Goal: Task Accomplishment & Management: Manage account settings

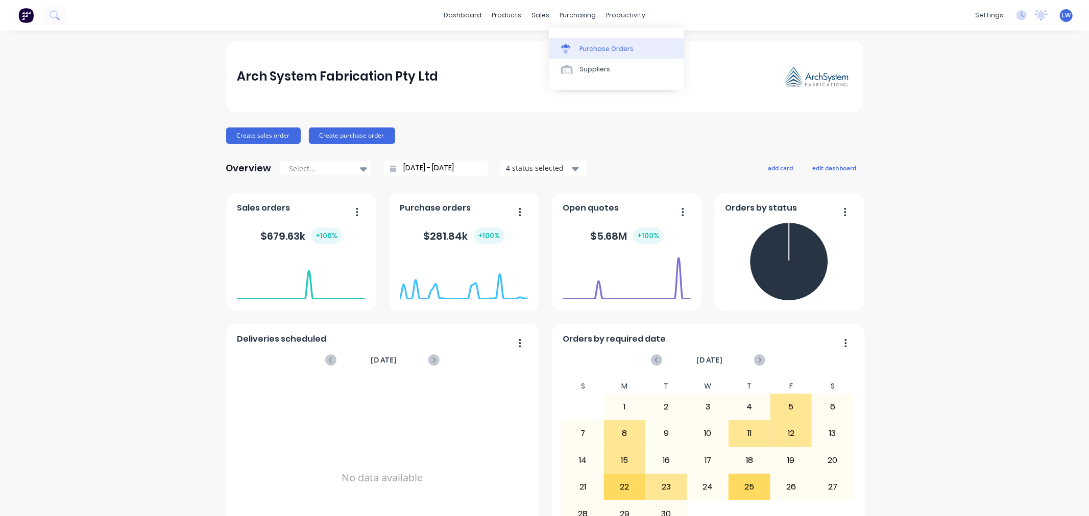
click at [582, 52] on div "Purchase Orders" at bounding box center [606, 48] width 54 height 9
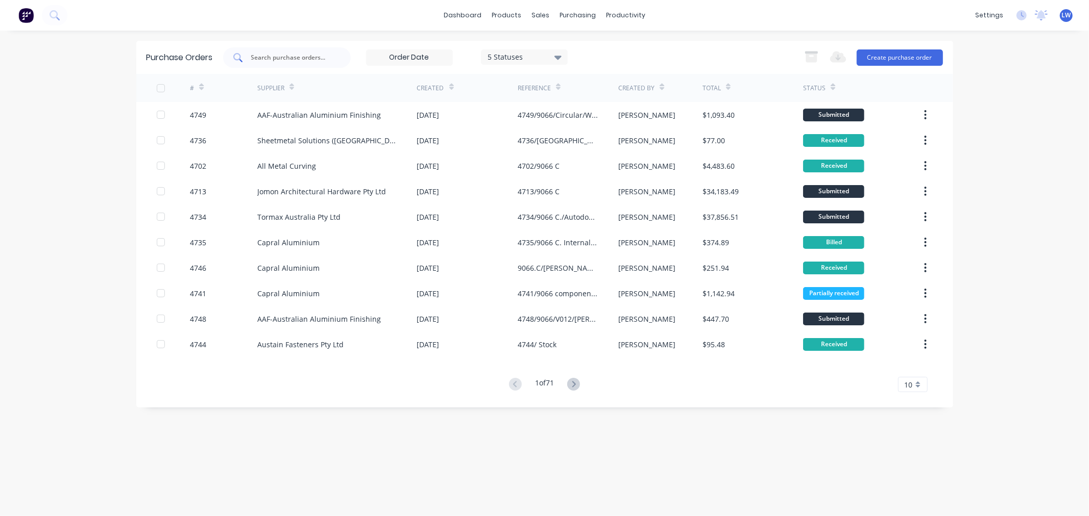
click at [308, 59] on input "text" at bounding box center [292, 58] width 85 height 10
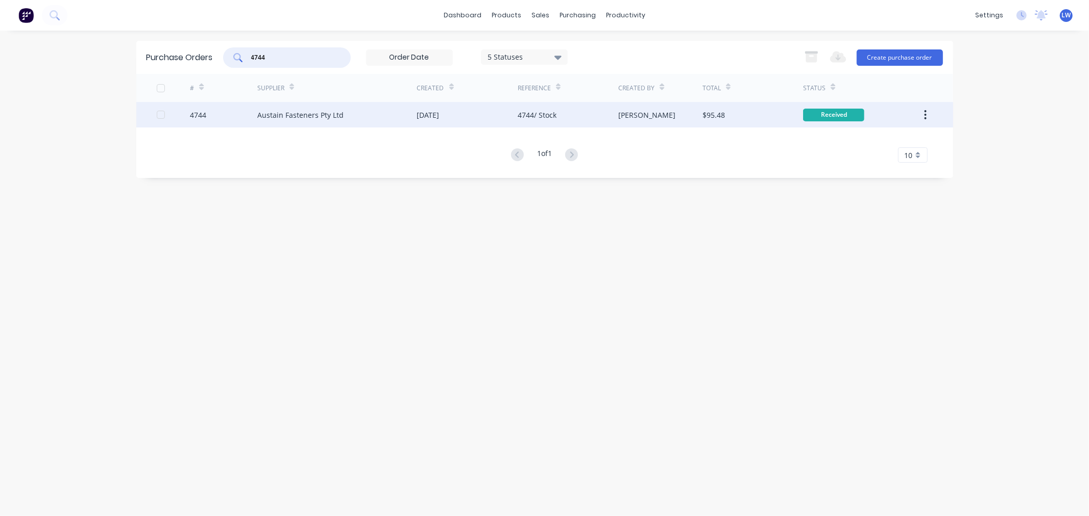
type input "4744"
click at [276, 109] on div "Austain Fasteners Pty Ltd" at bounding box center [337, 115] width 160 height 26
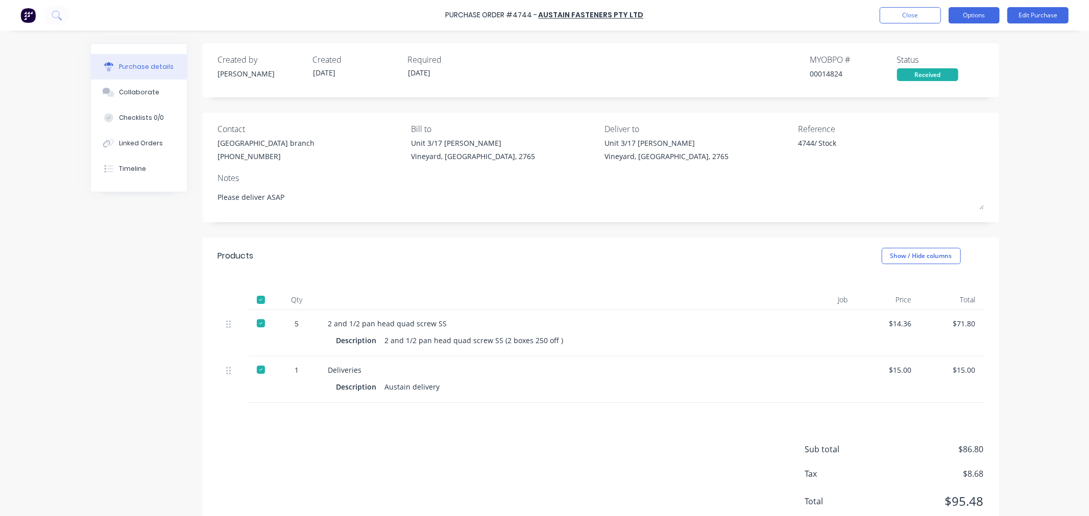
click at [973, 14] on button "Options" at bounding box center [973, 15] width 51 height 16
click at [831, 180] on div "Notes" at bounding box center [600, 178] width 765 height 12
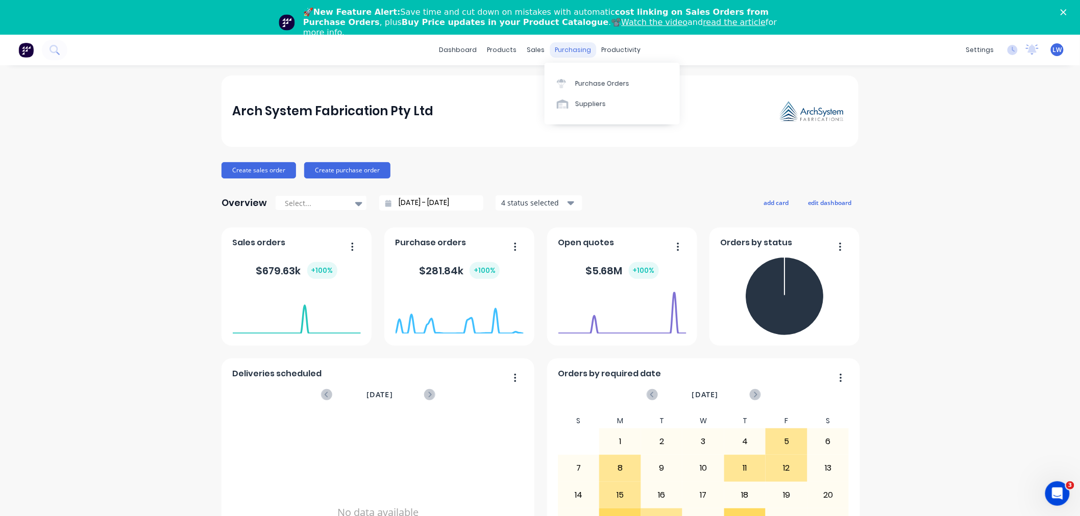
click at [569, 54] on div "purchasing" at bounding box center [573, 49] width 46 height 15
click at [590, 82] on div "Purchase Orders" at bounding box center [602, 83] width 54 height 9
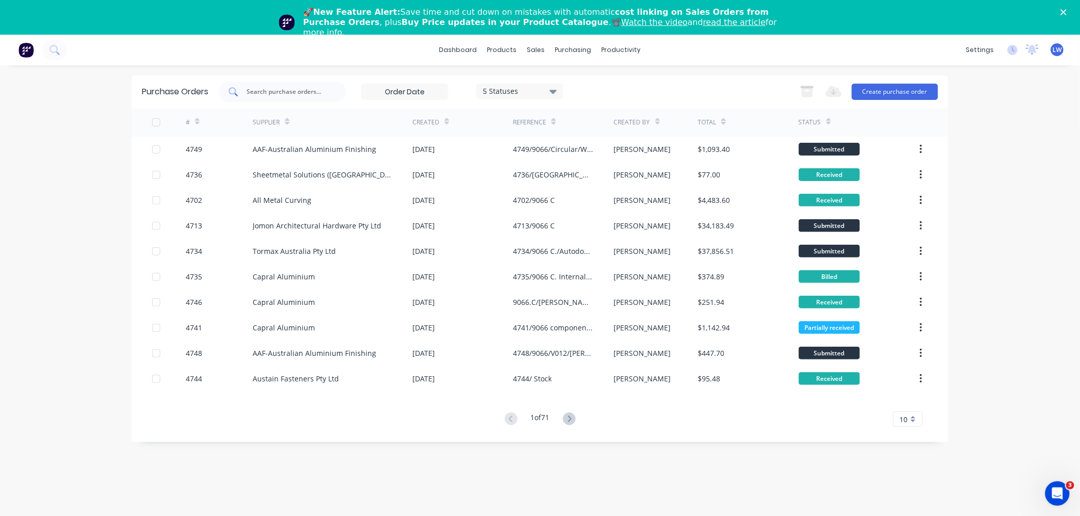
drag, startPoint x: 307, startPoint y: 94, endPoint x: 304, endPoint y: 98, distance: 5.8
click at [306, 95] on input "text" at bounding box center [287, 92] width 85 height 10
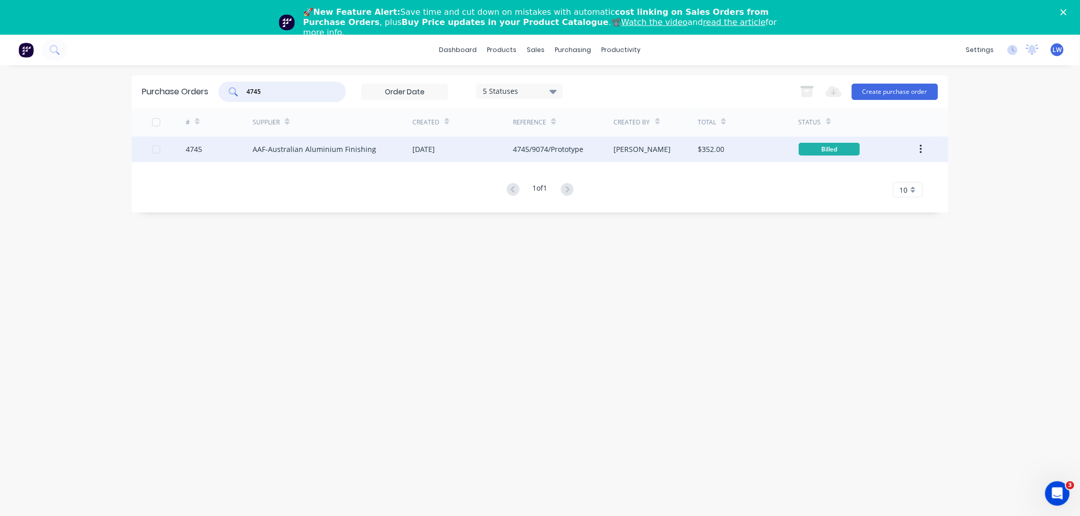
type input "4745"
click at [299, 146] on div "AAF-Australian Aluminium Finishing" at bounding box center [314, 149] width 123 height 11
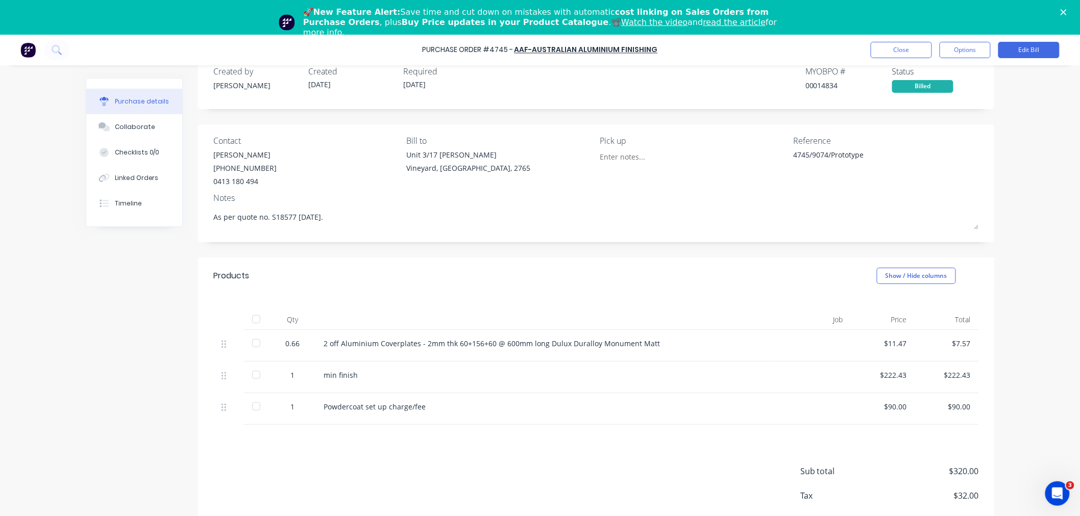
scroll to position [43, 0]
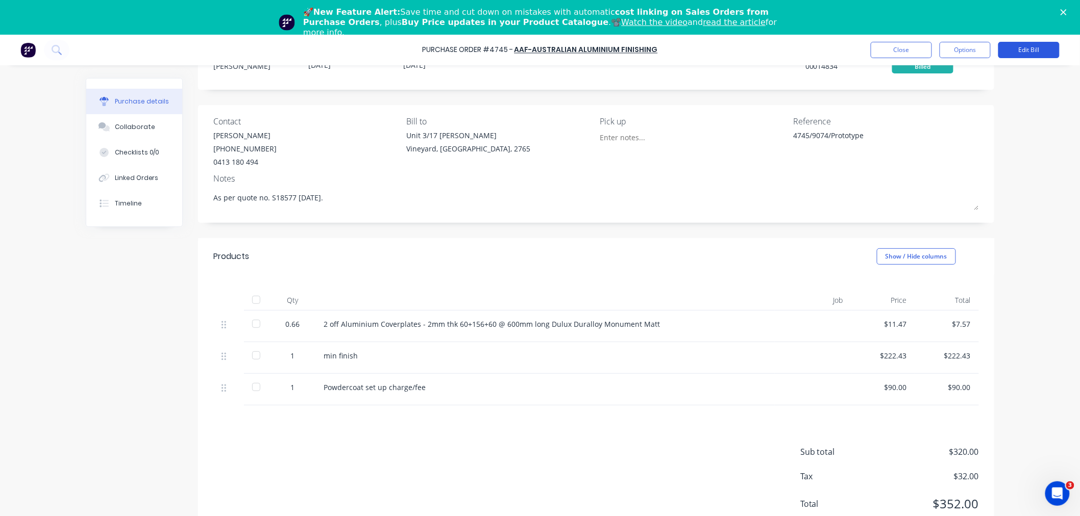
click at [1027, 53] on button "Edit Bill" at bounding box center [1028, 50] width 61 height 16
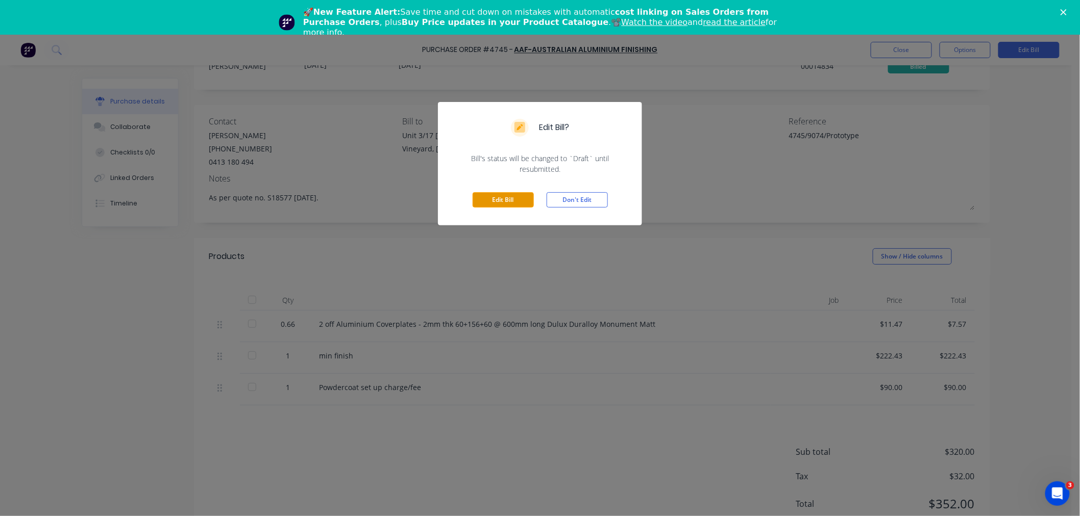
click at [509, 200] on button "Edit Bill" at bounding box center [503, 199] width 61 height 15
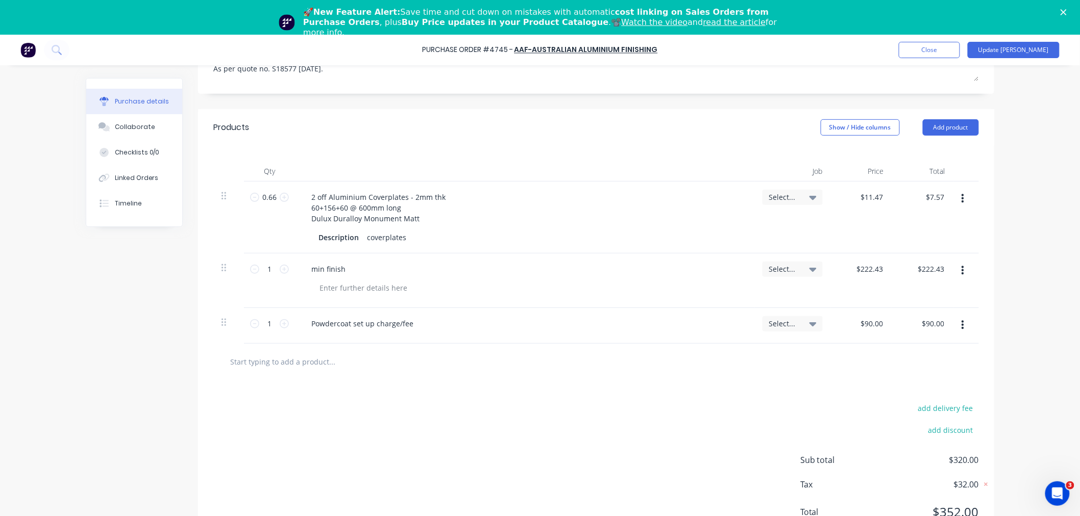
scroll to position [181, 0]
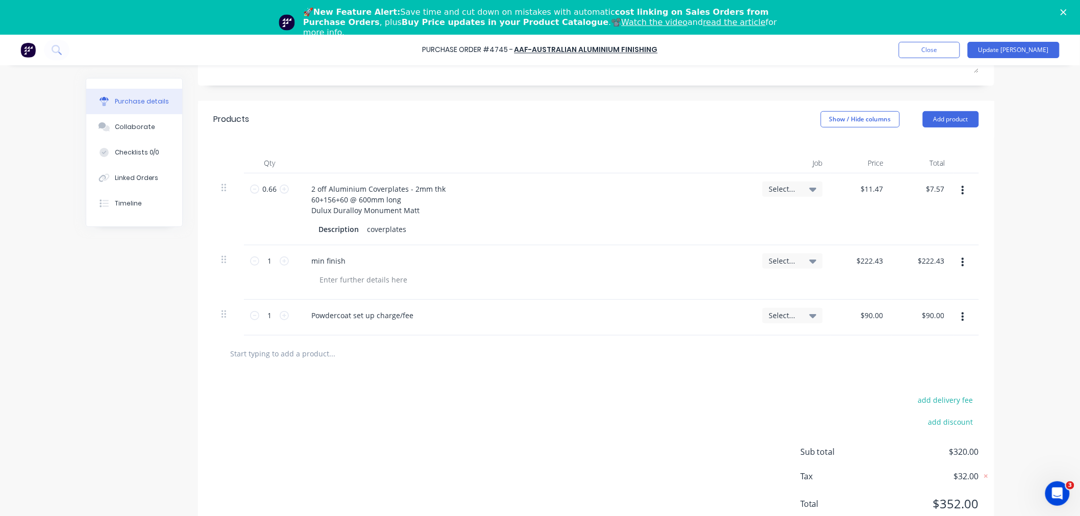
click at [246, 356] on input "text" at bounding box center [332, 354] width 204 height 20
type textarea "x"
type input "c"
type textarea "x"
type input "cu"
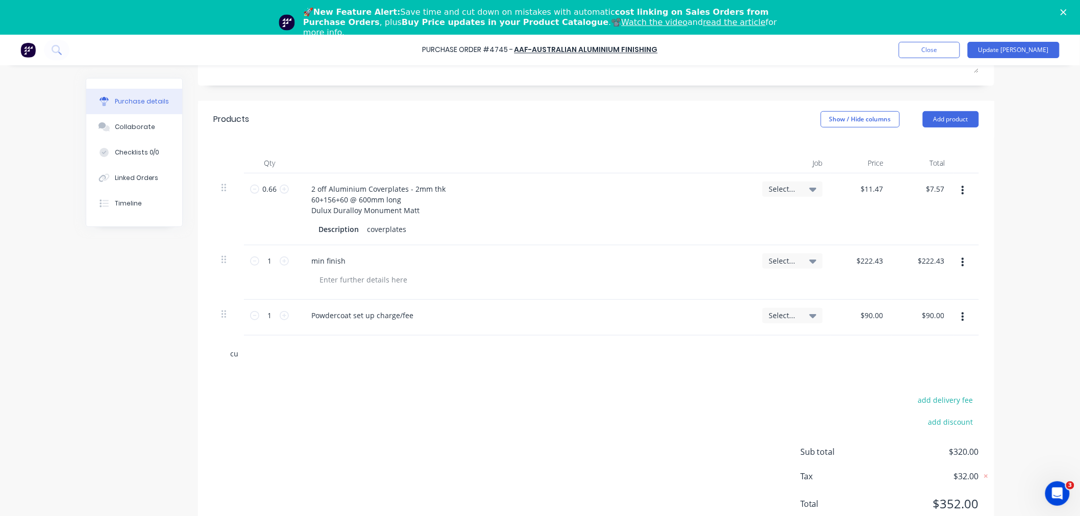
type textarea "x"
type input "cus"
type textarea "x"
type input "cust"
type textarea "x"
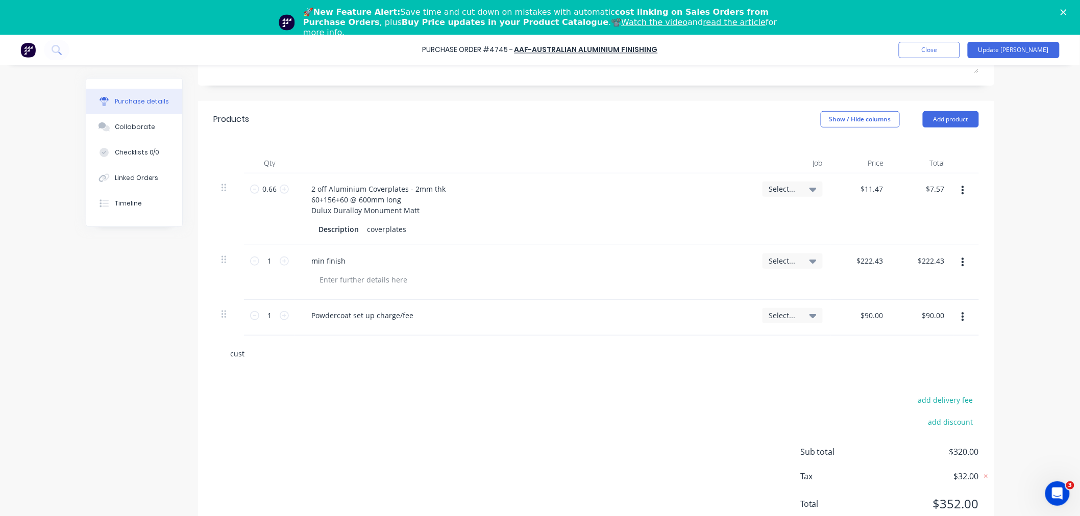
type input "custo"
type textarea "x"
type input "custoo"
type textarea "x"
type input "custoom"
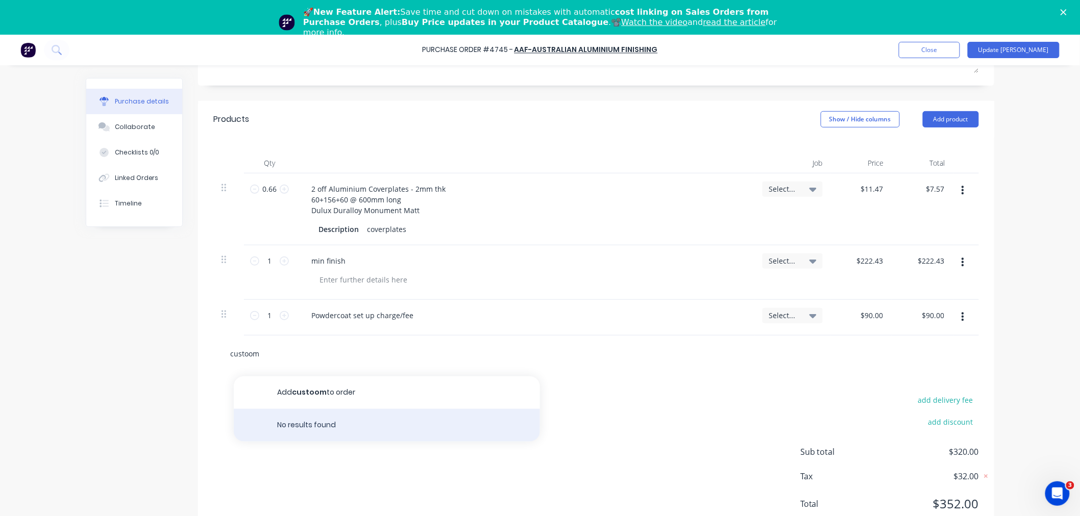
type textarea "x"
type input "custoo"
type textarea "x"
type input "custo"
type textarea "x"
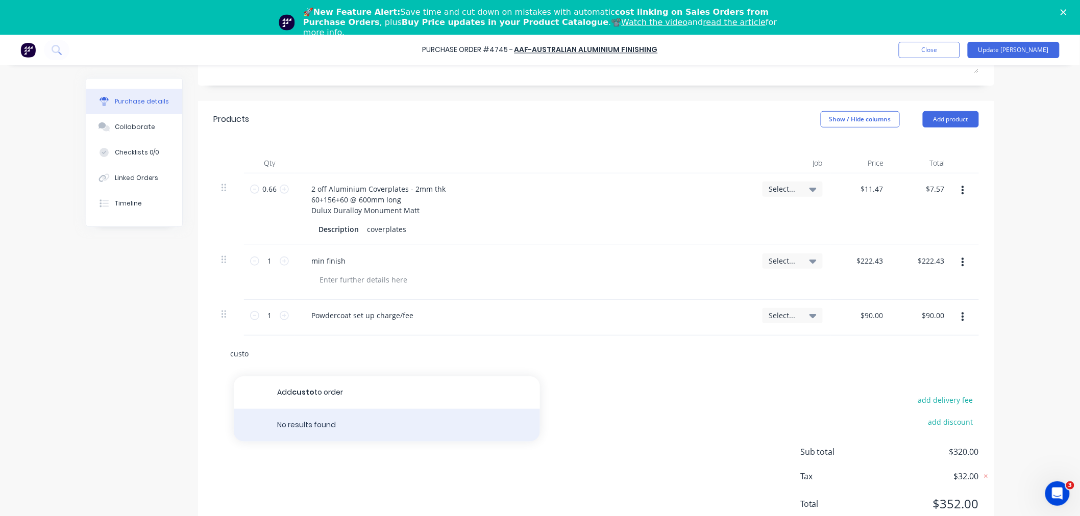
type input "custom"
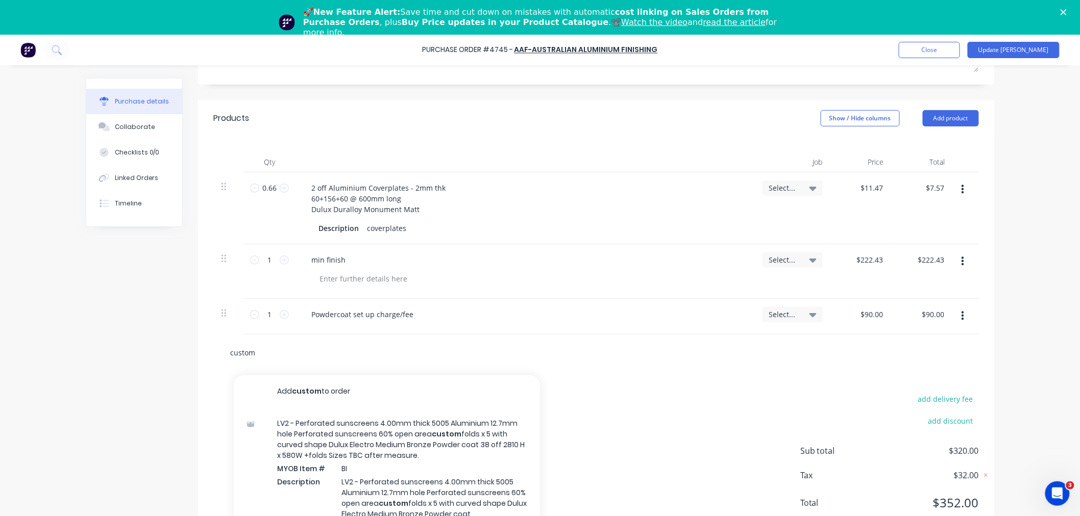
type textarea "x"
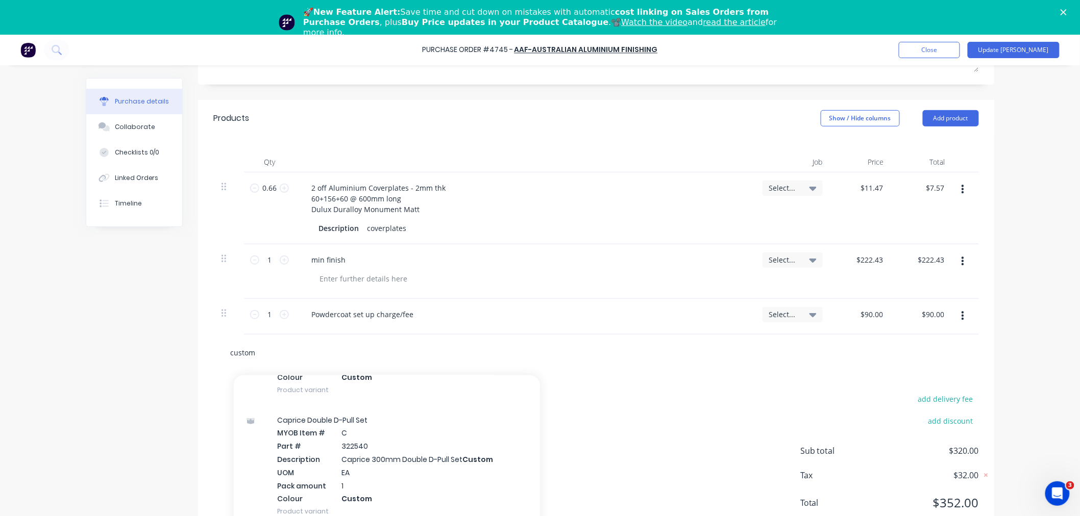
scroll to position [283, 0]
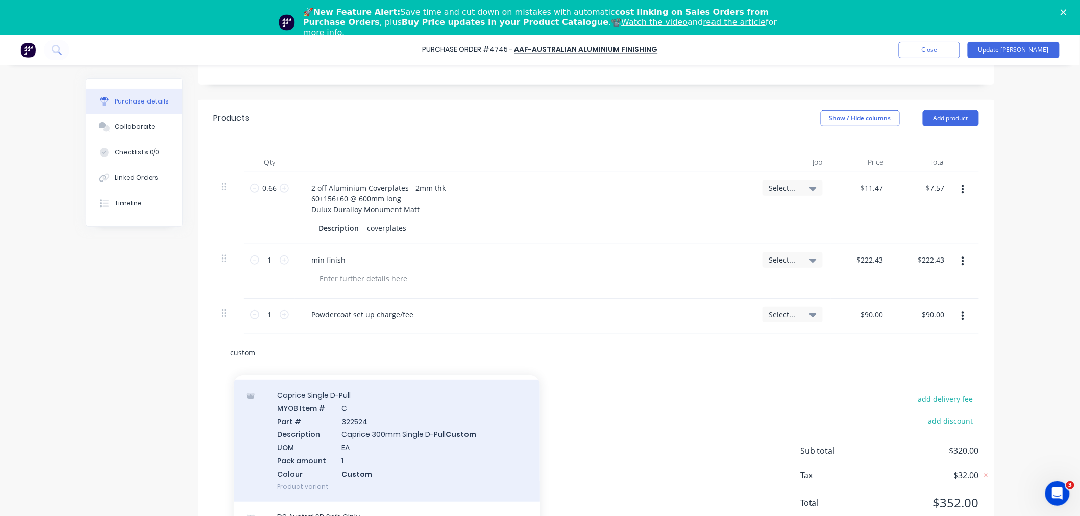
type input "custo"
type textarea "x"
type input "cus"
type textarea "x"
type input "cu"
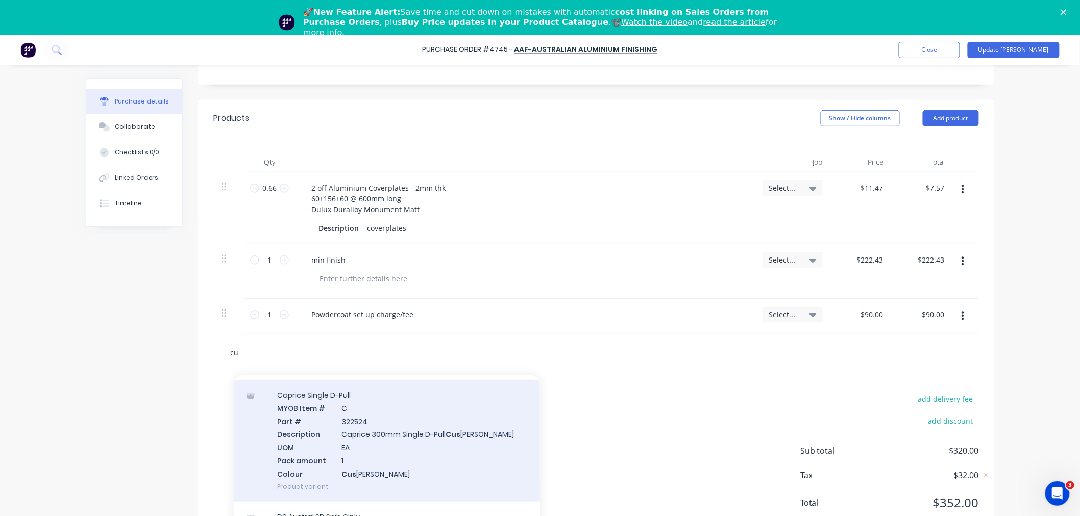
type textarea "x"
type input "c"
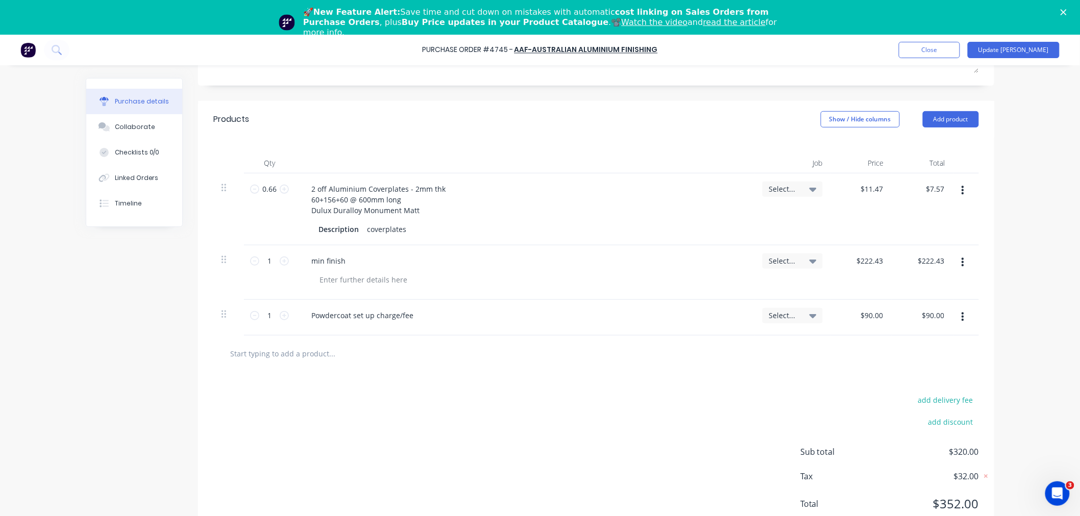
type textarea "x"
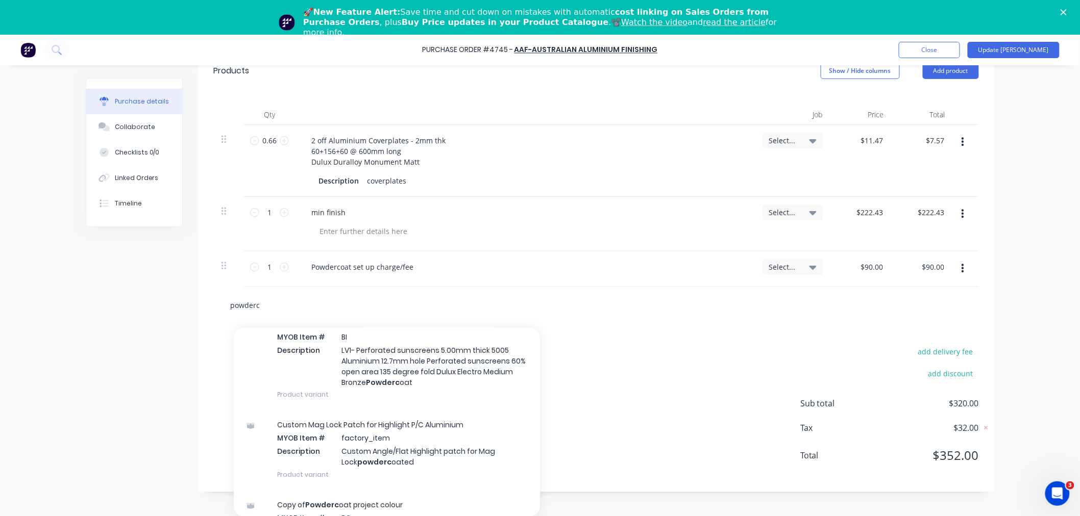
scroll to position [122, 0]
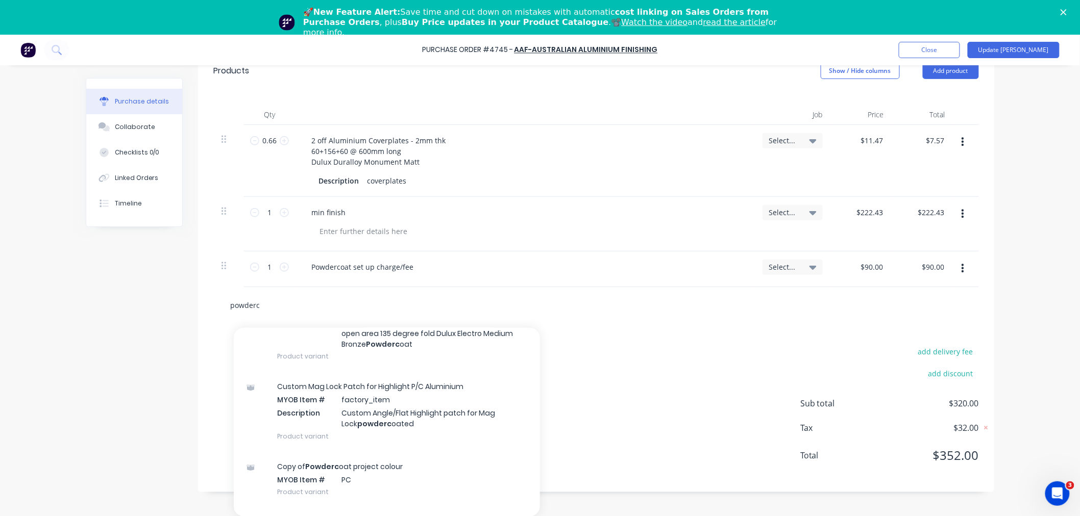
type input "powderc"
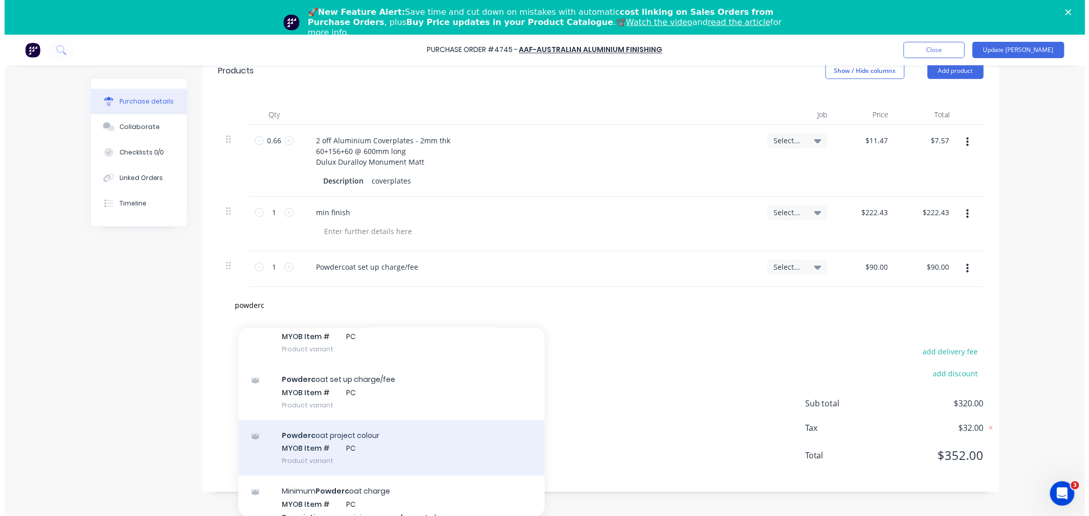
scroll to position [349, 0]
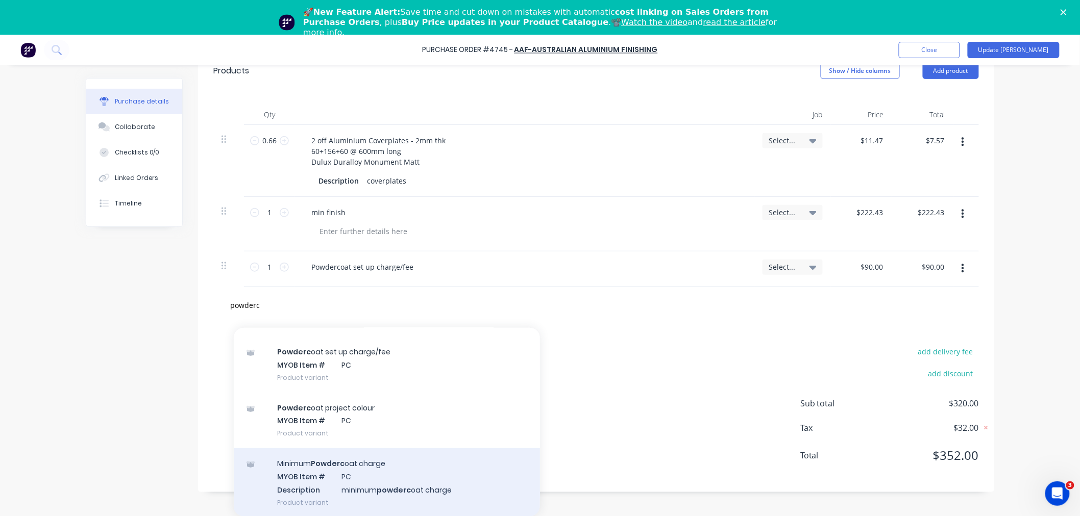
click at [313, 478] on div "Minimum Powderc oat charge MYOB Item # PC Description minimum powderc oat charg…" at bounding box center [387, 483] width 306 height 69
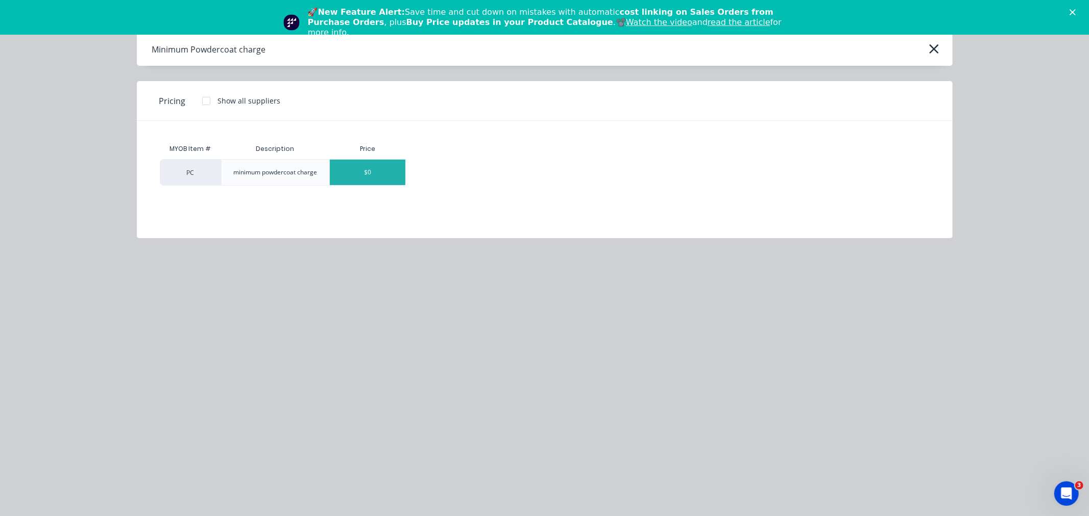
click at [384, 172] on div "$0" at bounding box center [368, 173] width 76 height 26
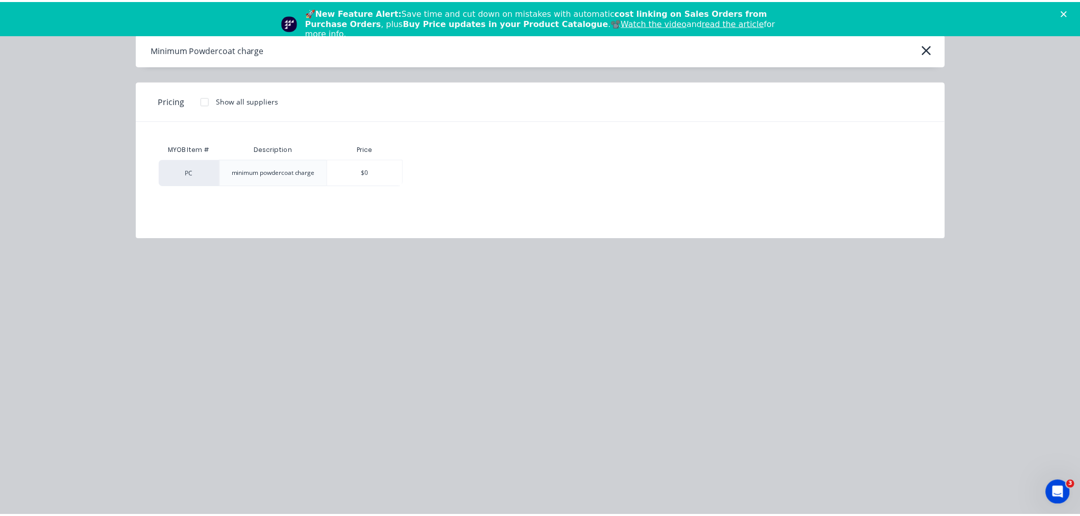
scroll to position [21, 0]
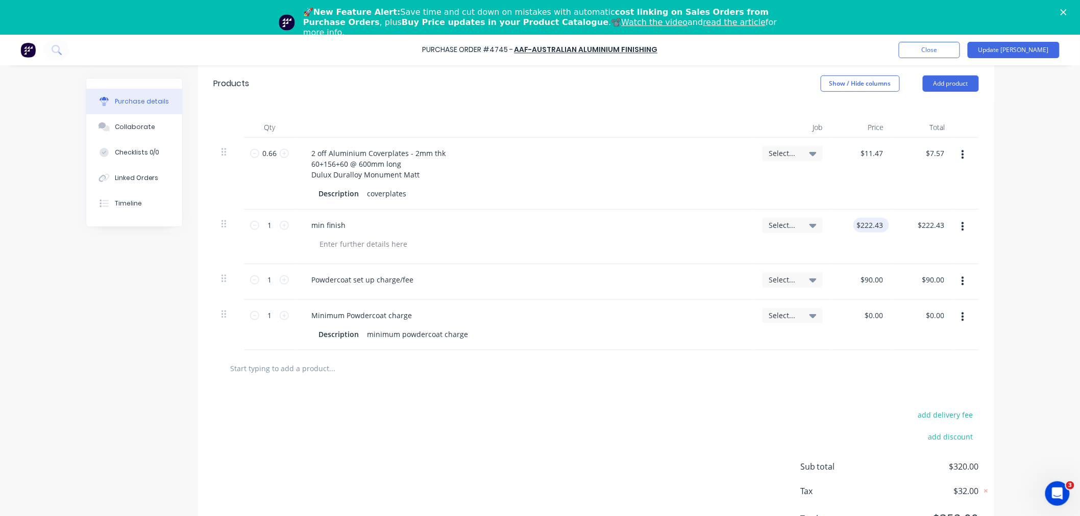
drag, startPoint x: 886, startPoint y: 226, endPoint x: 850, endPoint y: 226, distance: 36.2
click at [850, 226] on div "$222.43 $222.43" at bounding box center [861, 237] width 61 height 55
click at [866, 315] on input "0.00" at bounding box center [875, 315] width 19 height 15
drag, startPoint x: 861, startPoint y: 315, endPoint x: 884, endPoint y: 317, distance: 23.5
click at [895, 314] on div "1 1 Minimum Powdercoat charge Description minimum powdercoat charge Select... 0…" at bounding box center [595, 325] width 765 height 51
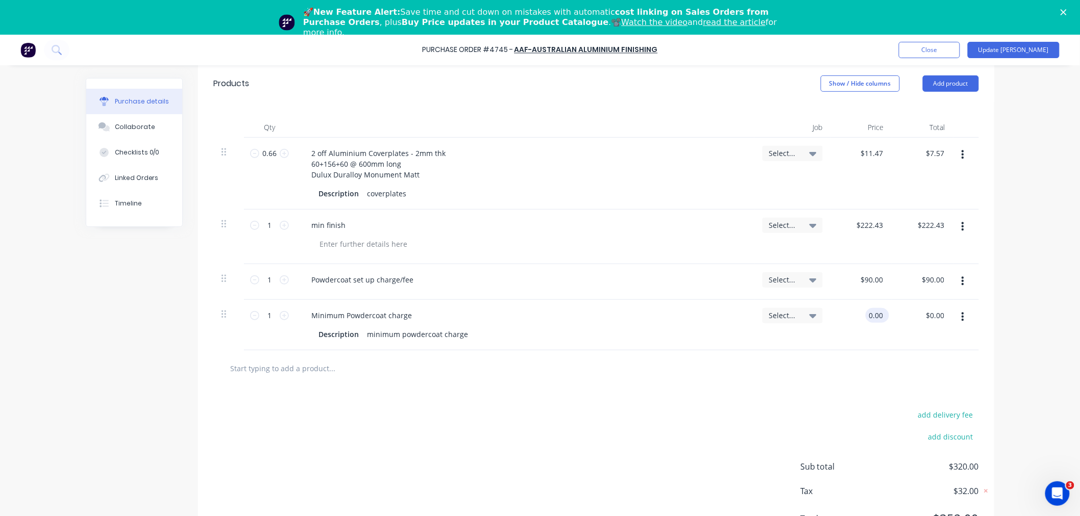
paste input "$222.43"
type input "$222.43"
click at [958, 233] on button "button" at bounding box center [963, 227] width 24 height 18
click at [895, 315] on button "Delete" at bounding box center [931, 315] width 87 height 20
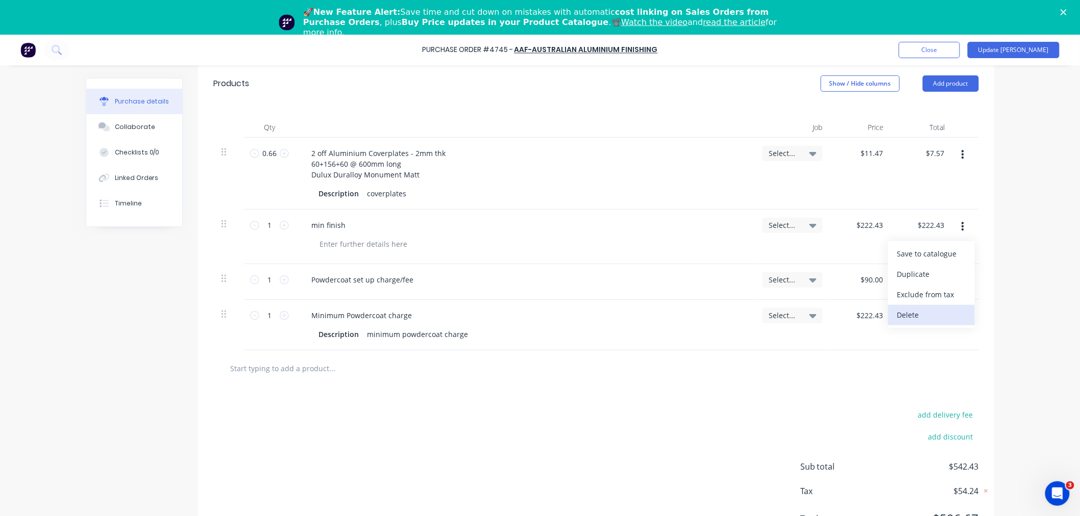
scroll to position [34, 0]
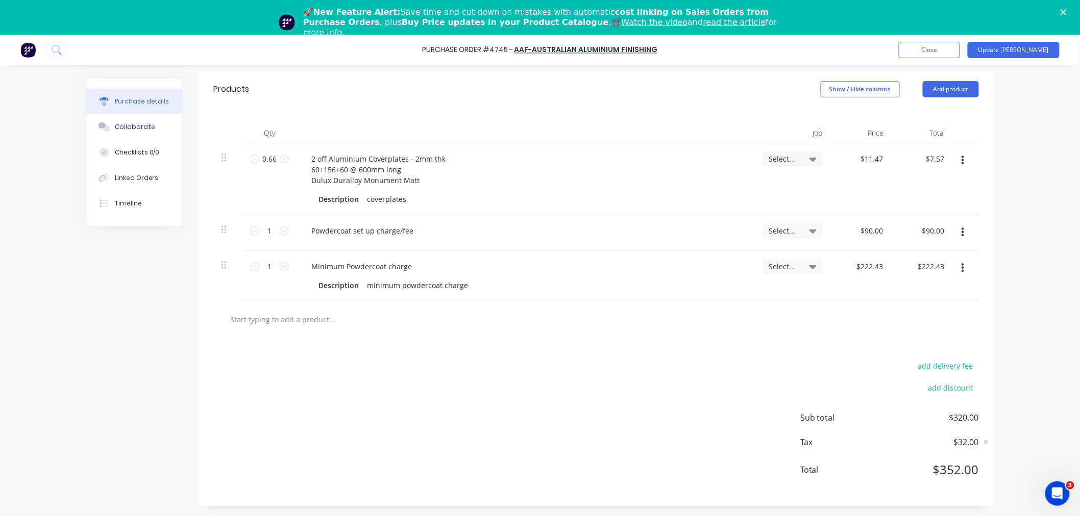
click at [289, 315] on input "text" at bounding box center [332, 320] width 204 height 20
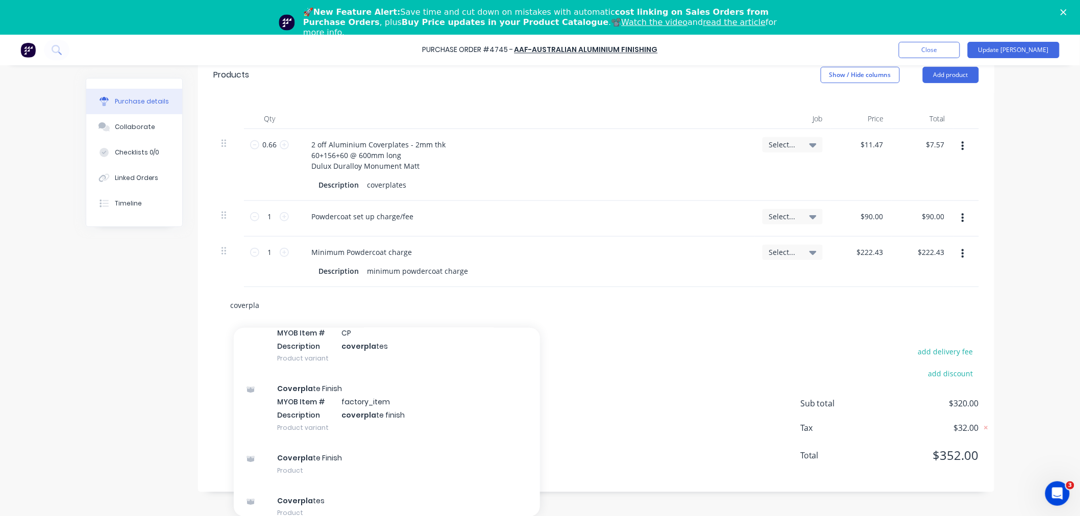
scroll to position [67, 0]
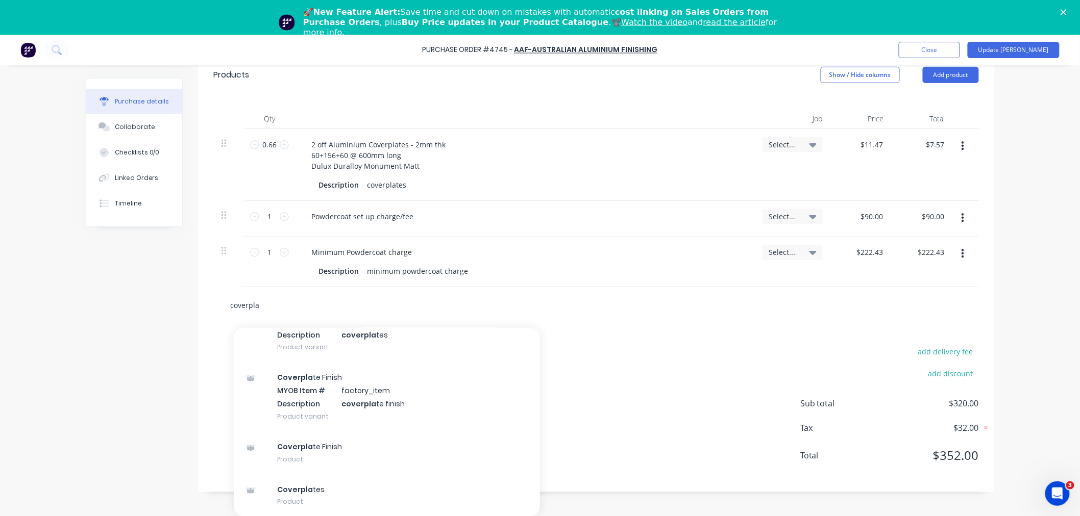
type input "coverpla"
click at [652, 373] on div "add delivery fee add discount Sub total $320.00 Tax $32.00 Total $352.00" at bounding box center [596, 409] width 796 height 168
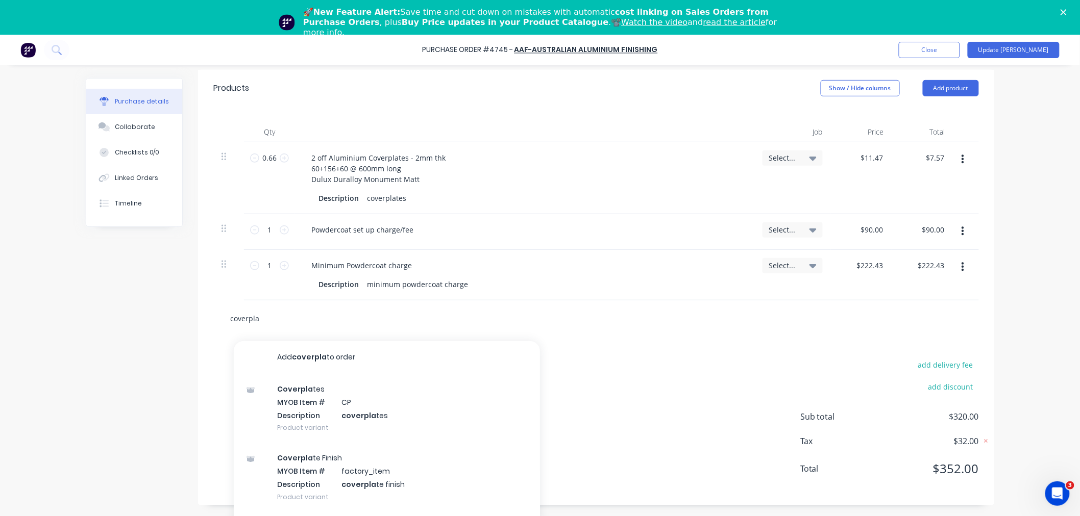
drag, startPoint x: 268, startPoint y: 320, endPoint x: 205, endPoint y: 320, distance: 63.3
click at [205, 320] on div "coverpla Add coverpla to order Coverpla tes MYOB Item # CP Description coverpla…" at bounding box center [596, 319] width 796 height 37
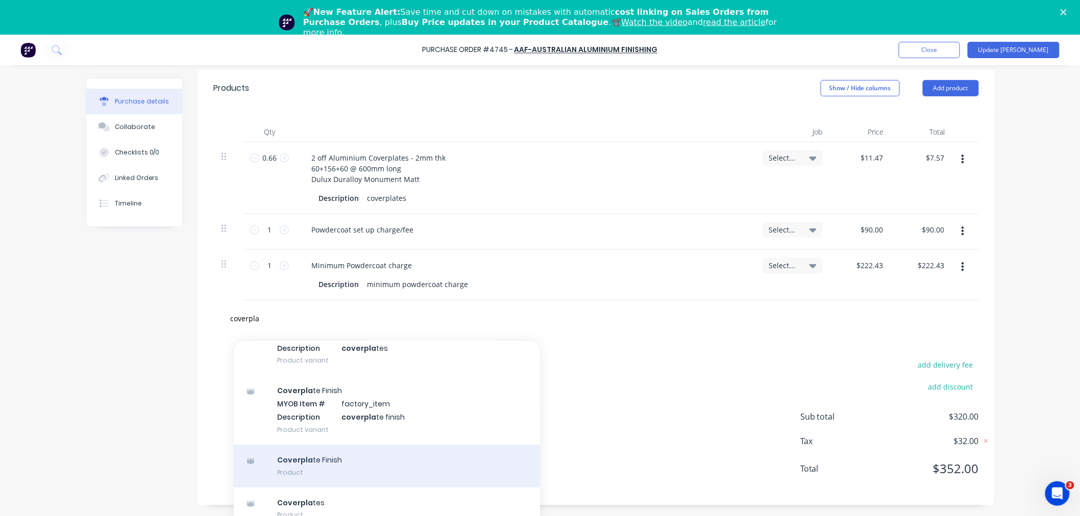
click at [287, 463] on div "Coverpla te Finish Product" at bounding box center [387, 466] width 306 height 43
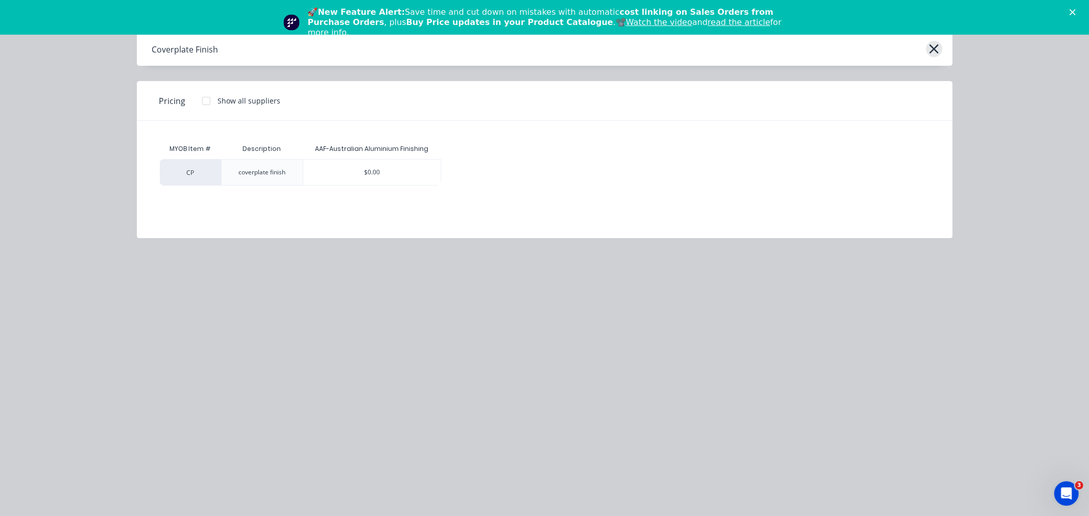
click at [932, 49] on icon "button" at bounding box center [933, 49] width 11 height 14
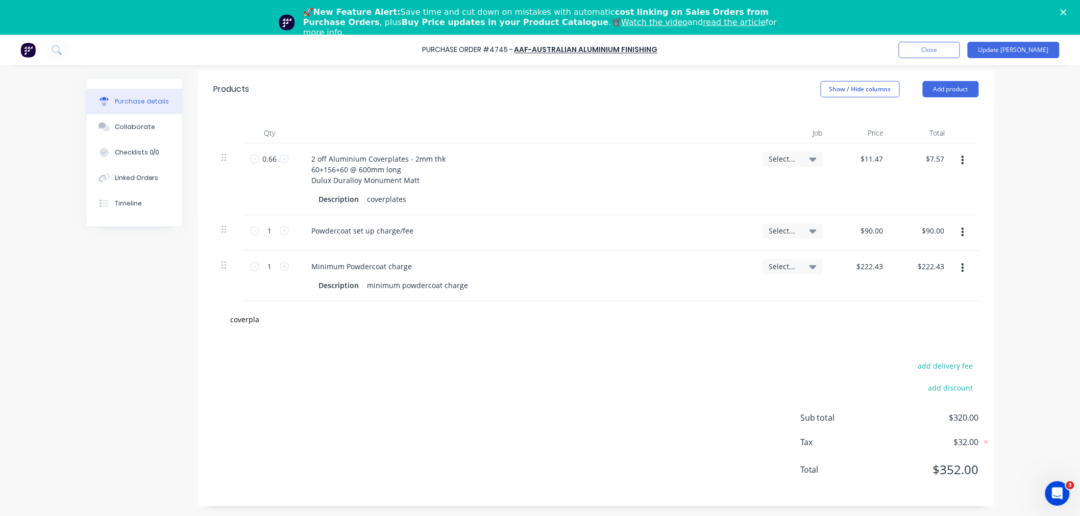
drag, startPoint x: 502, startPoint y: 374, endPoint x: 502, endPoint y: 353, distance: 20.9
click at [503, 372] on div "add delivery fee add discount Sub total $320.00 Tax $32.00 Total $352.00" at bounding box center [596, 423] width 796 height 168
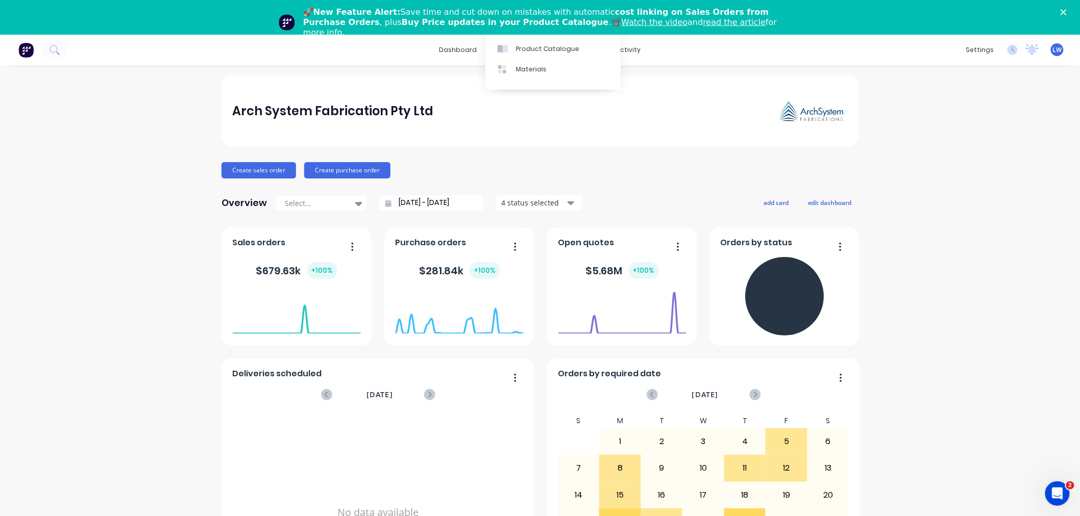
click at [622, 19] on link "Watch the video" at bounding box center [655, 22] width 66 height 10
click at [500, 44] on div "products" at bounding box center [502, 49] width 40 height 15
click at [531, 82] on div "Product Catalogue" at bounding box center [543, 83] width 63 height 9
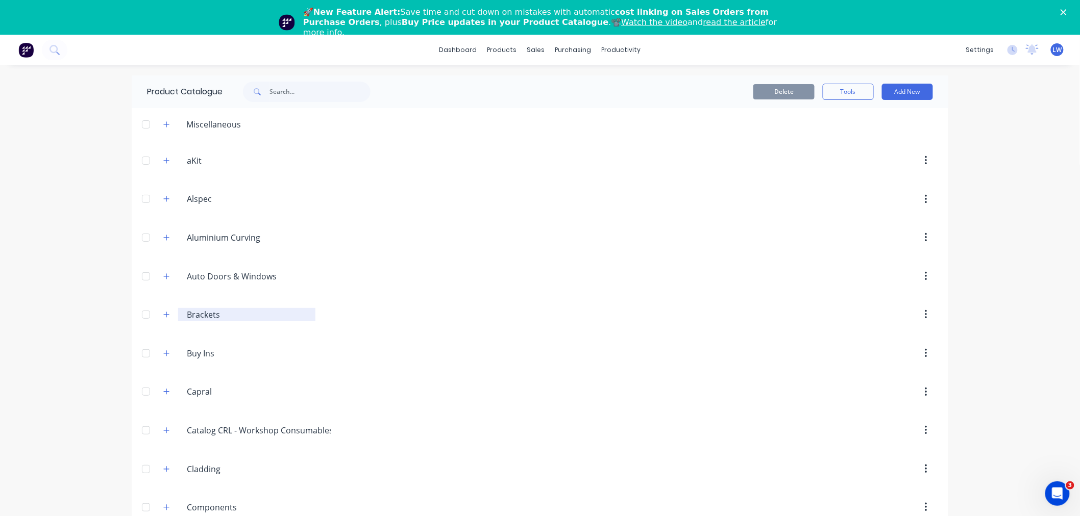
click at [195, 318] on input "Brackets" at bounding box center [247, 315] width 121 height 12
click at [163, 317] on icon "button" at bounding box center [166, 314] width 6 height 7
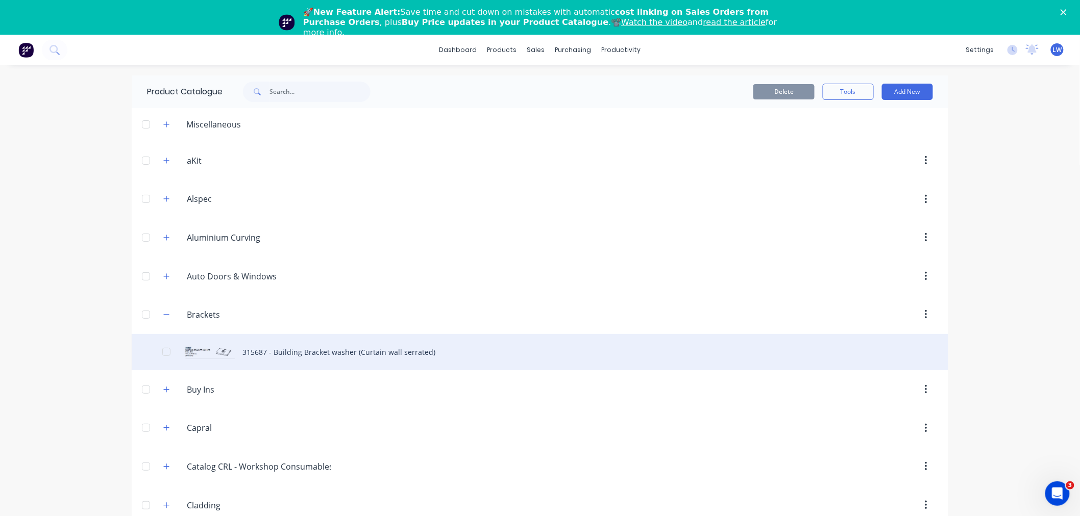
click at [235, 352] on div "315687 - Building Bracket washer (Curtain wall serrated)" at bounding box center [540, 352] width 817 height 36
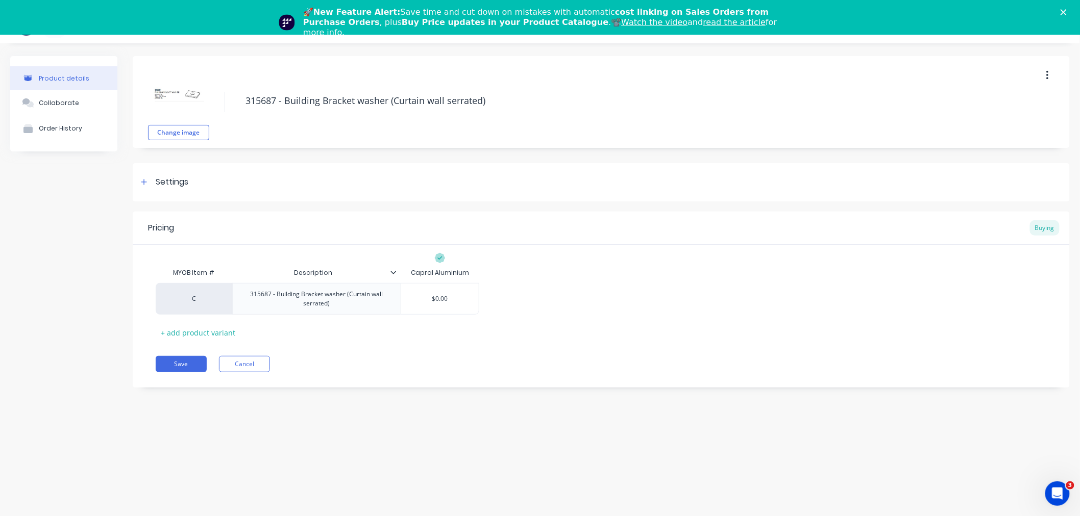
scroll to position [34, 0]
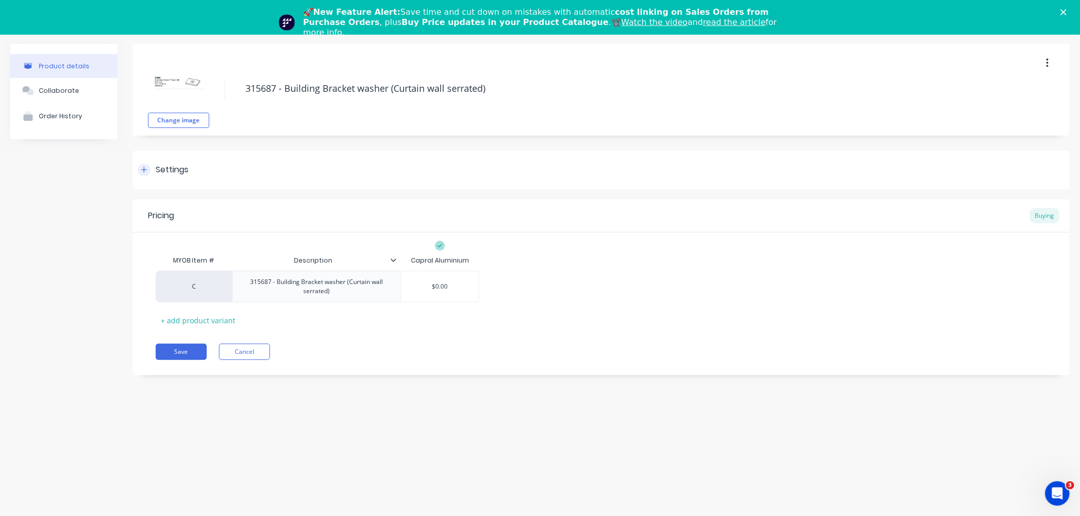
click at [183, 167] on div "Settings" at bounding box center [172, 170] width 33 height 13
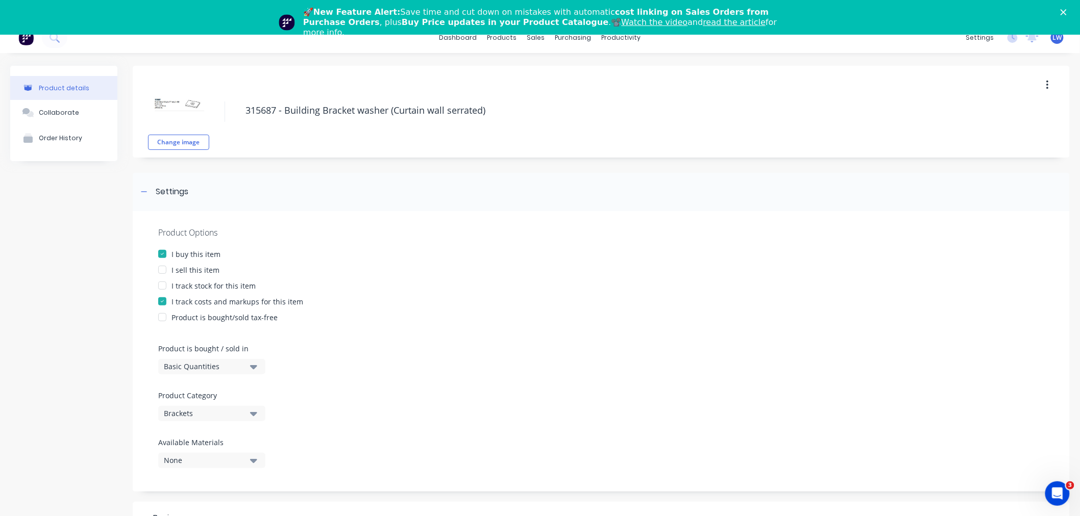
scroll to position [0, 0]
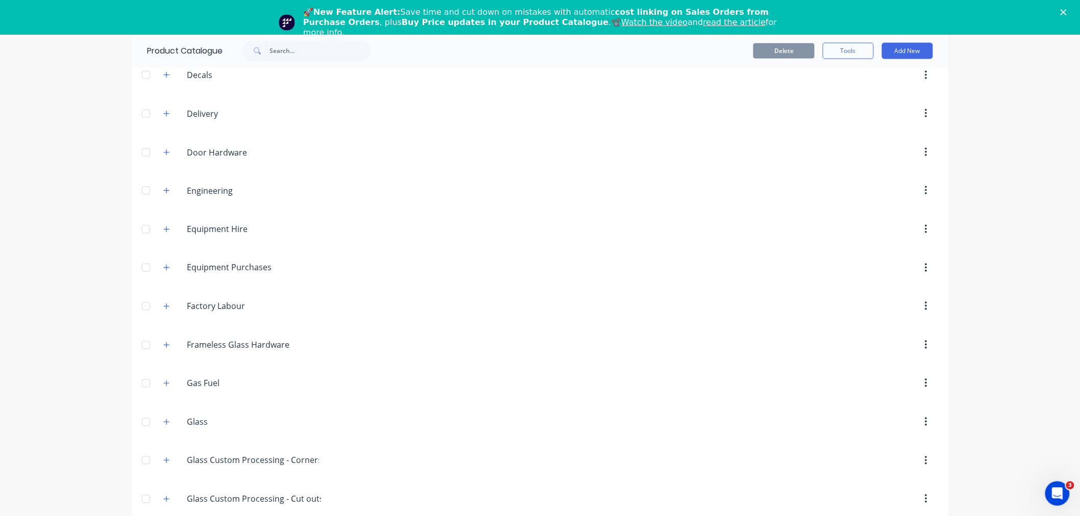
scroll to position [624, 0]
click at [164, 231] on icon "button" at bounding box center [167, 229] width 6 height 6
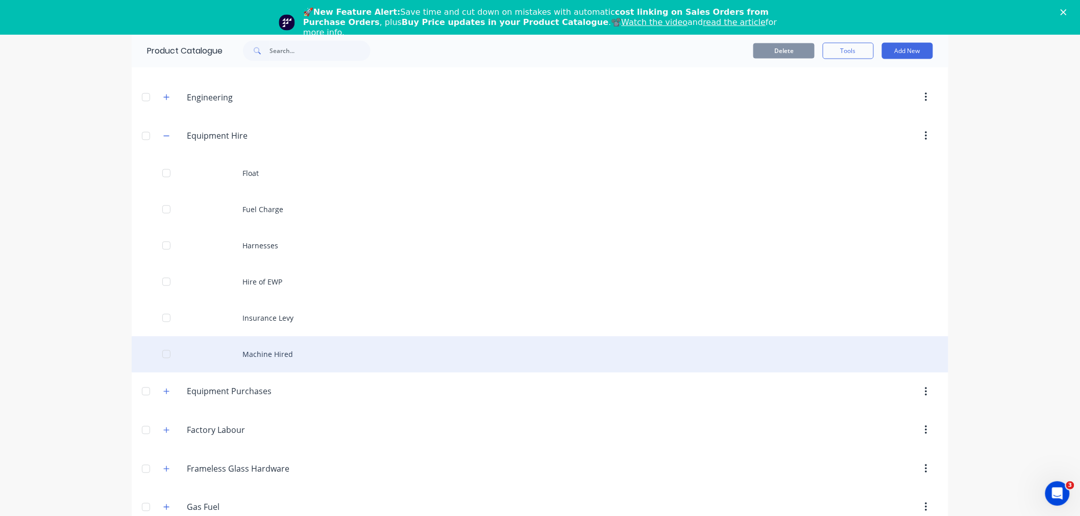
scroll to position [737, 0]
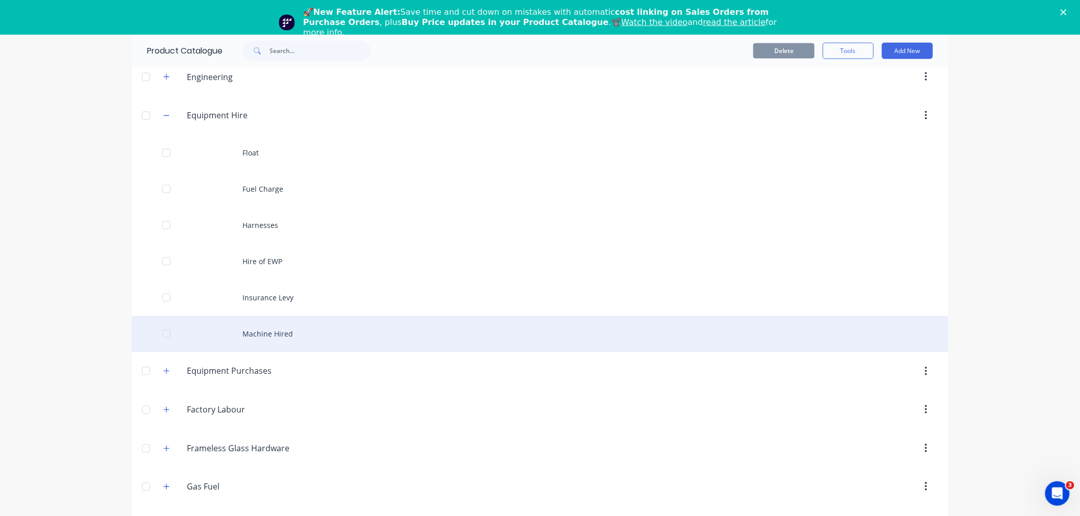
click at [276, 337] on div "Machine Hired" at bounding box center [540, 334] width 817 height 36
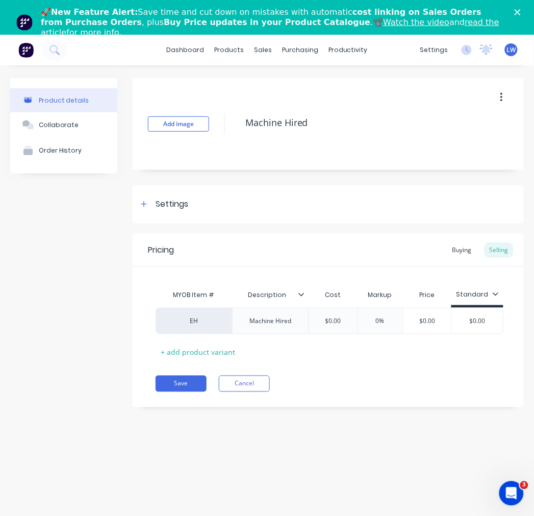
type textarea "x"
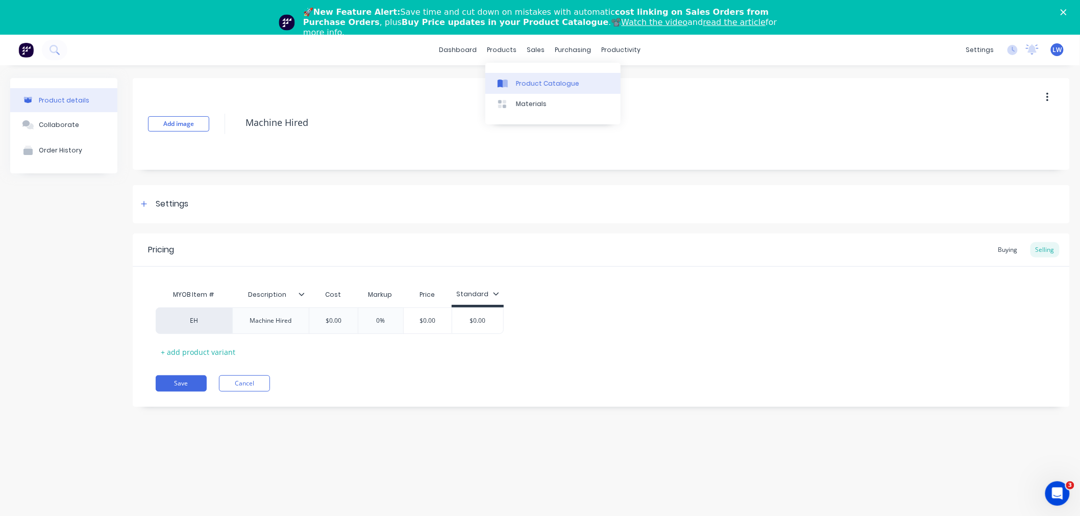
click at [511, 83] on div at bounding box center [505, 83] width 15 height 9
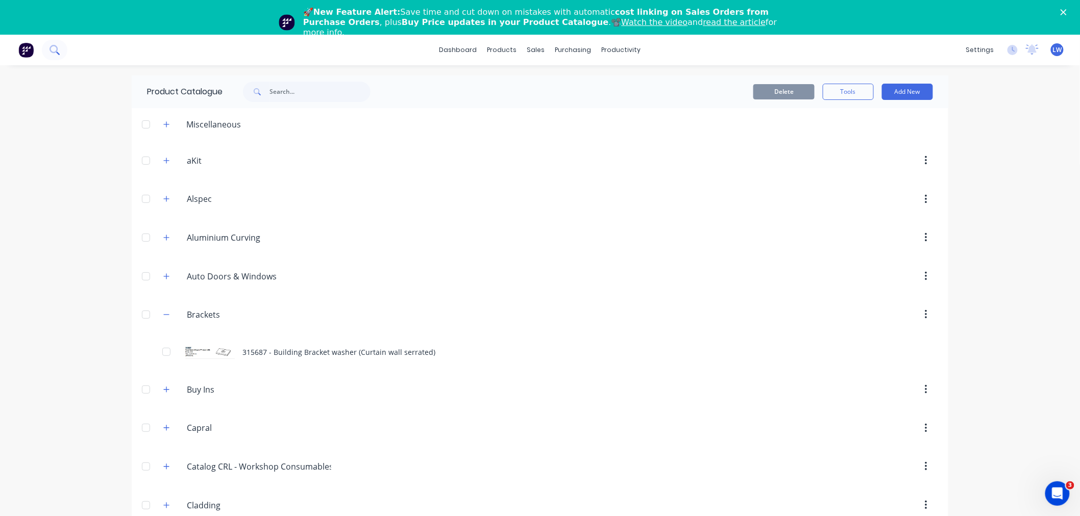
click at [59, 52] on button at bounding box center [55, 50] width 26 height 20
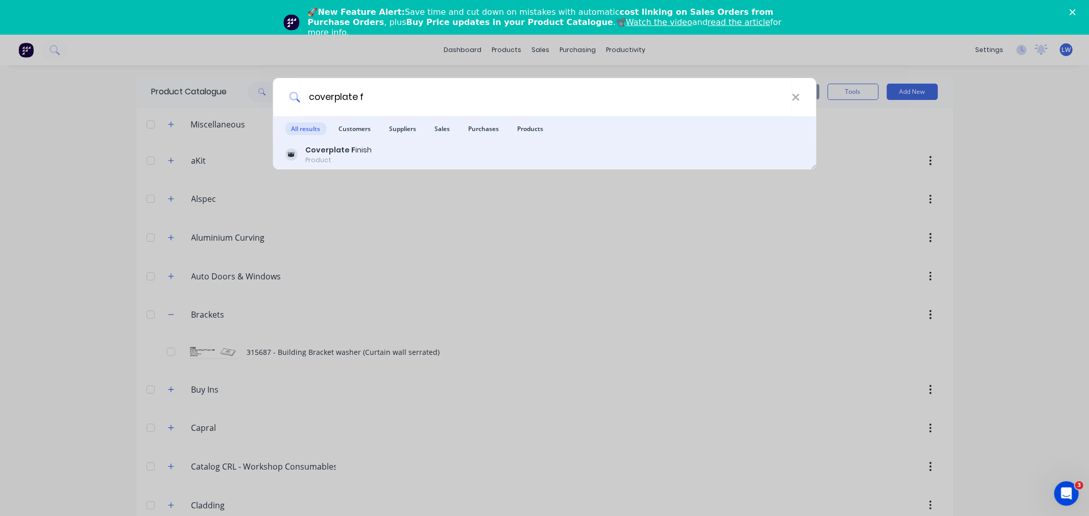
type input "coverplate f"
click at [339, 156] on div "Product" at bounding box center [338, 160] width 66 height 9
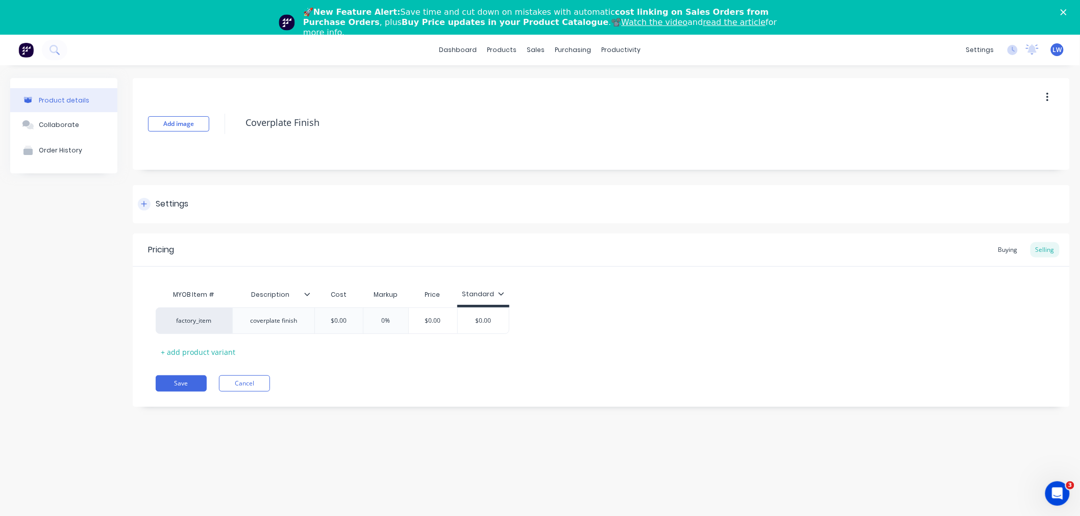
click at [167, 201] on div "Settings" at bounding box center [172, 204] width 33 height 13
type textarea "x"
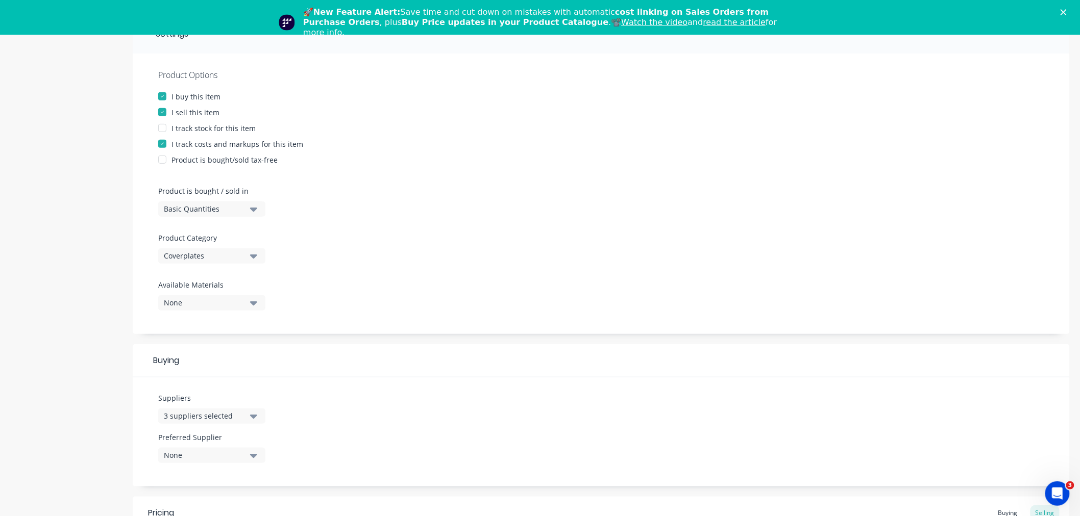
scroll to position [317, 0]
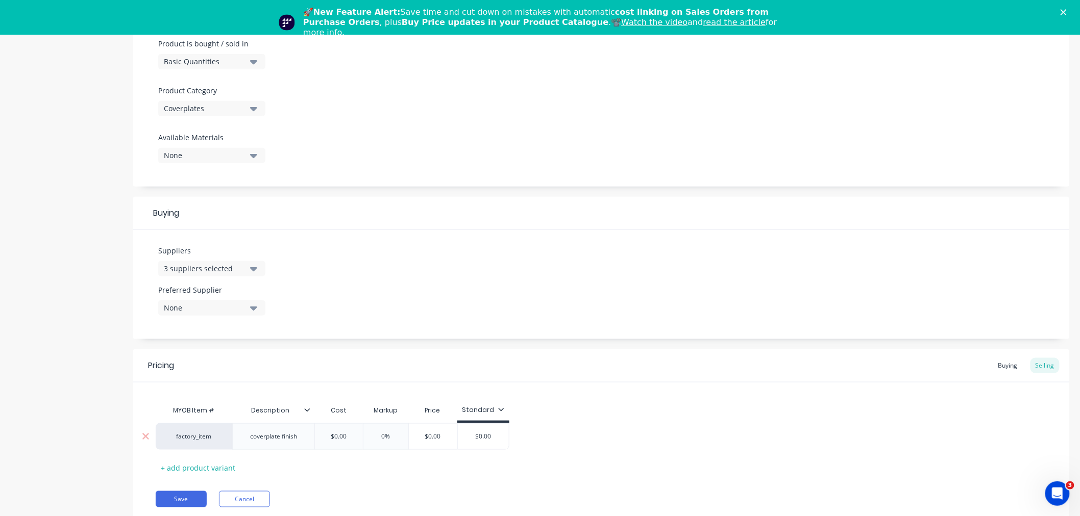
click at [195, 435] on div "factory_item" at bounding box center [194, 436] width 56 height 9
type input "cp"
click at [172, 396] on button "CP" at bounding box center [198, 395] width 64 height 15
click at [175, 490] on div "Pricing Buying Selling MYOB Item # Description Cost Markup Price Standard CP co…" at bounding box center [601, 437] width 937 height 174
click at [175, 498] on button "Save" at bounding box center [181, 499] width 51 height 16
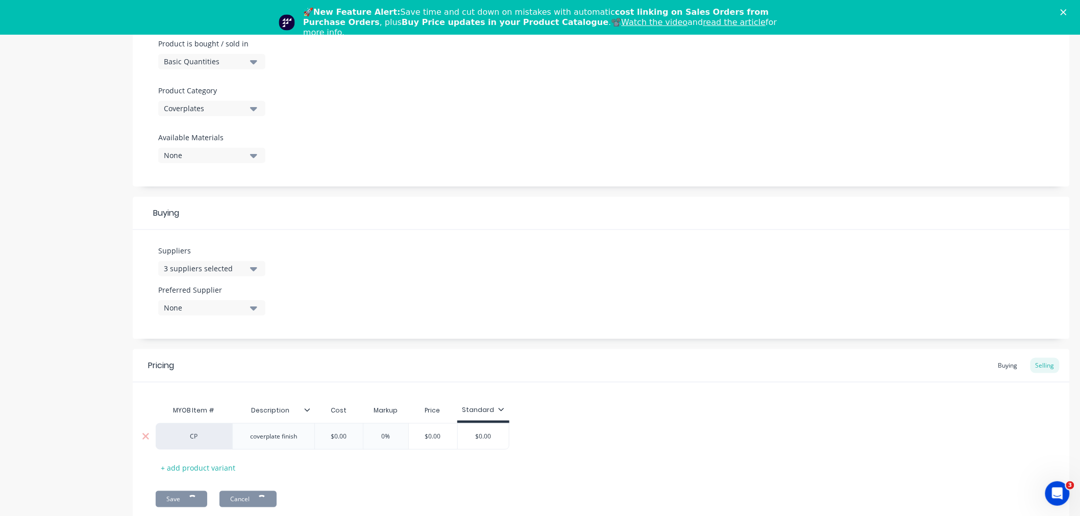
type textarea "x"
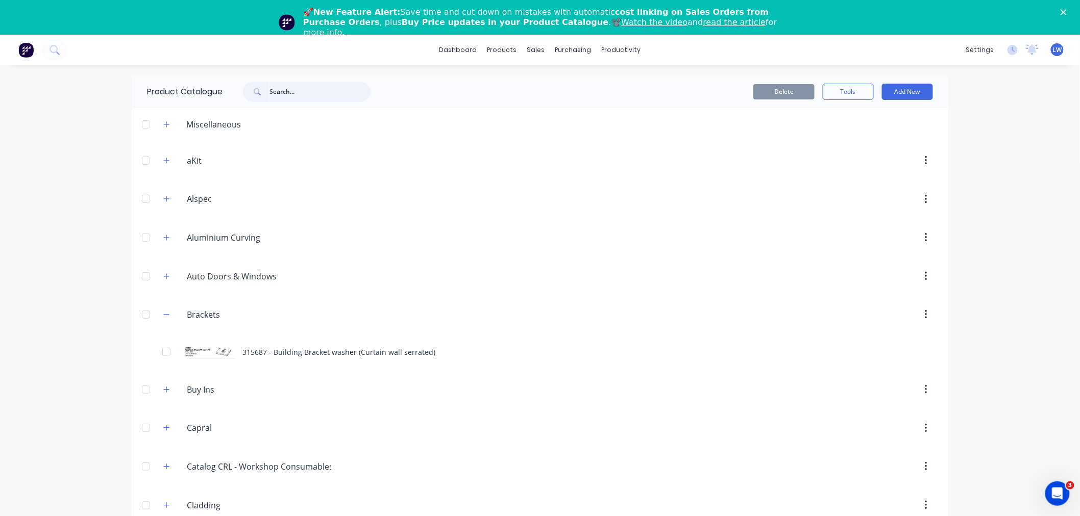
click at [269, 93] on input "text" at bounding box center [319, 92] width 101 height 20
type input "m"
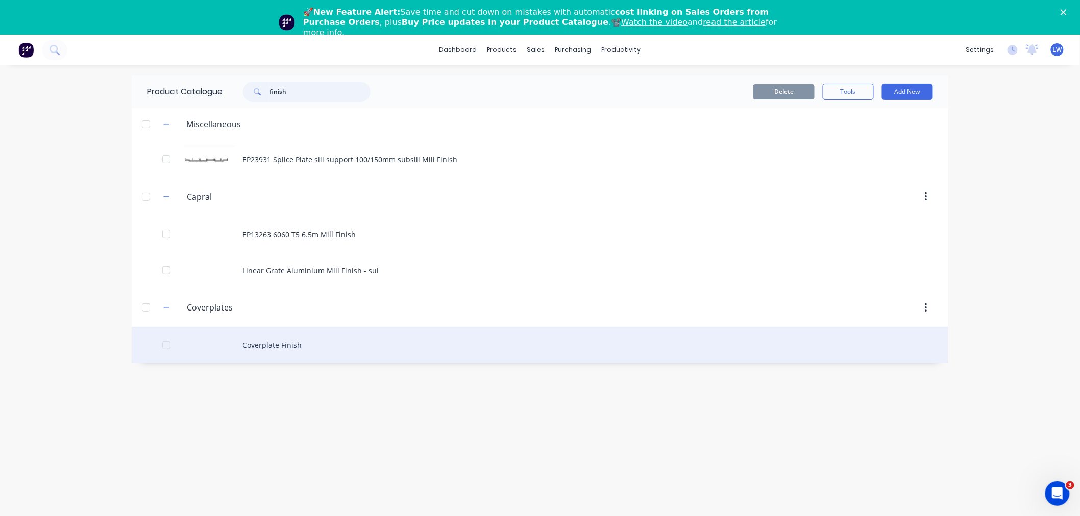
type input "finish"
click at [274, 345] on div "Coverplate Finish" at bounding box center [540, 345] width 817 height 36
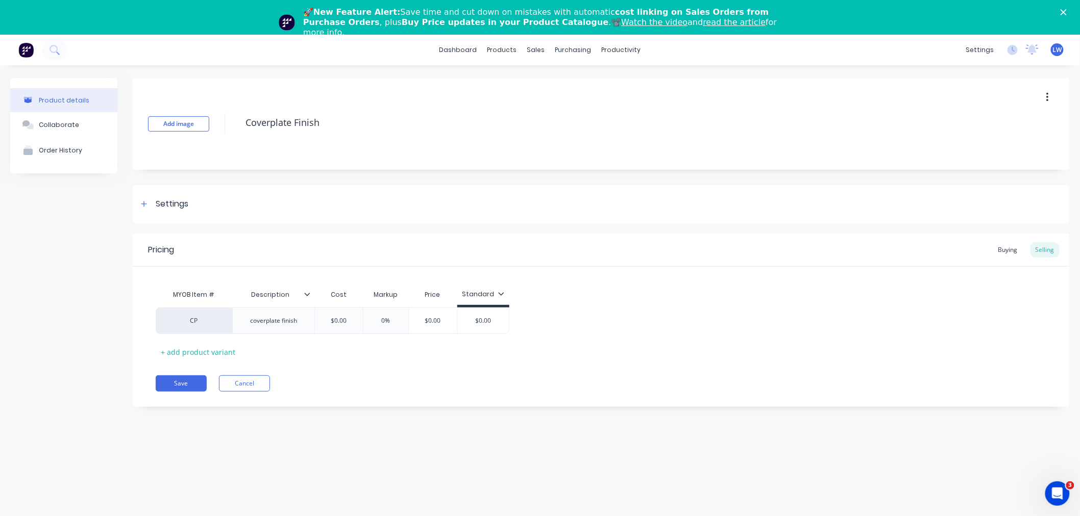
drag, startPoint x: 309, startPoint y: 124, endPoint x: 226, endPoint y: 129, distance: 83.8
click at [226, 129] on div "Add image Coverplate Finish" at bounding box center [601, 124] width 937 height 92
type textarea "x"
click at [241, 190] on div "Settings" at bounding box center [601, 204] width 937 height 38
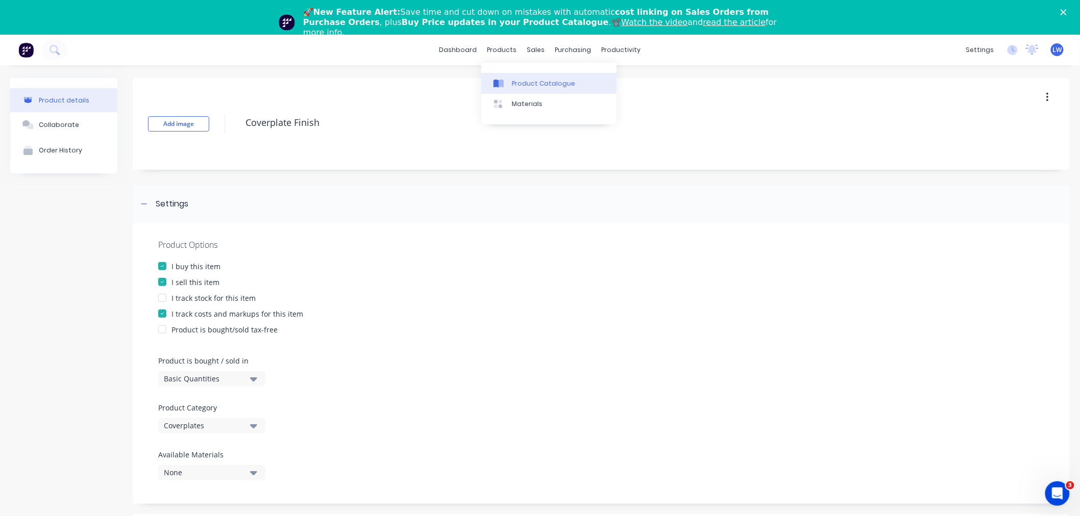
click at [505, 80] on div at bounding box center [500, 83] width 15 height 9
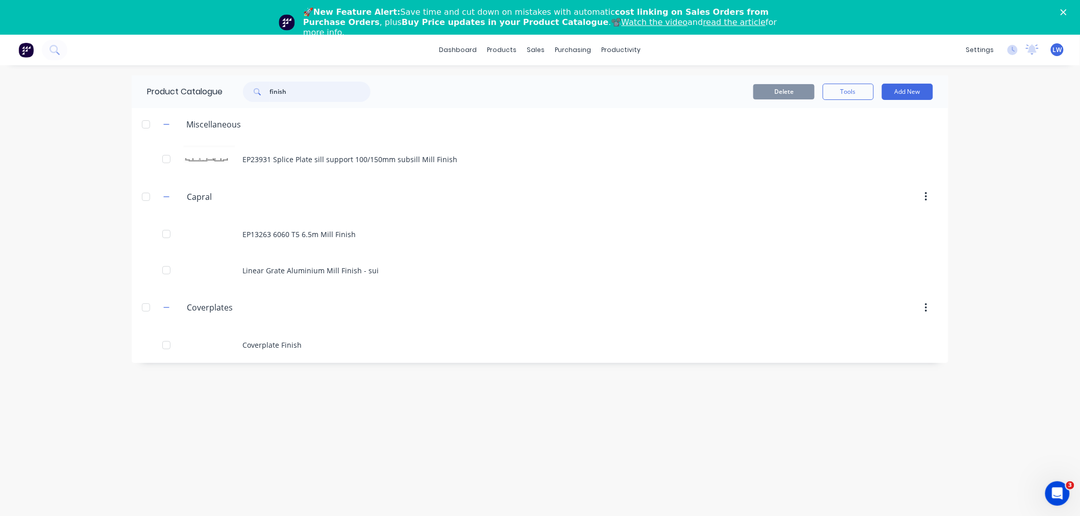
drag, startPoint x: 292, startPoint y: 90, endPoint x: 130, endPoint y: 61, distance: 165.3
click at [136, 62] on div "dashboard products sales purchasing productivity dashboard products Product Cat…" at bounding box center [540, 293] width 1080 height 516
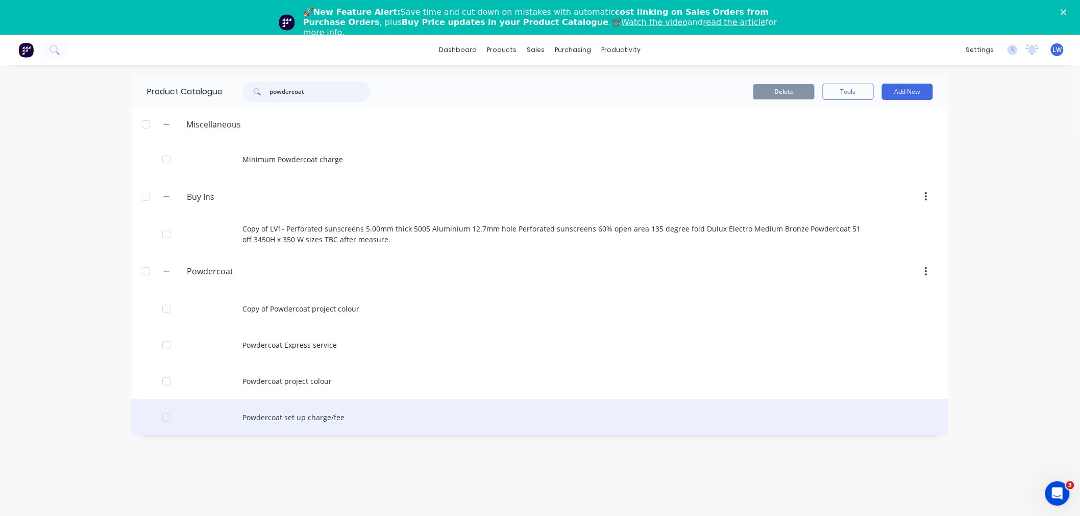
type input "powdercoat"
click at [305, 415] on div "Powdercoat set up charge/fee" at bounding box center [540, 418] width 817 height 36
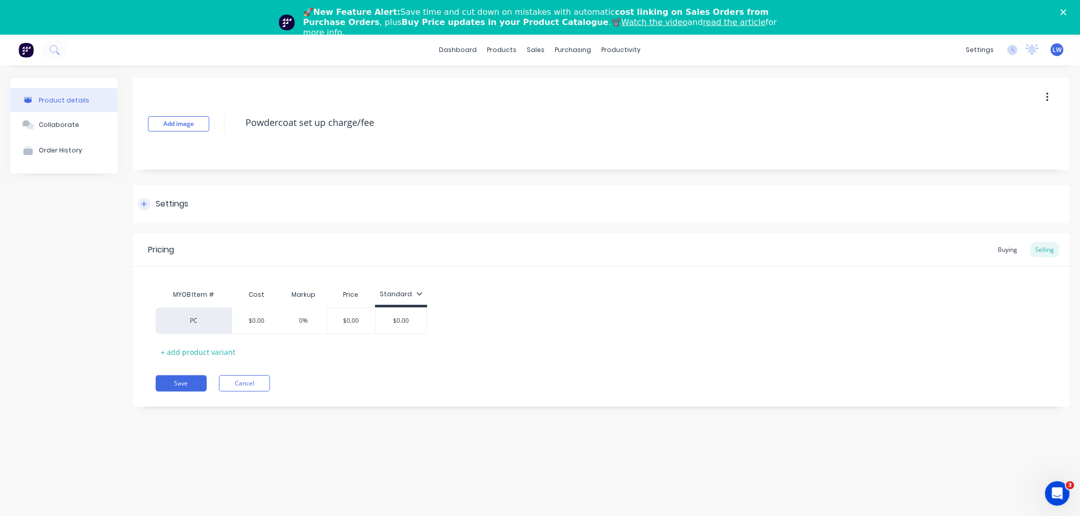
click at [160, 201] on div "Settings" at bounding box center [172, 204] width 33 height 13
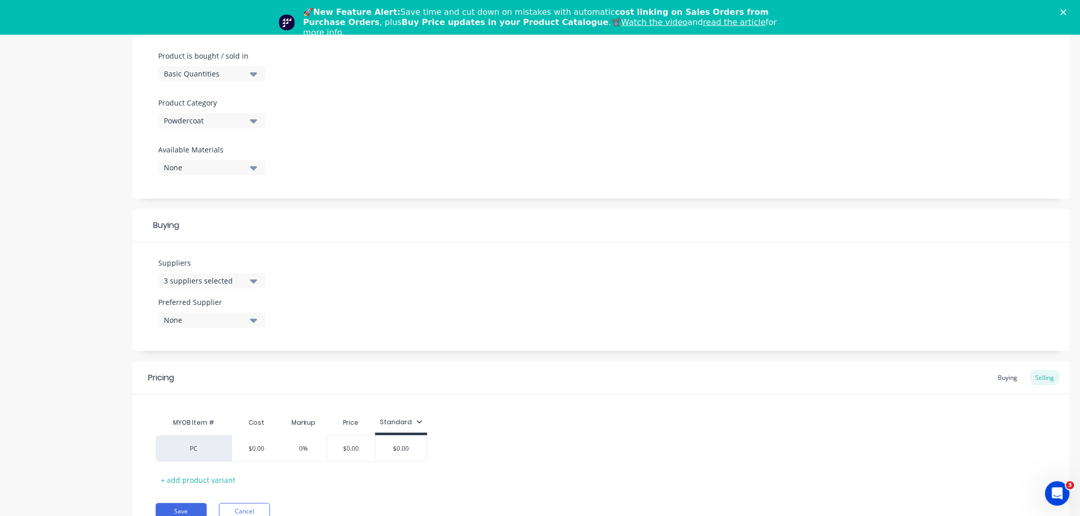
scroll to position [317, 0]
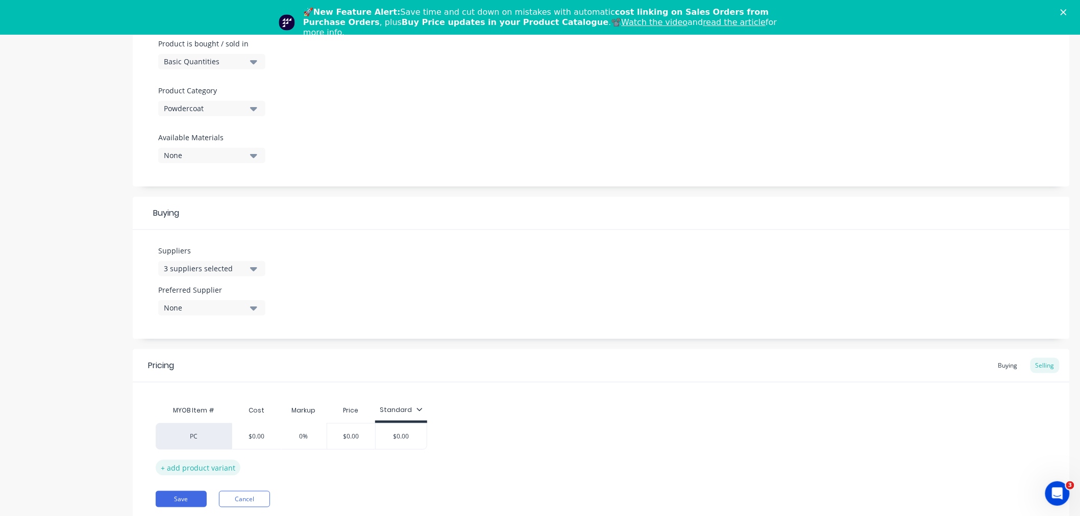
click at [201, 462] on div "+ add product variant" at bounding box center [198, 468] width 85 height 16
type textarea "x"
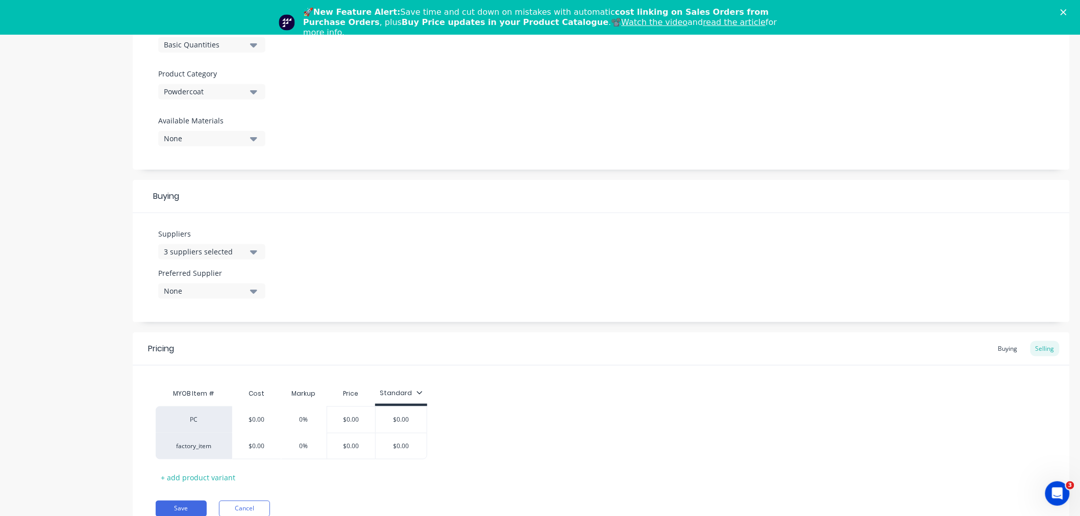
scroll to position [344, 0]
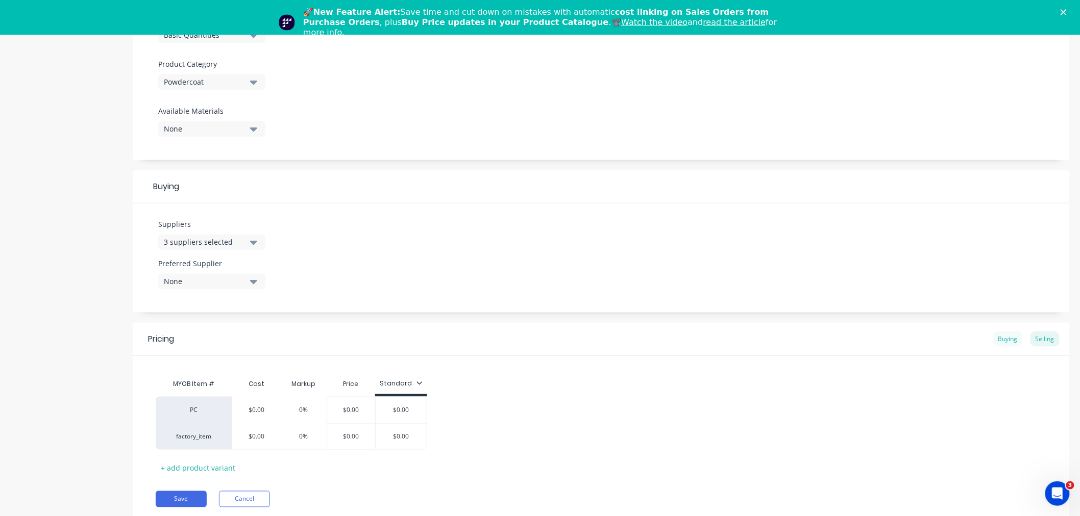
click at [996, 336] on div "Buying" at bounding box center [1008, 339] width 30 height 15
click at [211, 386] on div "MYOB Item #" at bounding box center [194, 388] width 77 height 20
click at [183, 384] on div "MYOB Item #" at bounding box center [194, 388] width 77 height 20
click at [287, 381] on div "AAF-Australian Aluminium Finishing" at bounding box center [301, 388] width 138 height 20
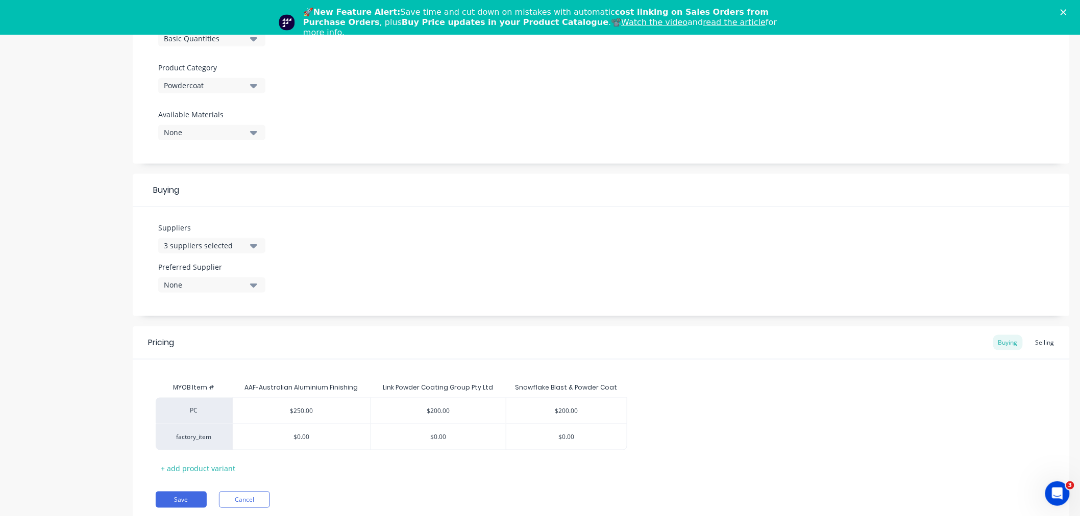
click at [202, 384] on div "MYOB Item #" at bounding box center [194, 388] width 77 height 20
drag, startPoint x: 186, startPoint y: 383, endPoint x: 559, endPoint y: 343, distance: 375.7
click at [592, 336] on div "Pricing Buying Selling" at bounding box center [601, 343] width 937 height 33
drag, startPoint x: 288, startPoint y: 388, endPoint x: 685, endPoint y: 340, distance: 400.5
click at [685, 340] on div "Pricing Buying Selling" at bounding box center [601, 343] width 937 height 33
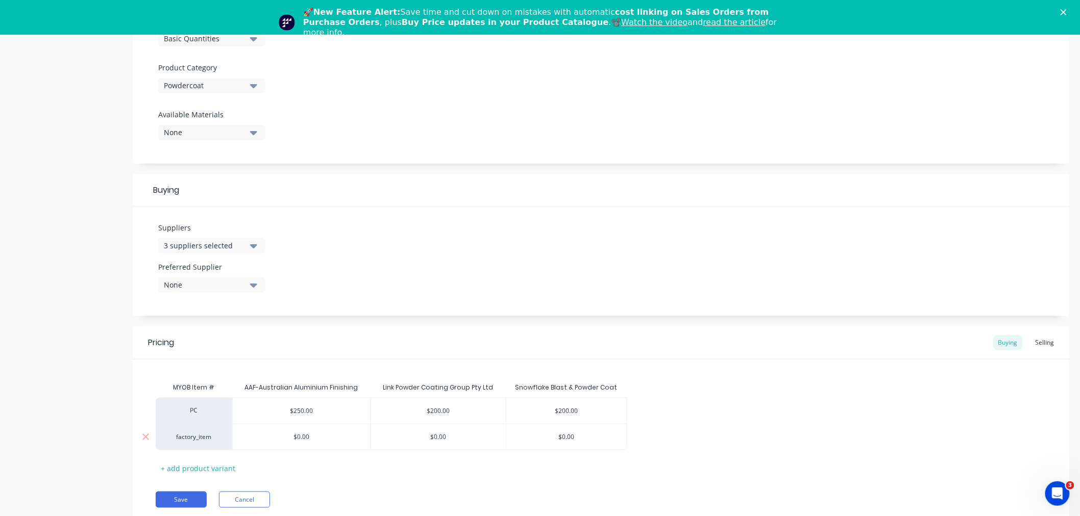
click at [189, 437] on div "factory_item" at bounding box center [194, 437] width 56 height 9
type input "cp"
click at [182, 373] on button "CP" at bounding box center [198, 372] width 64 height 15
type textarea "x"
type input "$0.00"
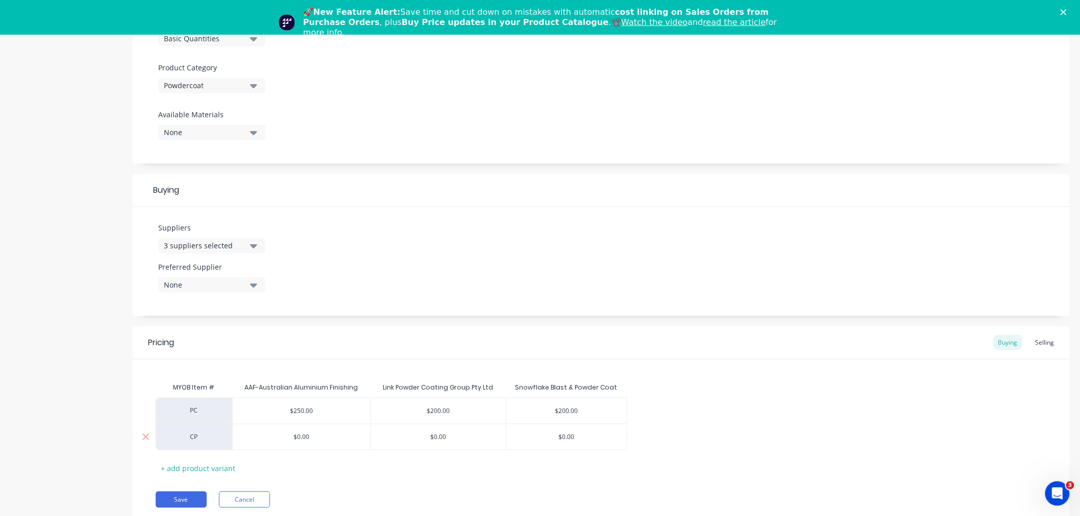
click at [294, 437] on input "$0.00" at bounding box center [302, 437] width 138 height 9
type input "$0.00"
click at [448, 442] on div "$0.00" at bounding box center [438, 438] width 135 height 26
drag, startPoint x: 450, startPoint y: 441, endPoint x: 440, endPoint y: 437, distance: 10.1
click at [440, 437] on input "$0.00" at bounding box center [438, 437] width 135 height 9
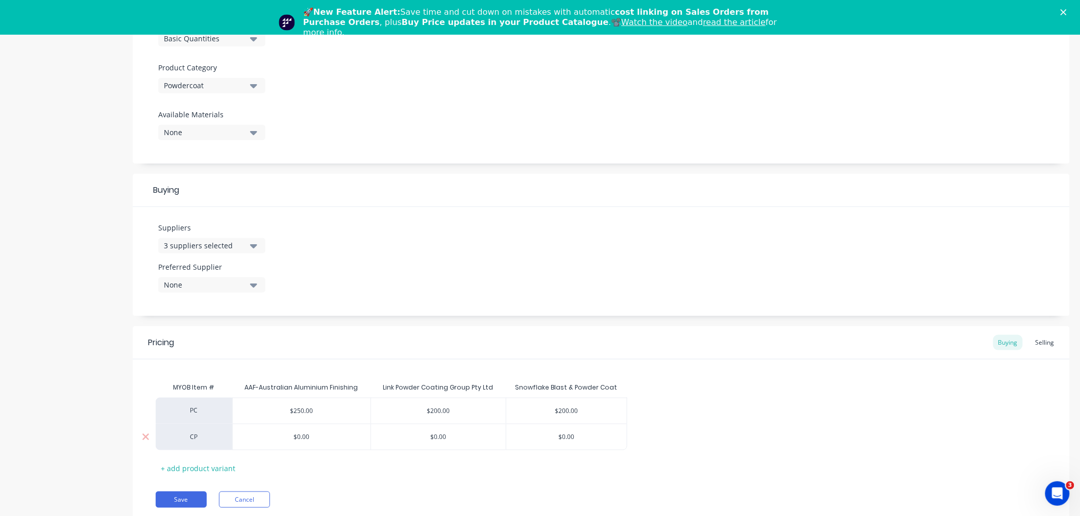
type input "$0.00"
drag, startPoint x: 563, startPoint y: 433, endPoint x: 533, endPoint y: 435, distance: 30.2
click at [564, 434] on input "$0.00" at bounding box center [566, 437] width 121 height 9
click at [310, 428] on div "$0.00" at bounding box center [302, 438] width 138 height 26
type textarea "x"
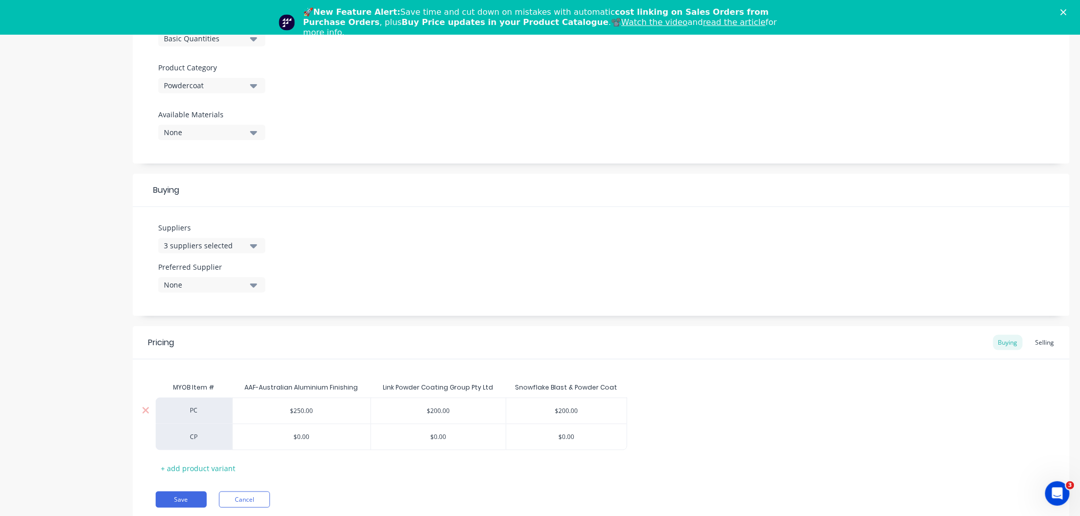
type input "2$0.00"
type textarea "x"
type input "25$0.00"
type textarea "x"
type input "250$0.00"
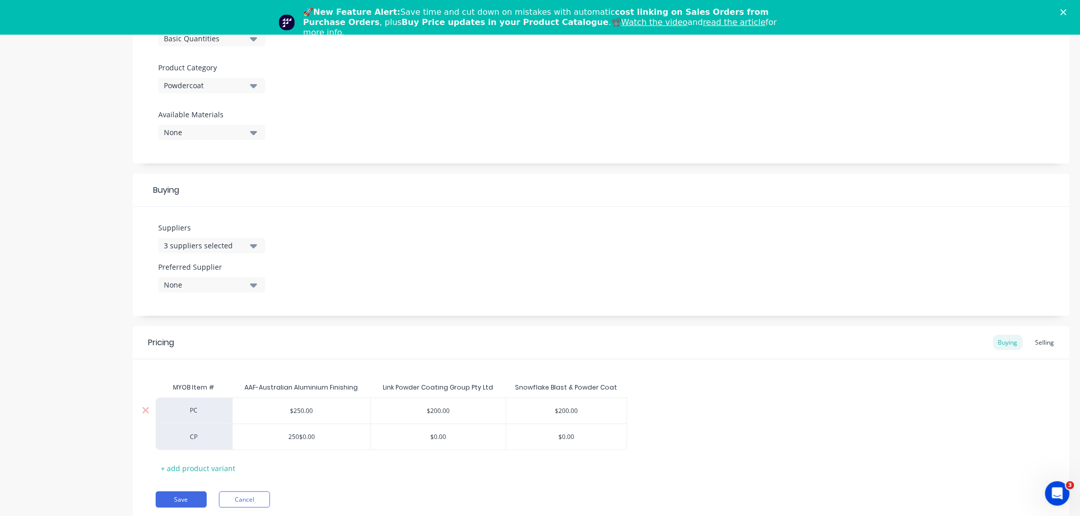
type textarea "x"
type input "2500.00"
type textarea "x"
type input "250.00"
type textarea "x"
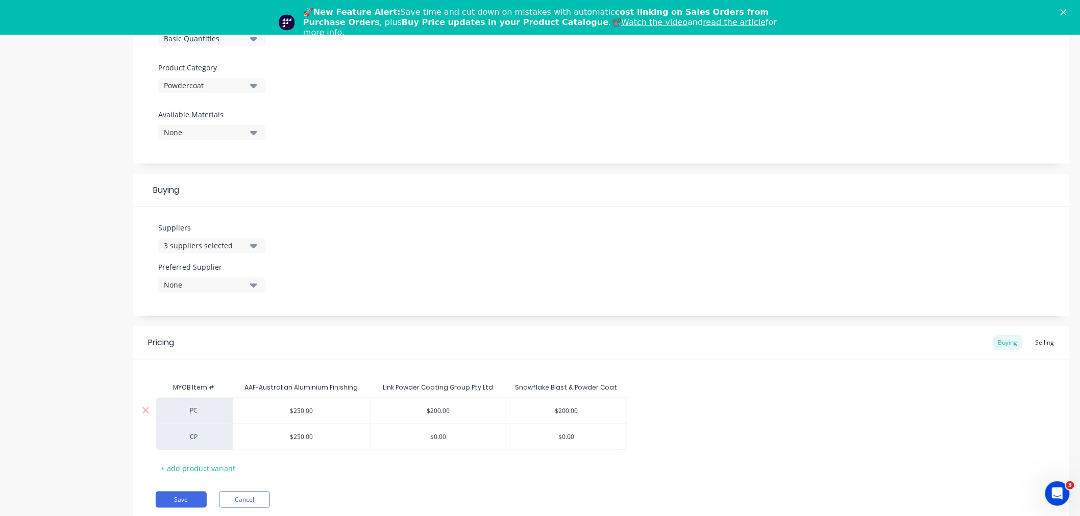
type input "2"
type textarea "x"
type input "20"
type textarea "x"
type input "200"
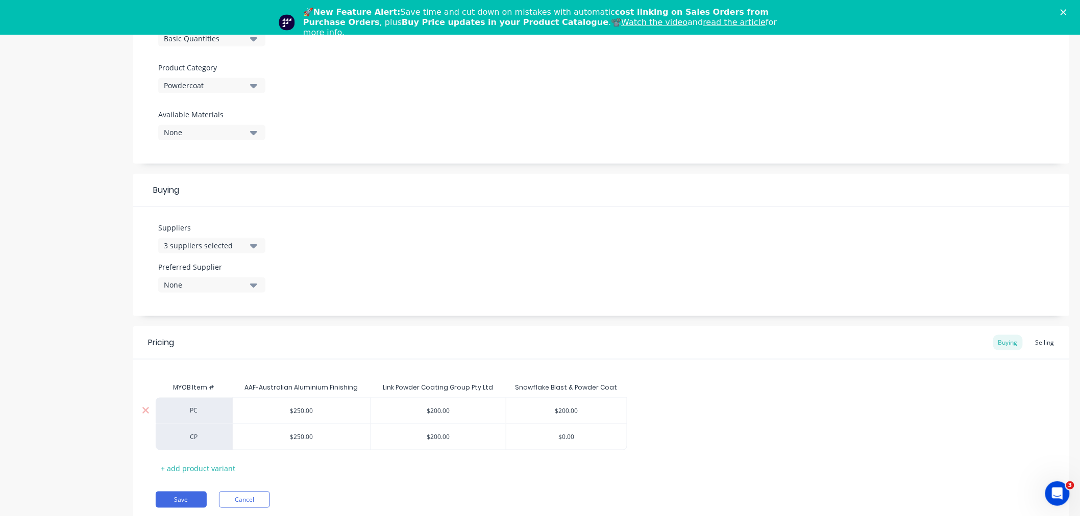
type textarea "x"
type input "2"
type textarea "x"
type input "20"
type textarea "x"
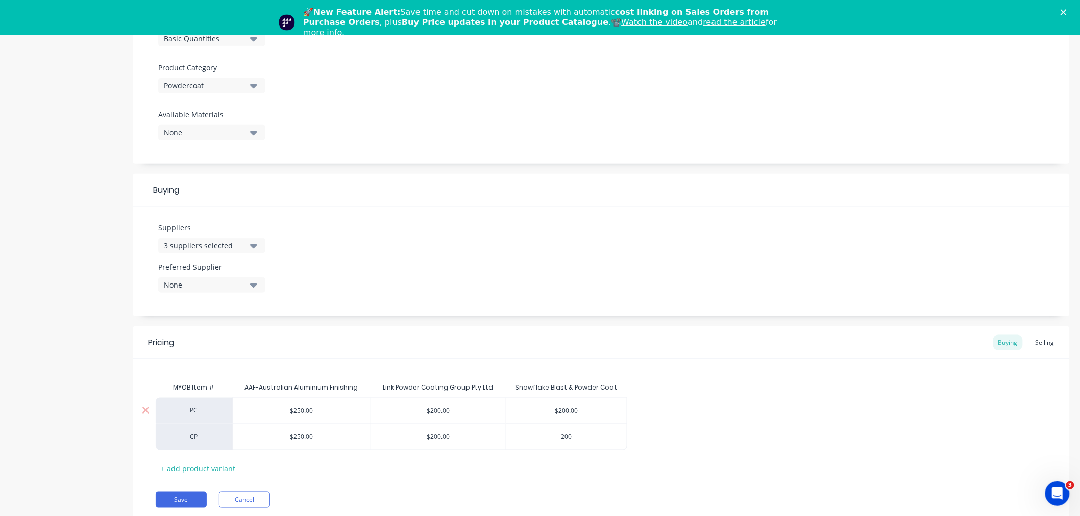
type input "200"
click at [187, 501] on button "Save" at bounding box center [181, 500] width 51 height 16
type textarea "x"
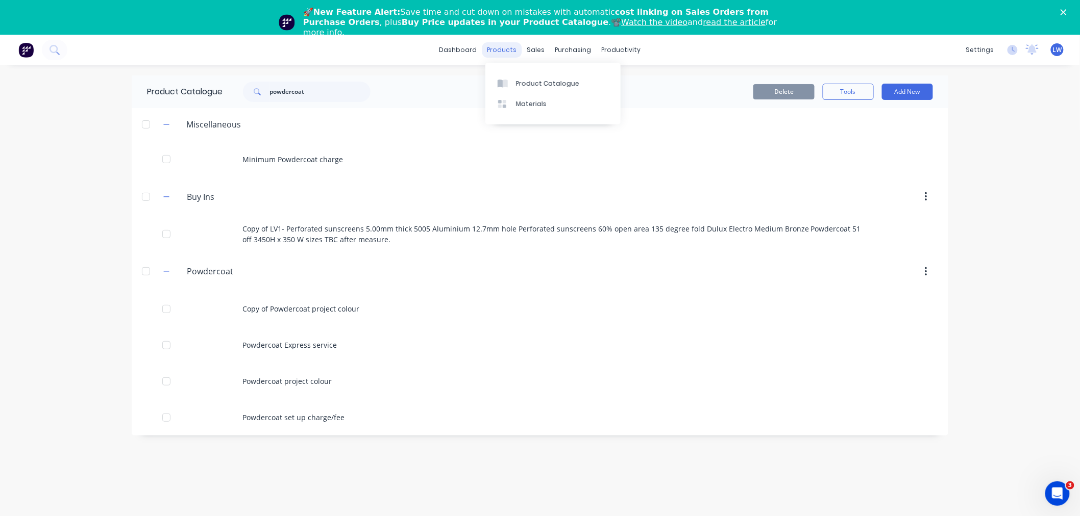
click at [506, 48] on div "products" at bounding box center [502, 49] width 40 height 15
click at [526, 83] on div "Product Catalogue" at bounding box center [547, 83] width 63 height 9
drag, startPoint x: 329, startPoint y: 98, endPoint x: 242, endPoint y: 93, distance: 86.4
click at [242, 93] on div "powdercoat" at bounding box center [302, 92] width 138 height 20
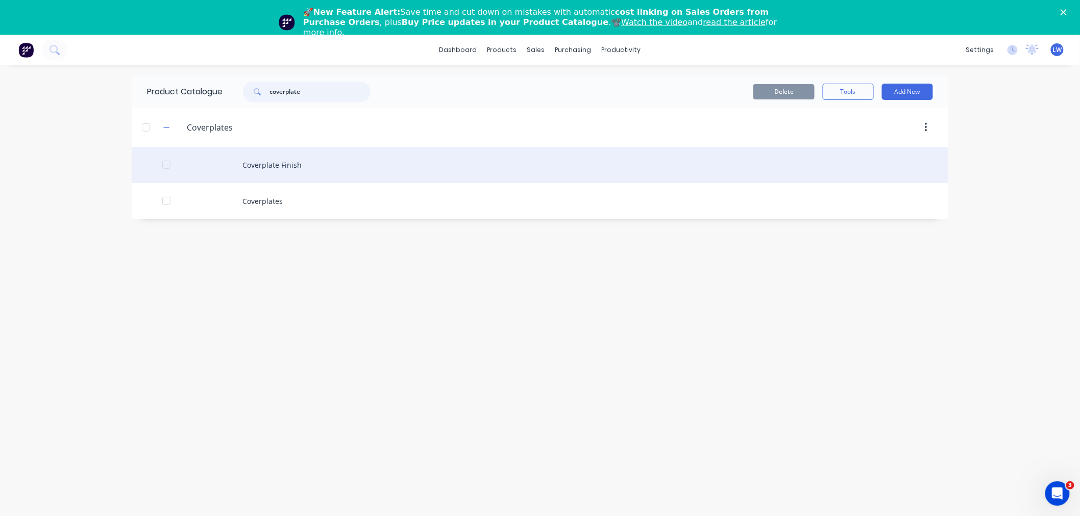
type input "coverplate"
click at [276, 166] on div "Coverplate Finish" at bounding box center [540, 165] width 817 height 36
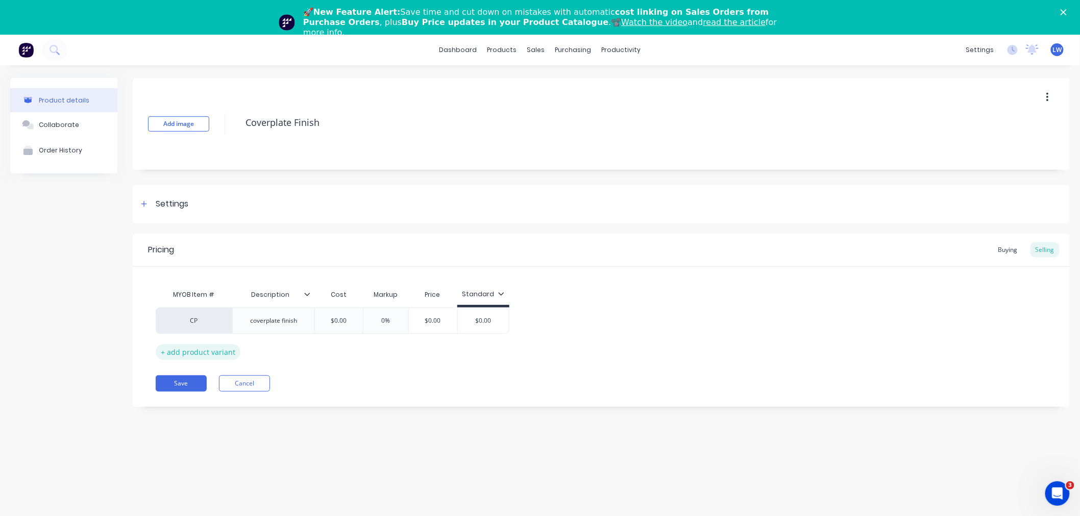
click at [220, 350] on div "+ add product variant" at bounding box center [198, 352] width 85 height 16
type textarea "x"
click at [193, 348] on div "factory_item" at bounding box center [194, 346] width 56 height 9
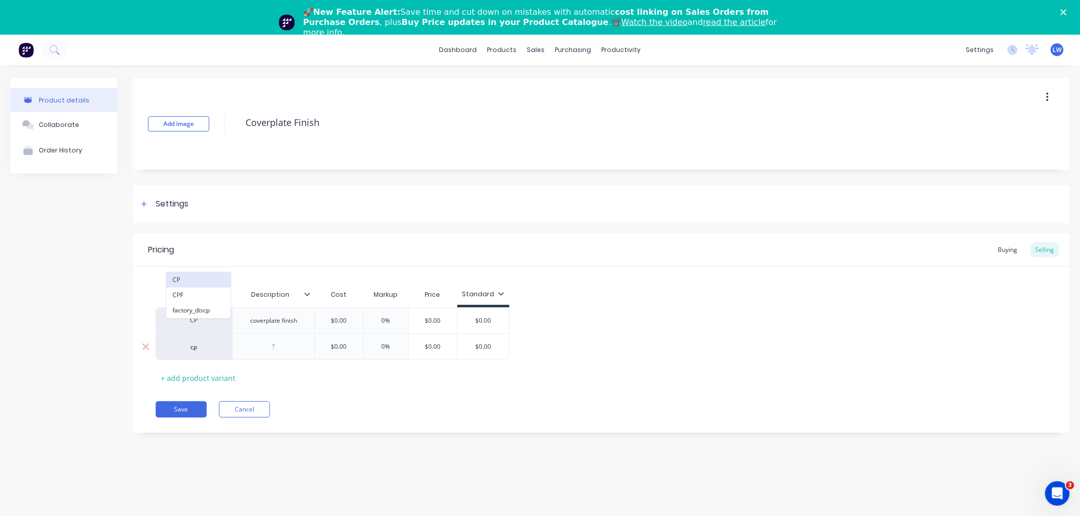
type input "cp"
click at [180, 281] on button "CP" at bounding box center [198, 280] width 64 height 15
type textarea "x"
click at [264, 351] on div at bounding box center [273, 346] width 51 height 13
type textarea "x"
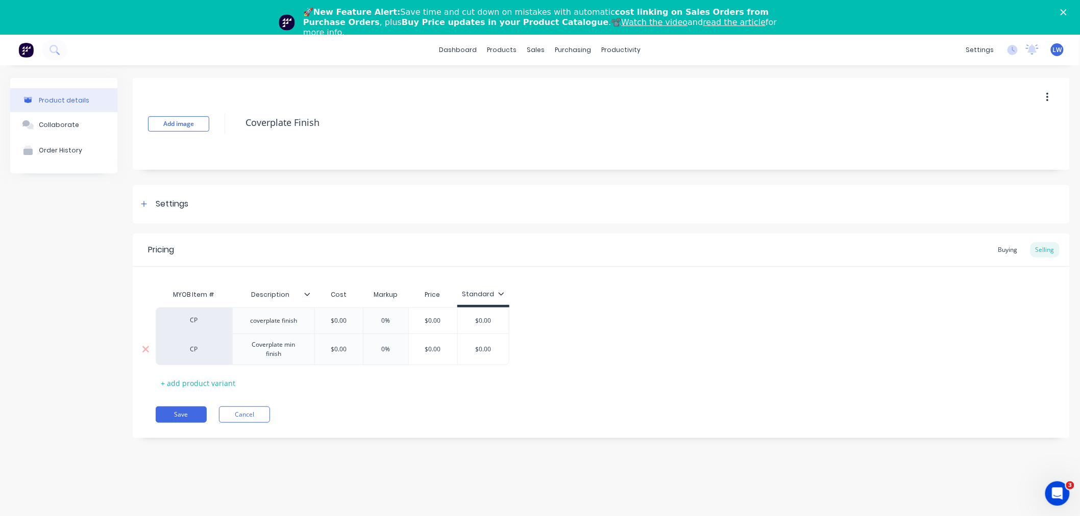
type input "$0.00"
click at [174, 414] on button "Save" at bounding box center [181, 410] width 51 height 16
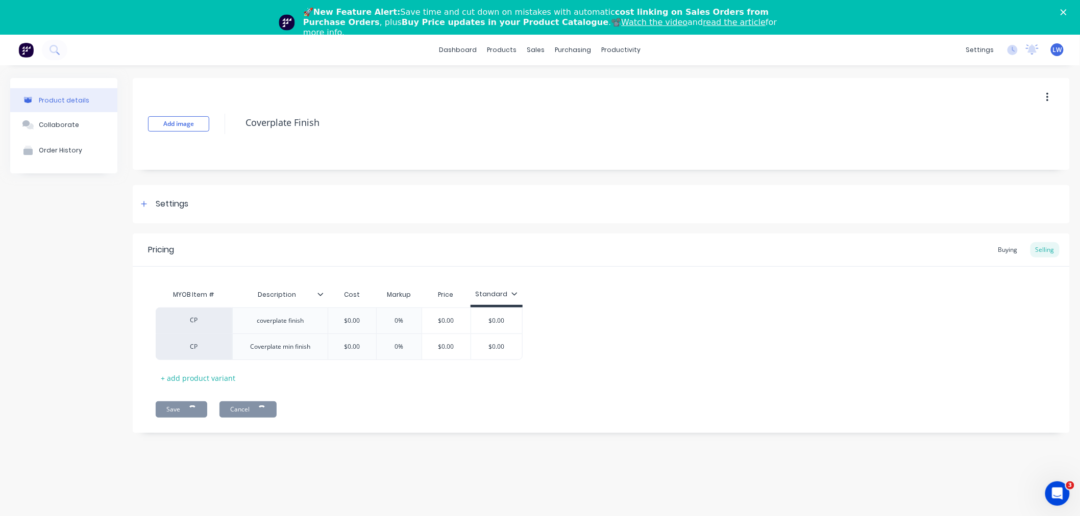
type textarea "x"
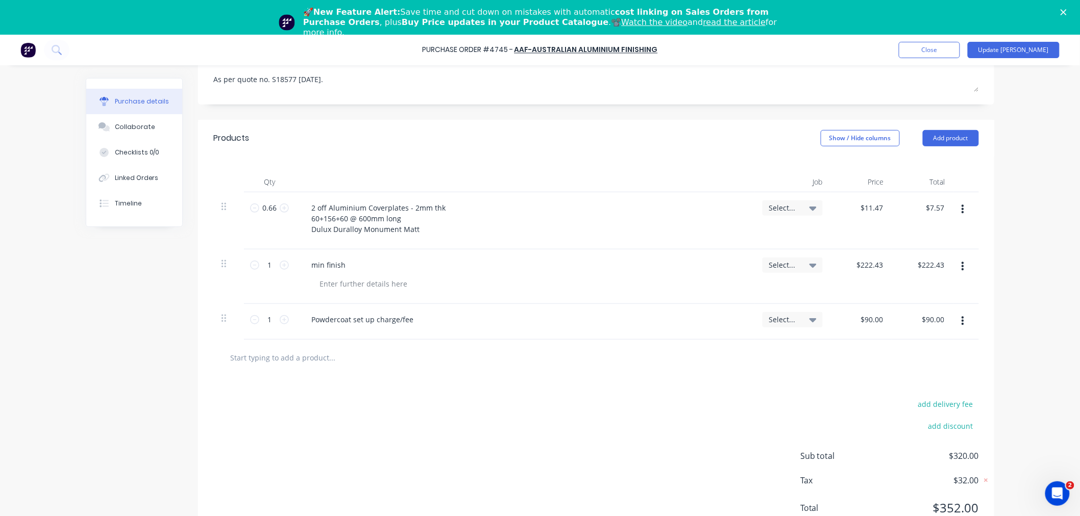
scroll to position [166, 0]
type textarea "x"
click at [288, 355] on input "text" at bounding box center [332, 354] width 204 height 20
paste input "Coverplate Finish"
type input "Coverplate Finish"
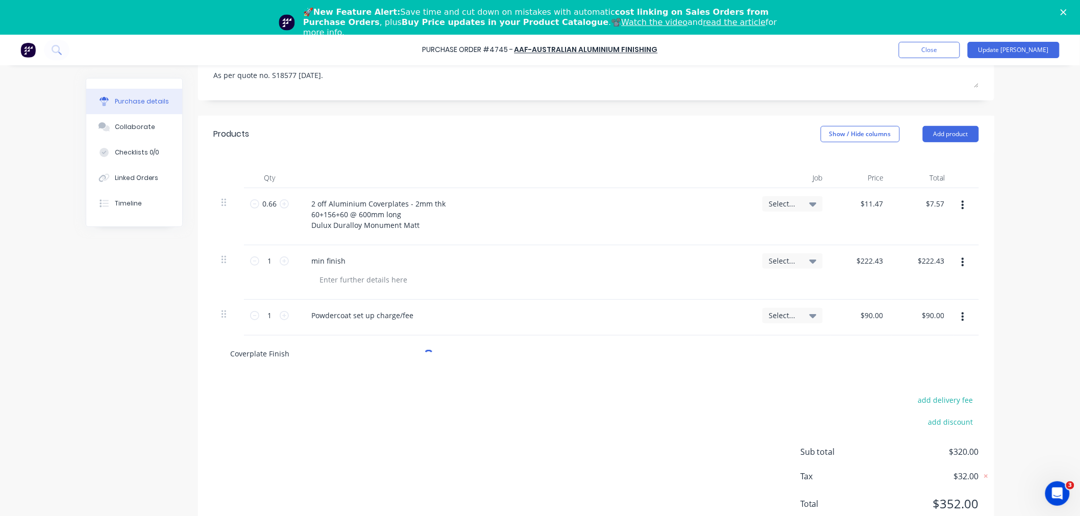
type textarea "x"
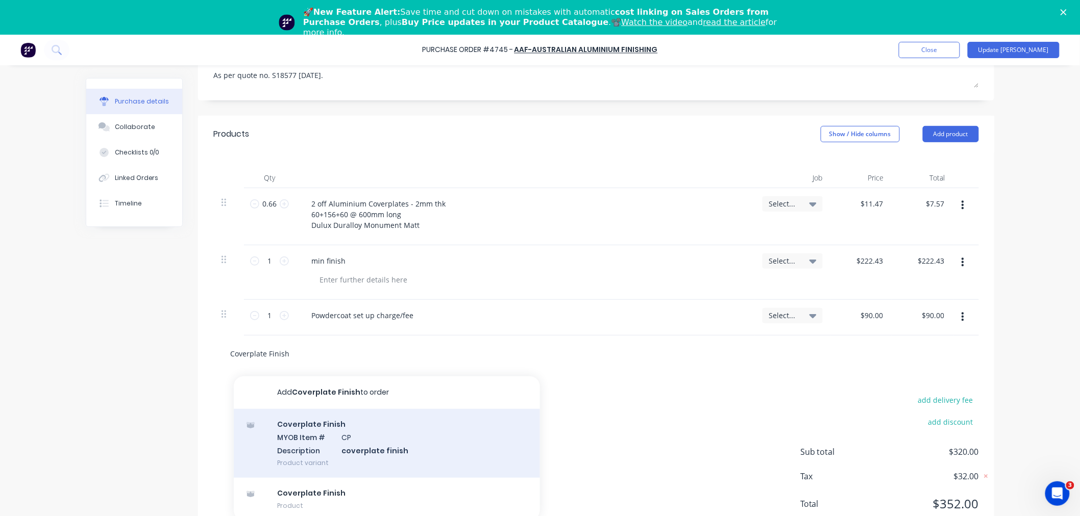
type input "Coverplate Finish"
click at [320, 432] on div "Coverplate Finish MYOB Item # CP Description coverplate finish Product variant" at bounding box center [387, 443] width 306 height 69
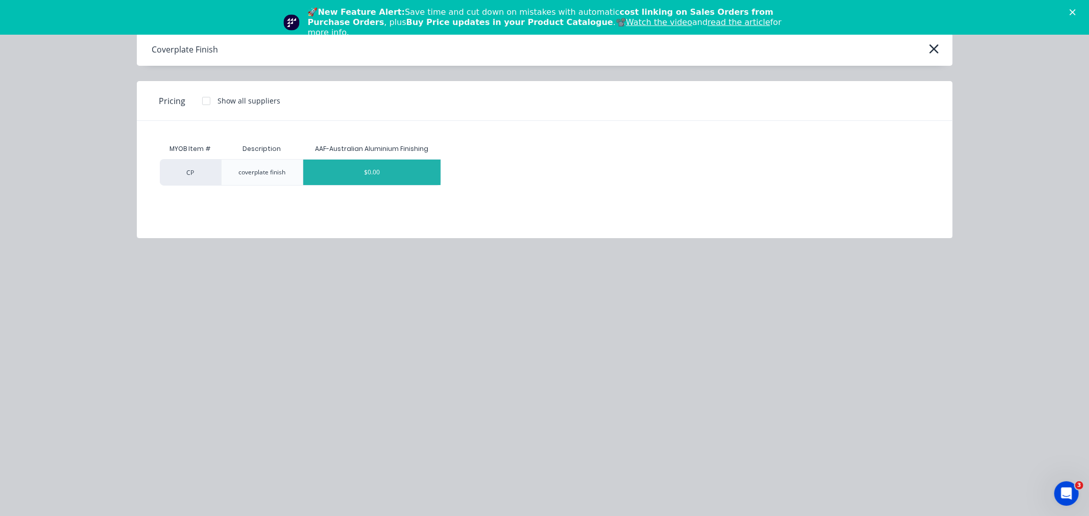
type textarea "x"
click at [363, 177] on div "$0.00" at bounding box center [371, 173] width 137 height 26
type textarea "x"
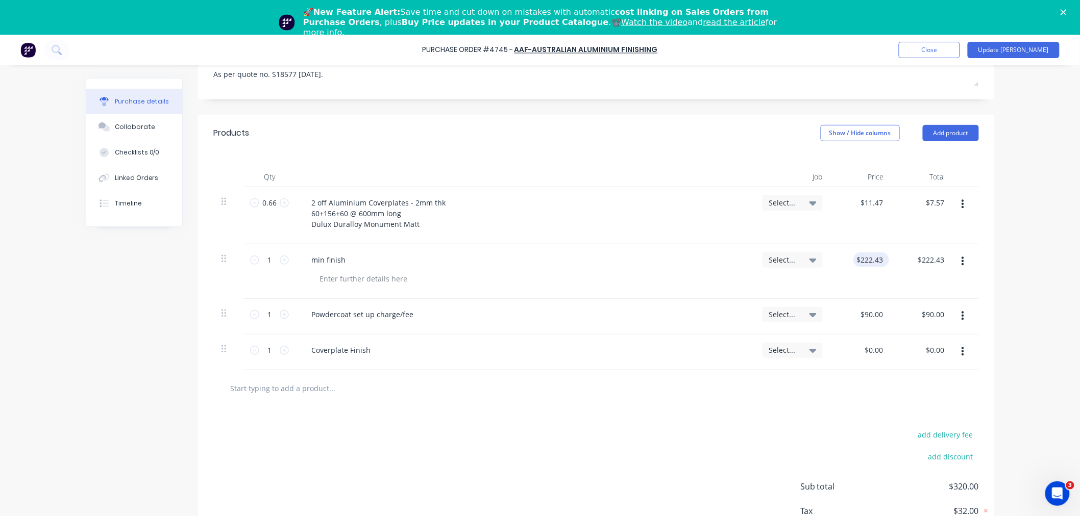
type input "222.43"
type textarea "x"
drag, startPoint x: 879, startPoint y: 258, endPoint x: 845, endPoint y: 262, distance: 34.9
click at [845, 262] on div "222.43 222.43" at bounding box center [861, 271] width 61 height 55
type input "$222.43"
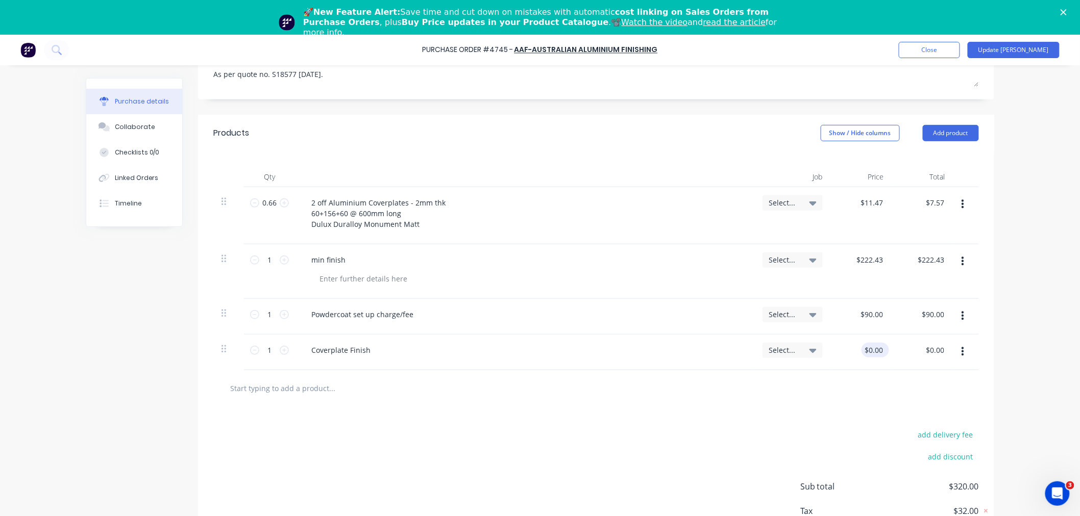
drag, startPoint x: 884, startPoint y: 351, endPoint x: 860, endPoint y: 350, distance: 24.0
click at [861, 350] on div "$0.00 $0.00" at bounding box center [875, 350] width 28 height 15
type textarea "x"
click at [873, 350] on input "0.00" at bounding box center [875, 350] width 19 height 15
type input "222.4300"
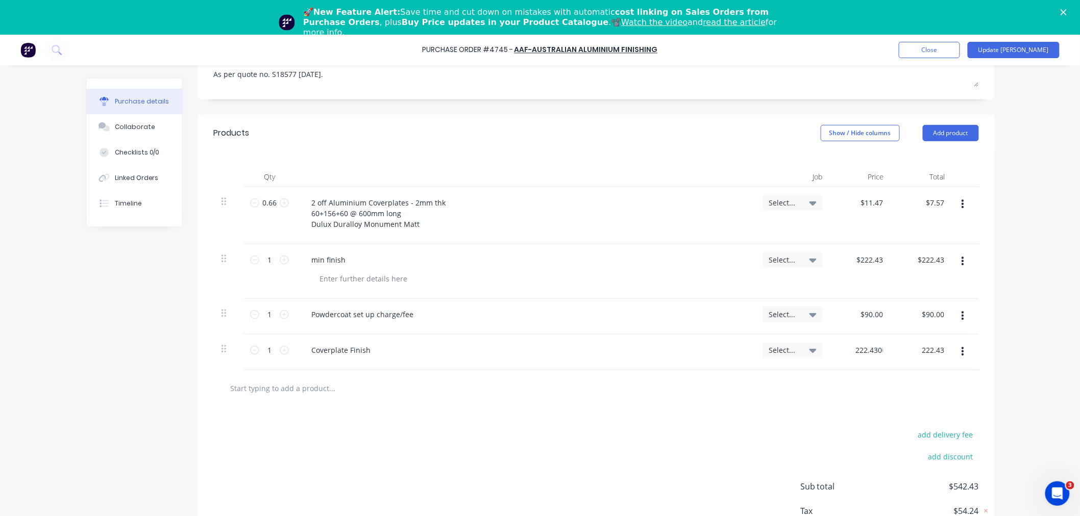
type textarea "x"
type input "$222.43"
type input "222.43"
type textarea "x"
type input "$222.43"
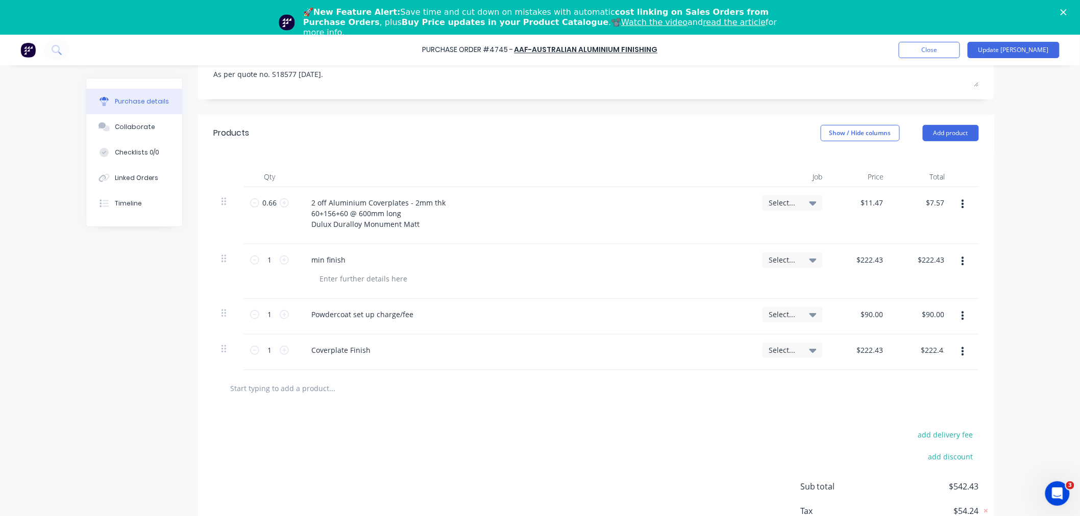
click at [962, 263] on button "button" at bounding box center [963, 262] width 24 height 18
click at [941, 342] on button "Delete" at bounding box center [931, 350] width 87 height 20
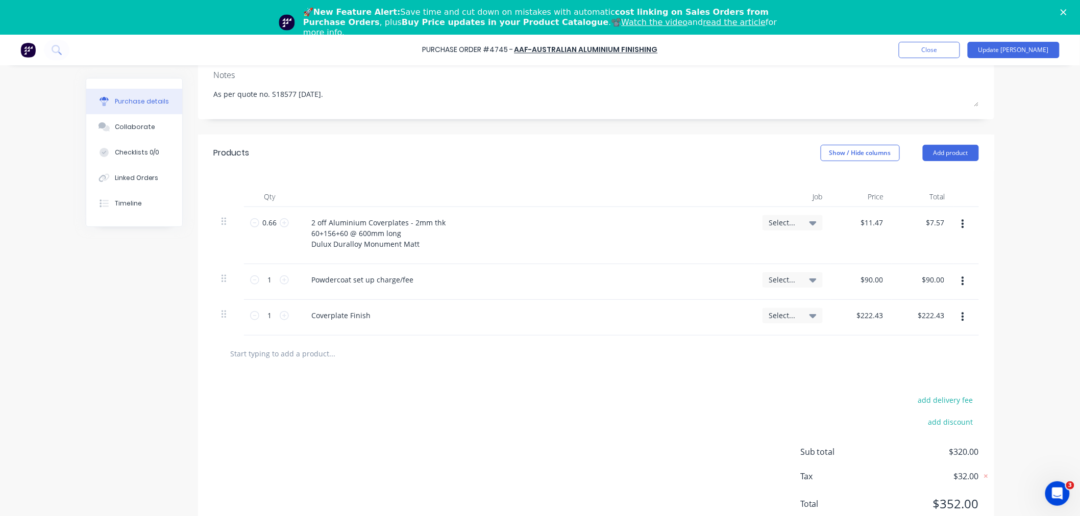
type textarea "x"
click at [282, 358] on input "text" at bounding box center [332, 354] width 204 height 20
type input "p"
type textarea "x"
type input "po"
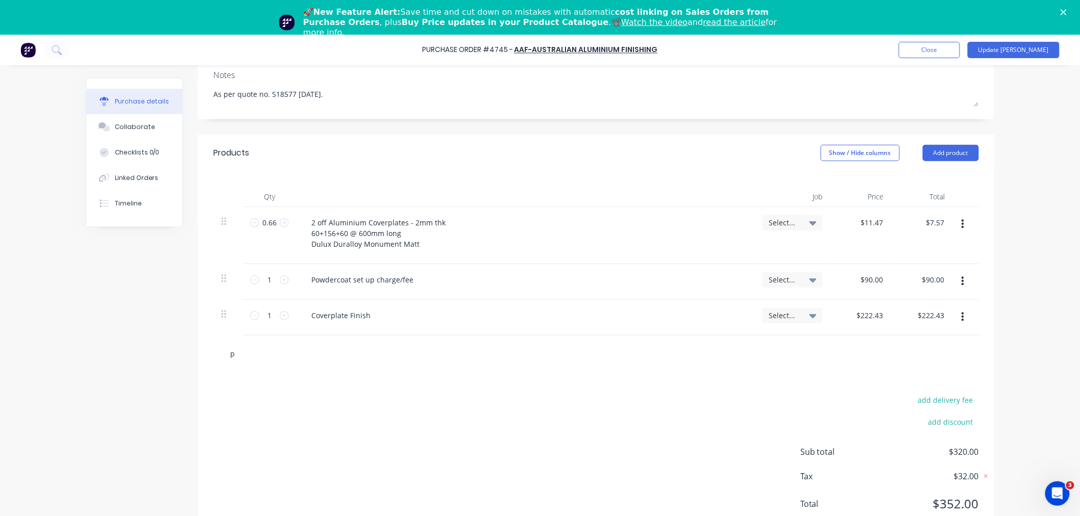
type textarea "x"
type input "pow"
type textarea "x"
type input "powd"
type textarea "x"
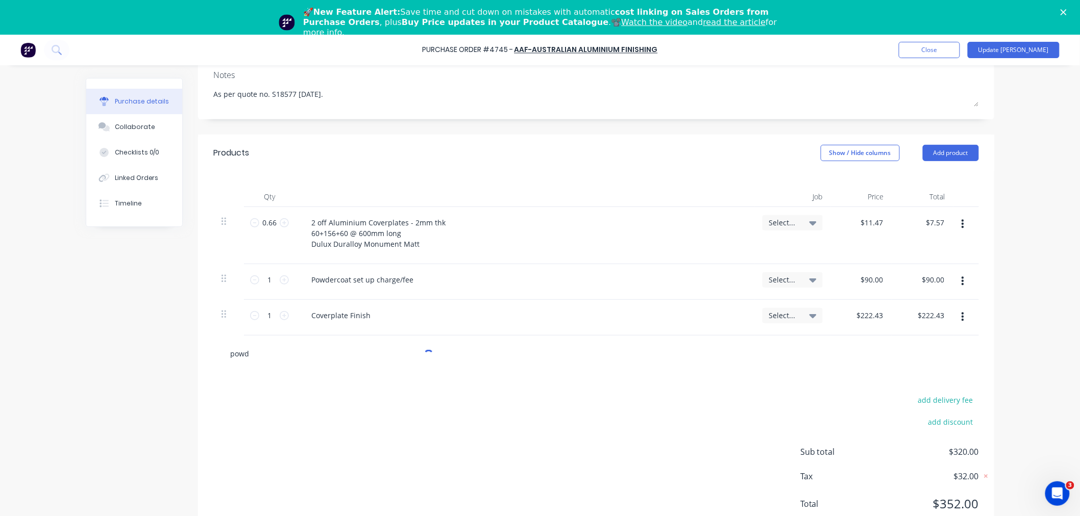
type input "powde"
type textarea "x"
type input "powder"
type textarea "x"
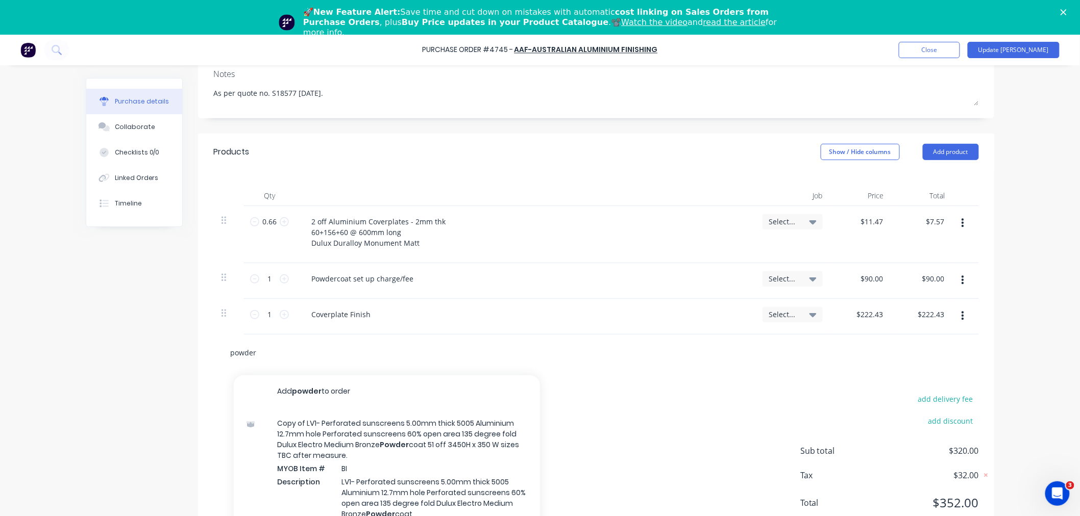
type input "powde"
type textarea "x"
type input "powd"
type textarea "x"
type input "pow"
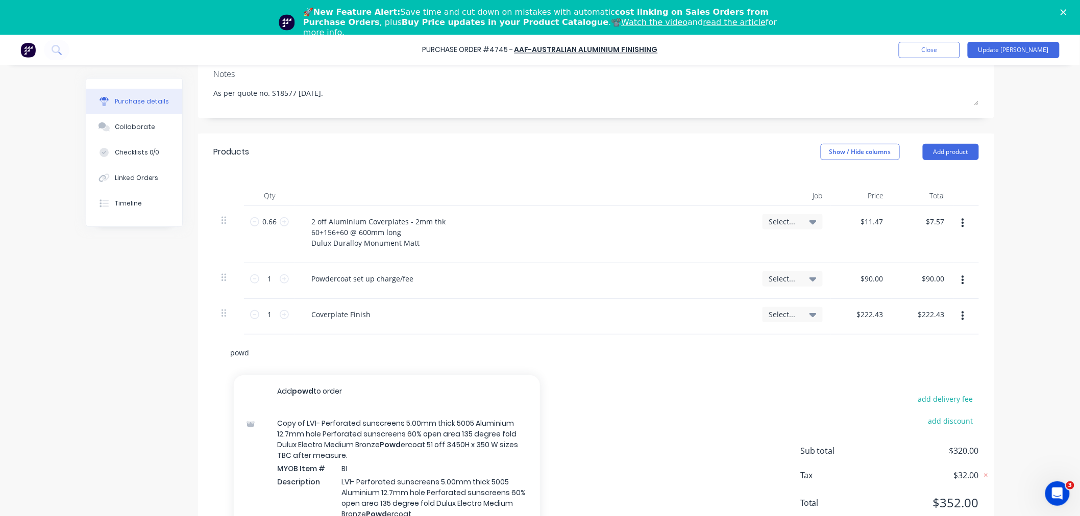
type textarea "x"
type input "po"
type textarea "x"
type input "p"
type textarea "x"
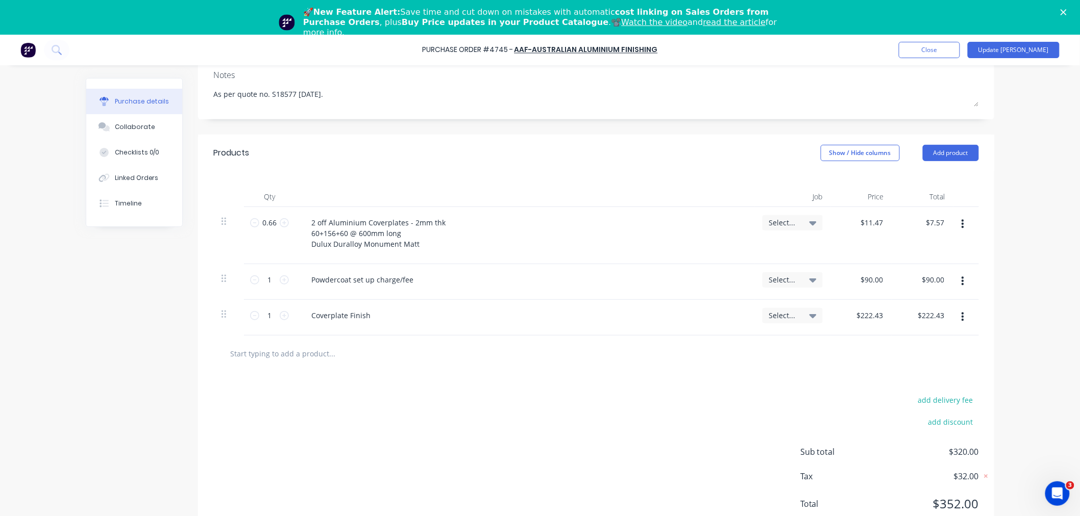
type textarea "x"
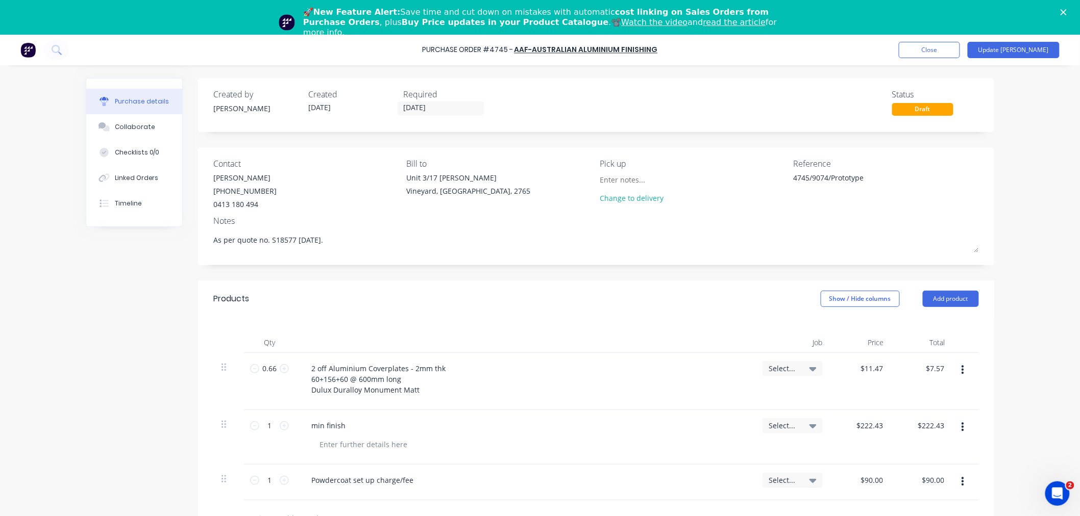
scroll to position [166, 0]
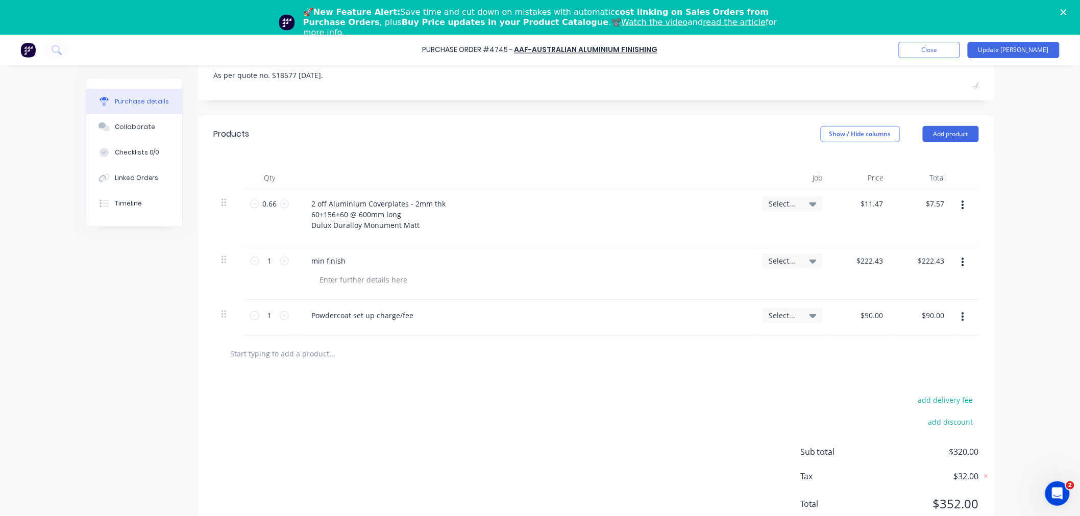
type textarea "x"
click at [289, 354] on input "text" at bounding box center [332, 354] width 204 height 20
type input "p"
type textarea "x"
type input "po"
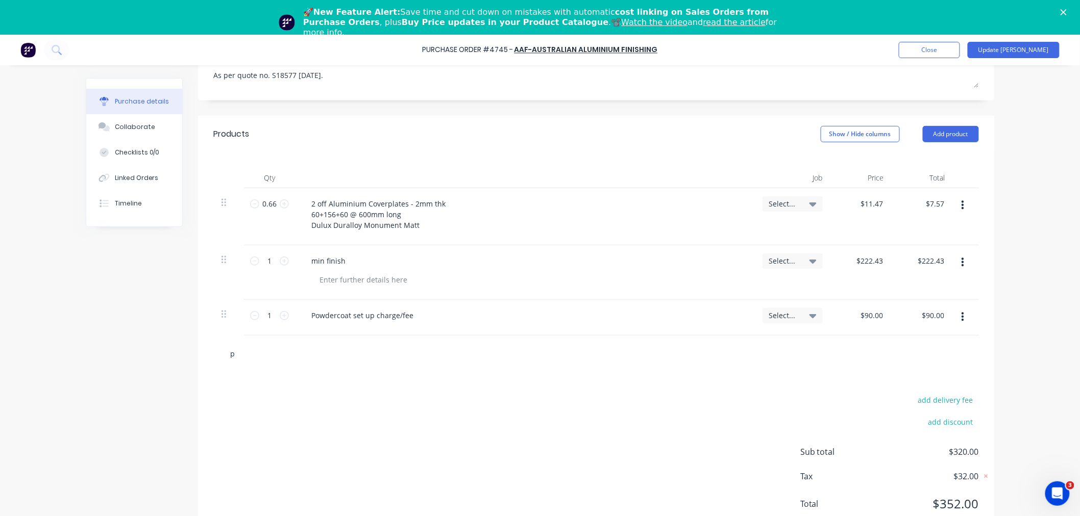
type textarea "x"
type input "pow"
type textarea "x"
type input "[PERSON_NAME]"
type textarea "x"
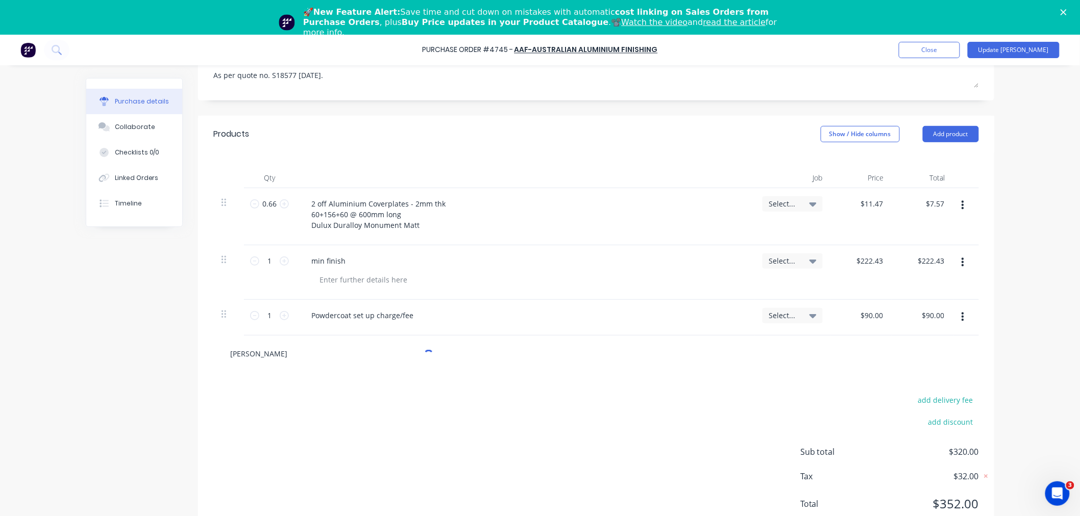
type input "powed"
type textarea "x"
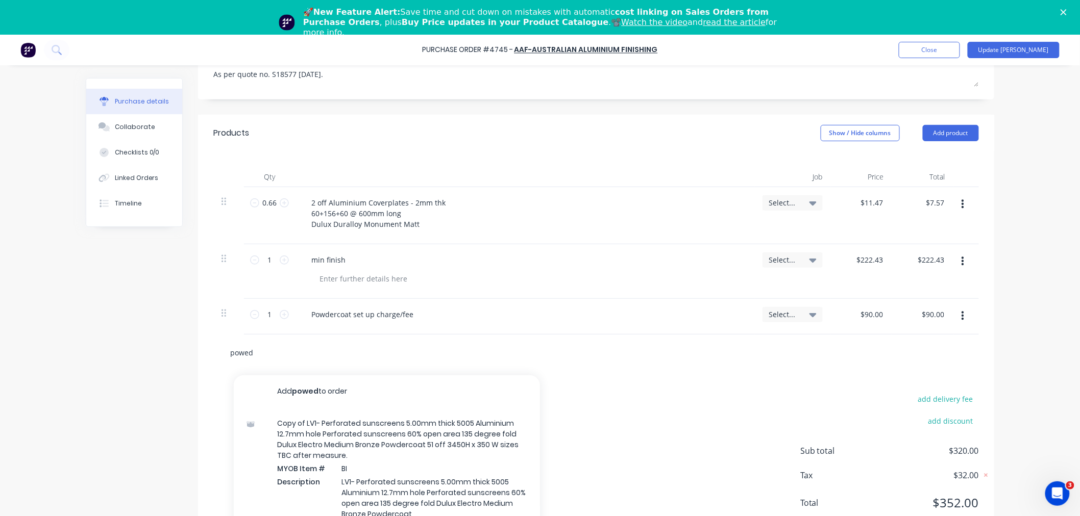
type input "powe"
type textarea "x"
type input "pow"
type textarea "x"
type input "powd"
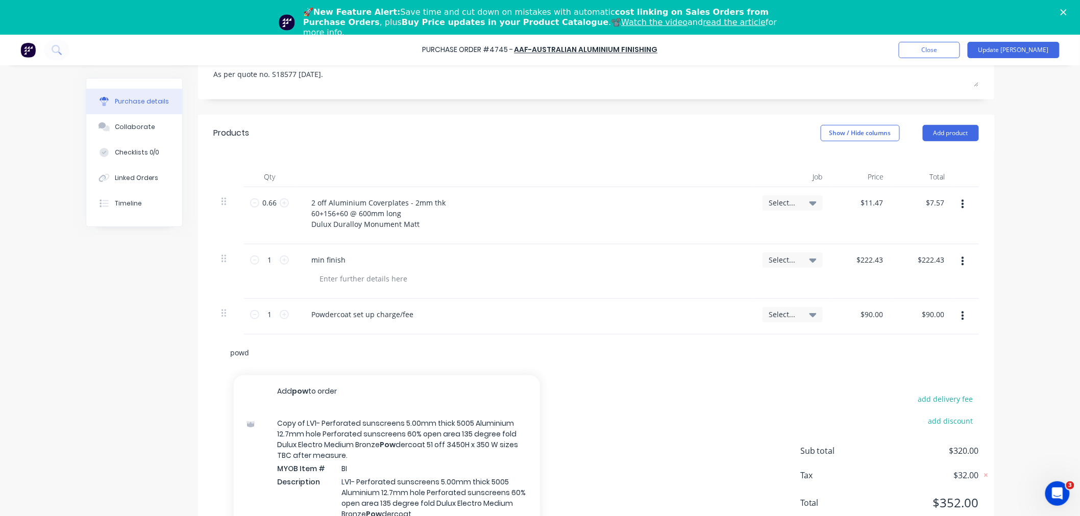
type textarea "x"
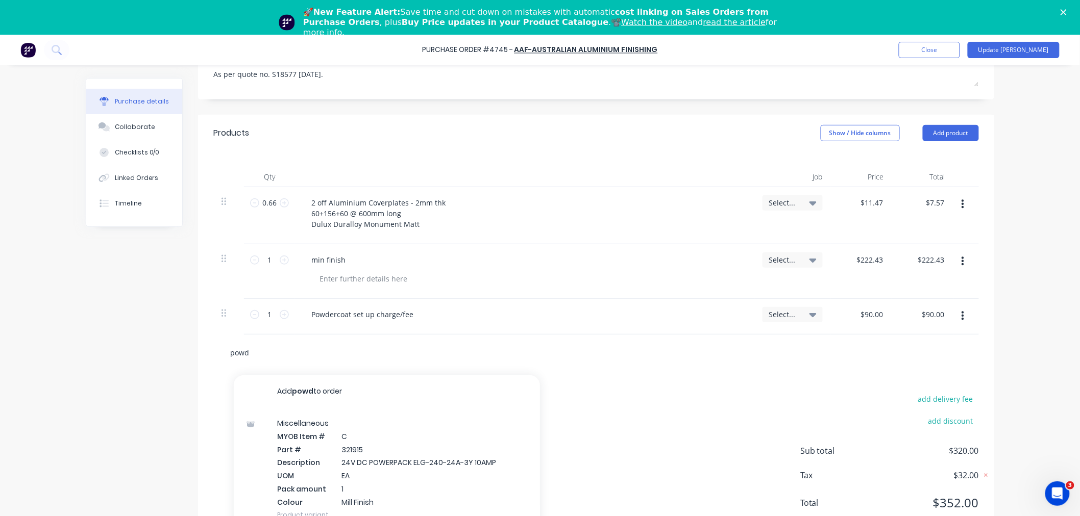
type input "powde"
type textarea "x"
type input "powder"
type textarea "x"
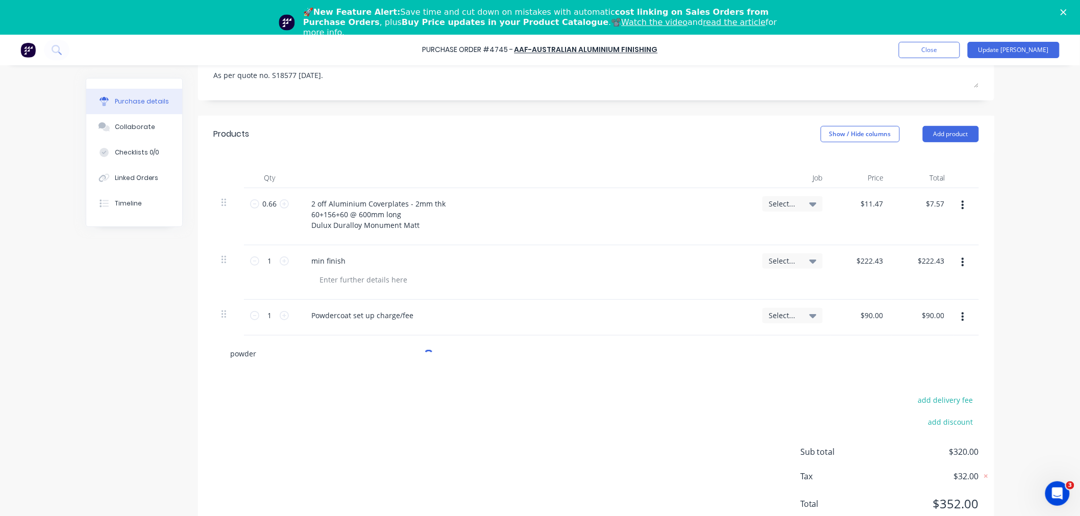
type input "powderc"
type textarea "x"
type input "powderco"
type textarea "x"
type input "powdercoa"
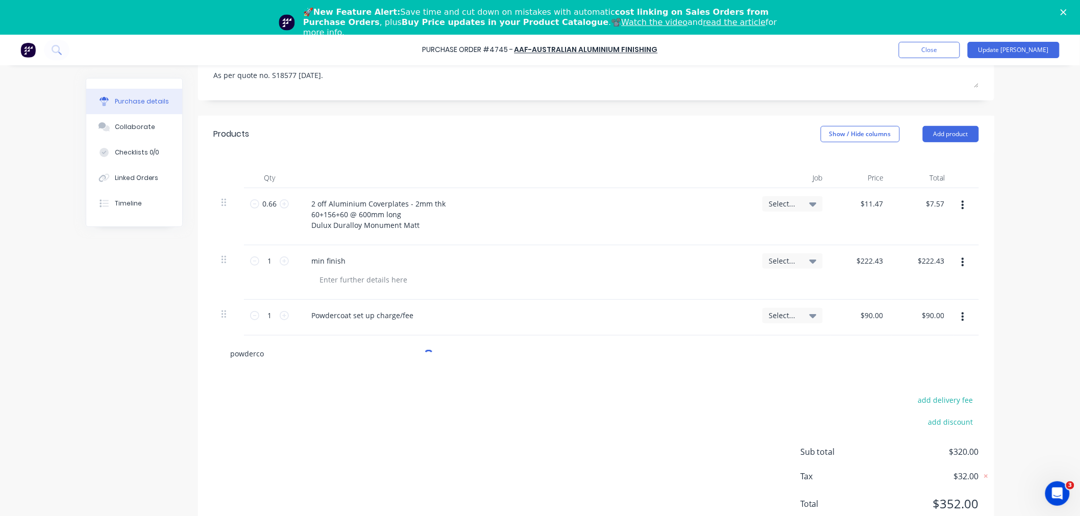
type textarea "x"
type input "powdercoat"
type textarea "x"
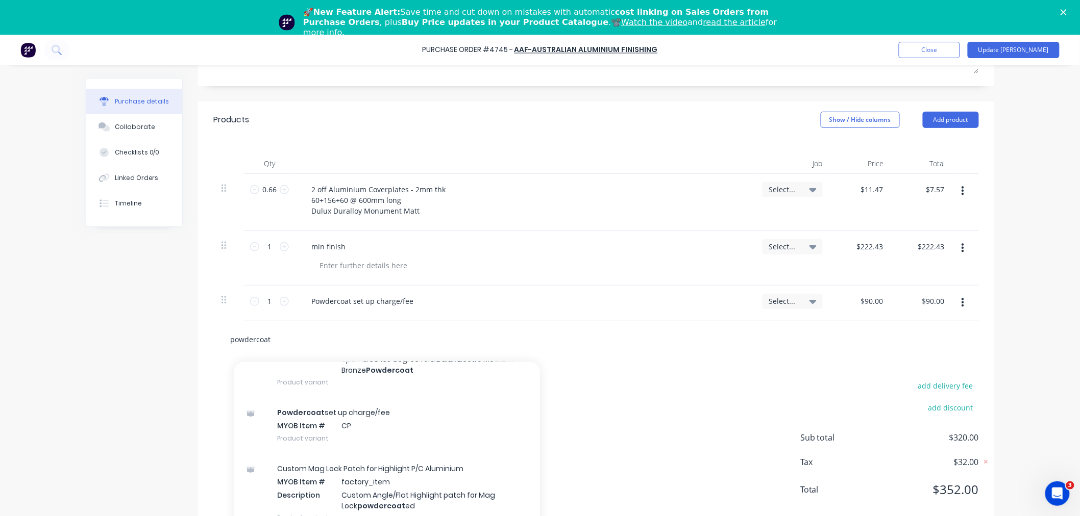
scroll to position [0, 0]
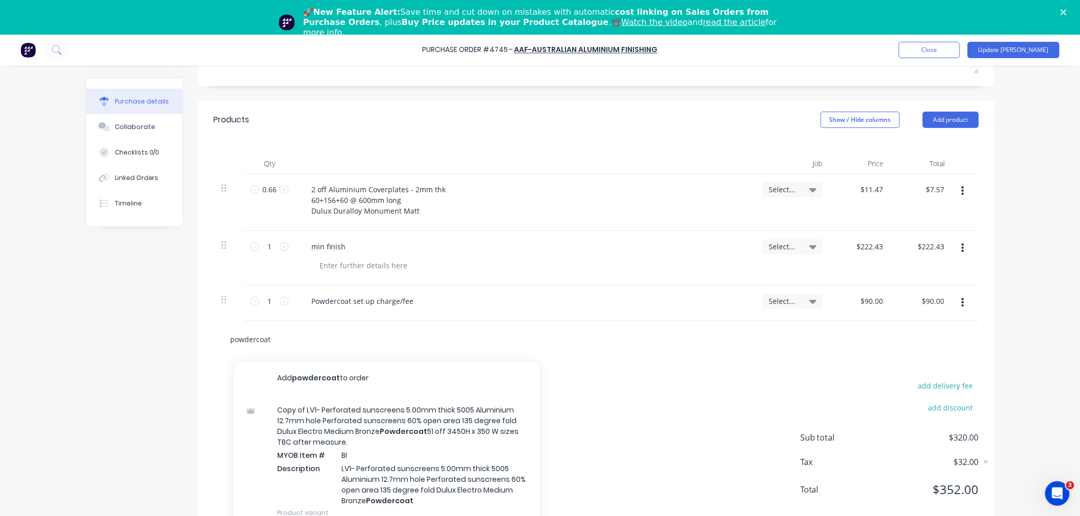
type input "powdercoat"
type textarea "x"
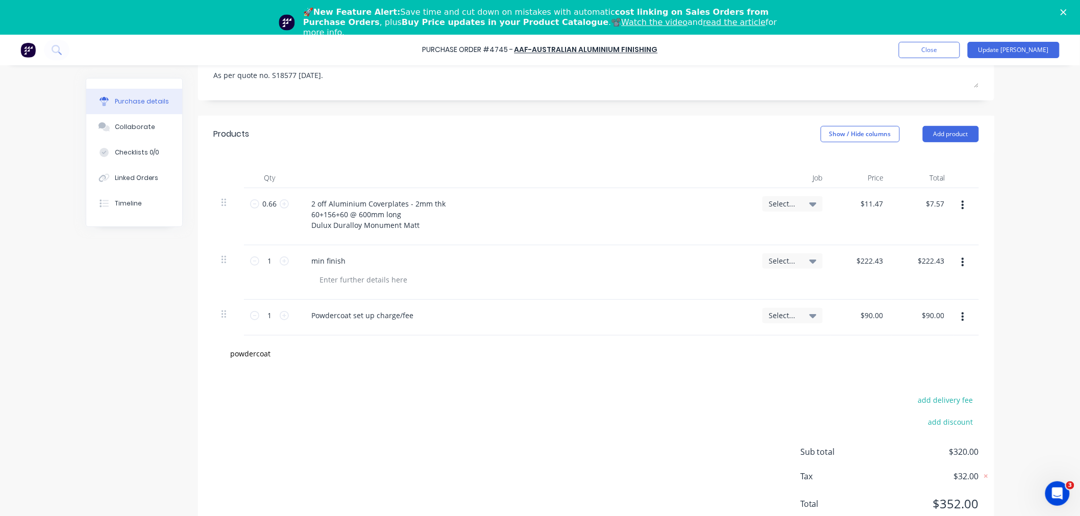
scroll to position [166, 0]
click at [596, 353] on div "powdercoat" at bounding box center [595, 354] width 765 height 37
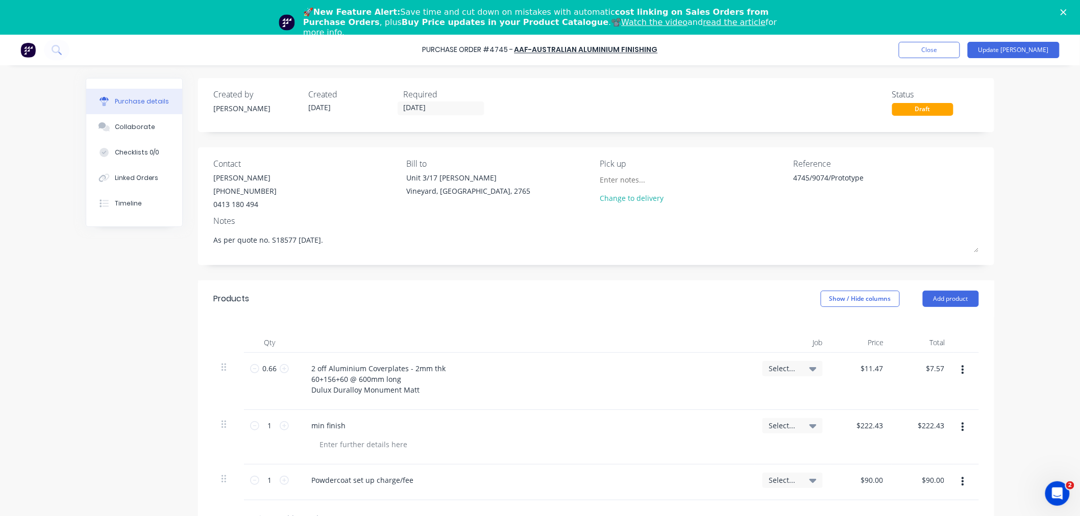
scroll to position [166, 0]
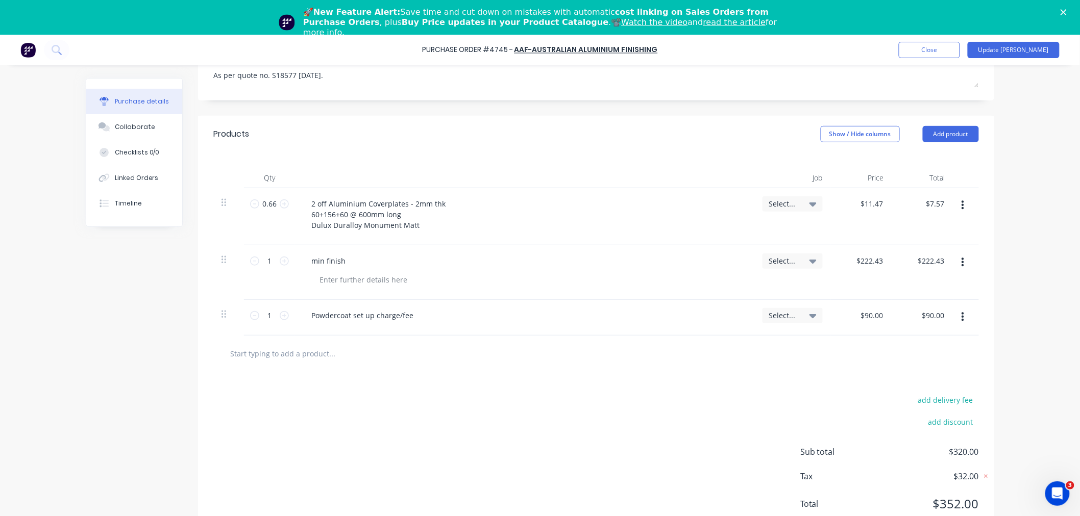
type textarea "x"
click at [297, 354] on input "text" at bounding box center [332, 354] width 204 height 20
type input "p"
type textarea "x"
type input "po"
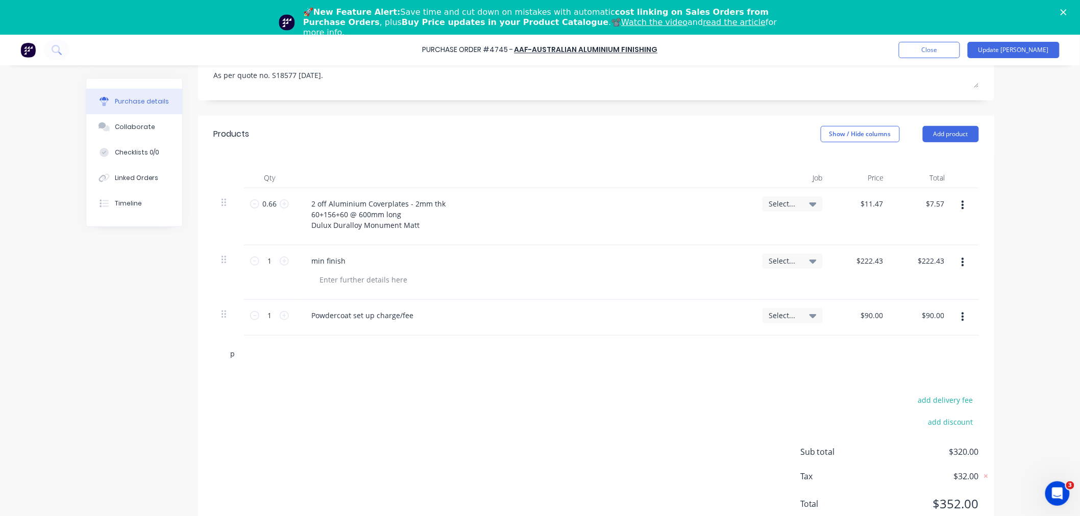
type textarea "x"
type input "pow"
type textarea "x"
type input "powd"
type textarea "x"
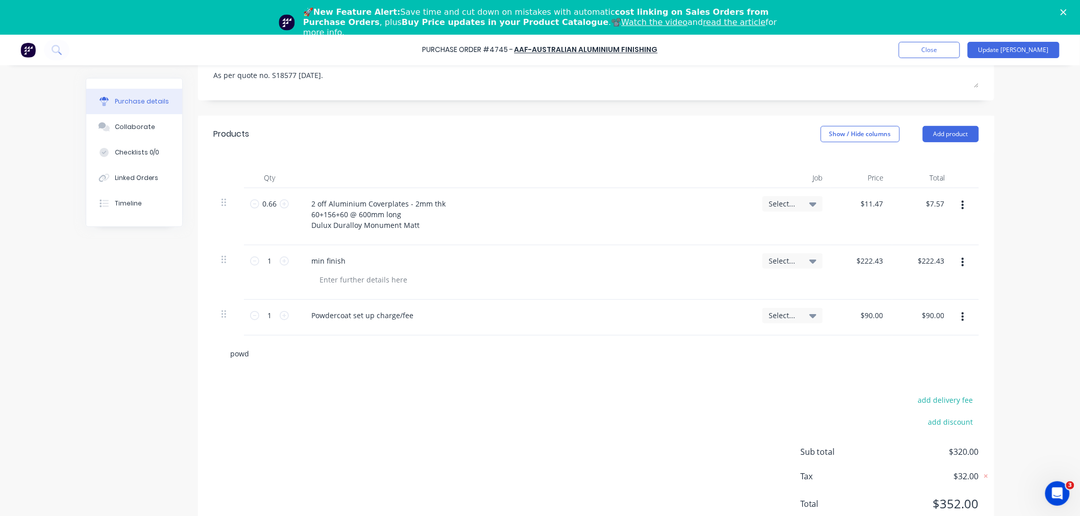
type input "powde"
type textarea "x"
type input "powder"
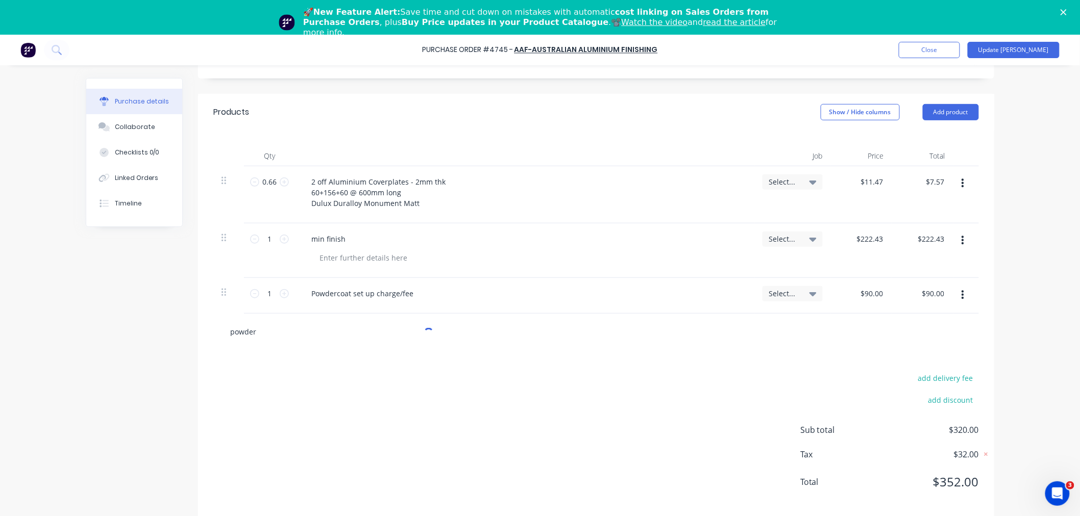
scroll to position [34, 0]
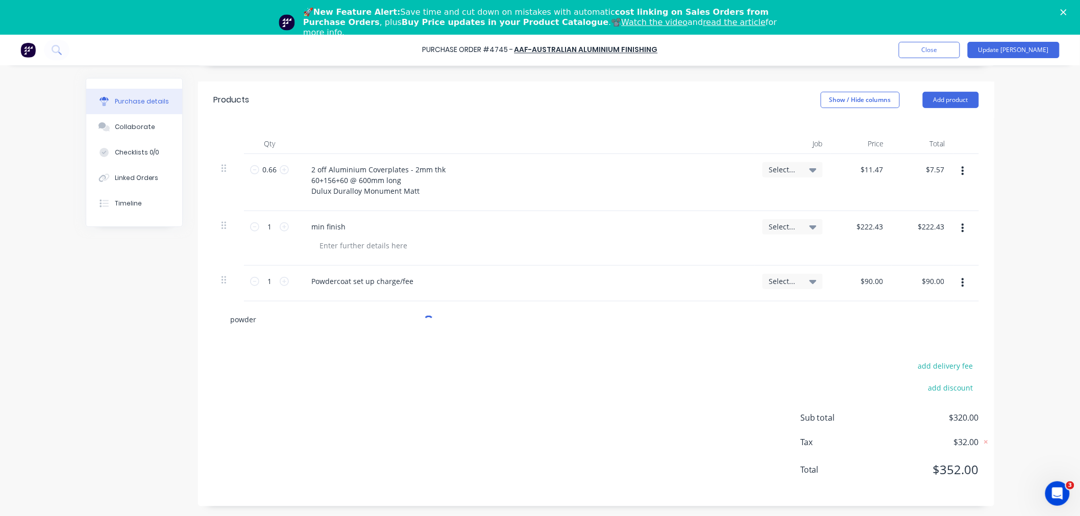
type textarea "x"
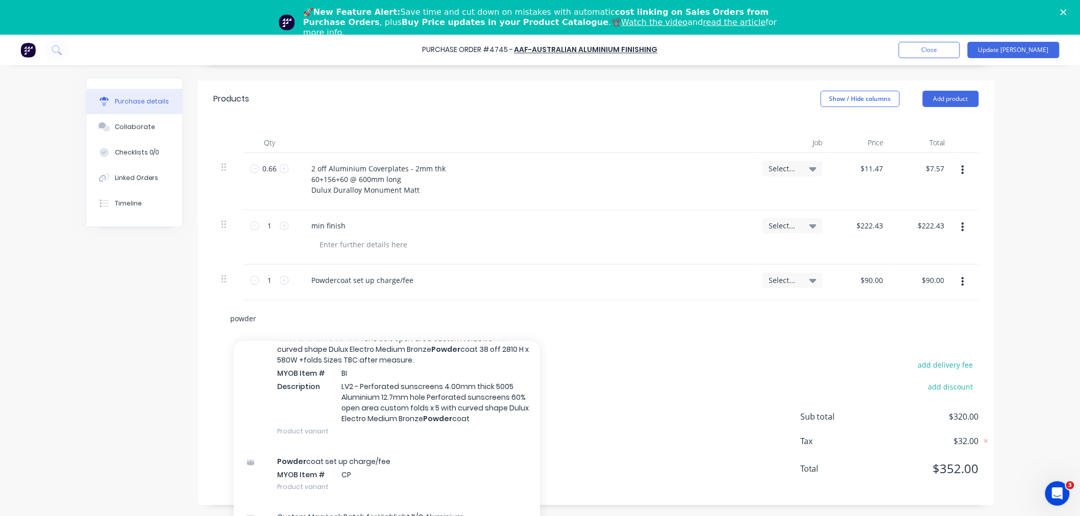
scroll to position [202, 0]
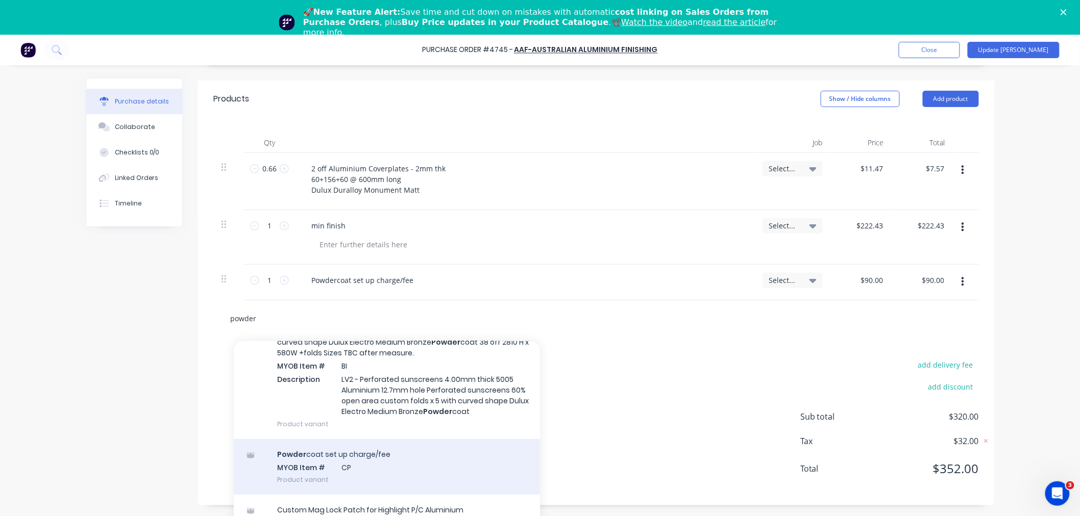
type input "powder"
click at [323, 468] on div "Powder coat set up charge/fee MYOB Item # CP Product variant" at bounding box center [387, 467] width 306 height 56
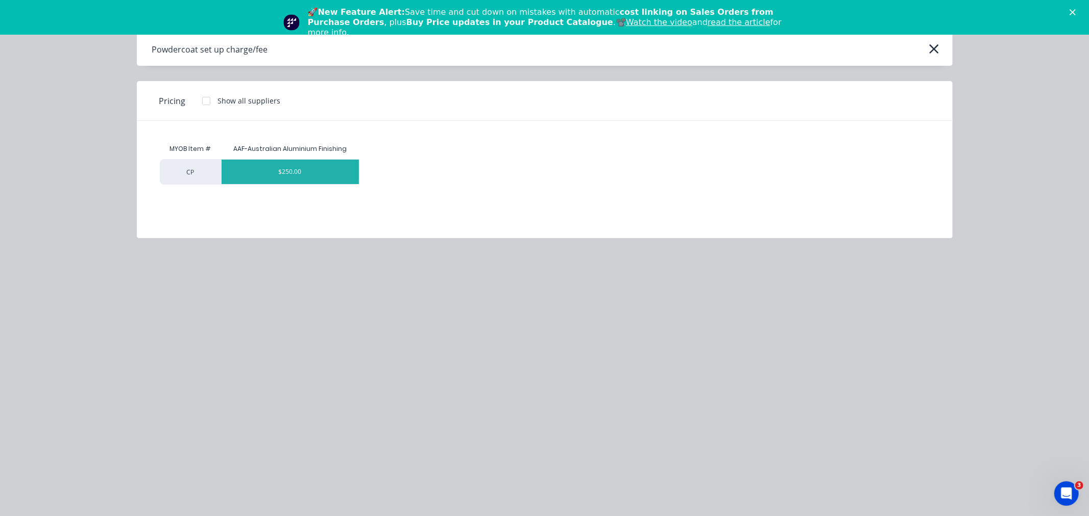
type textarea "x"
click at [246, 175] on div "$250.00" at bounding box center [289, 172] width 137 height 24
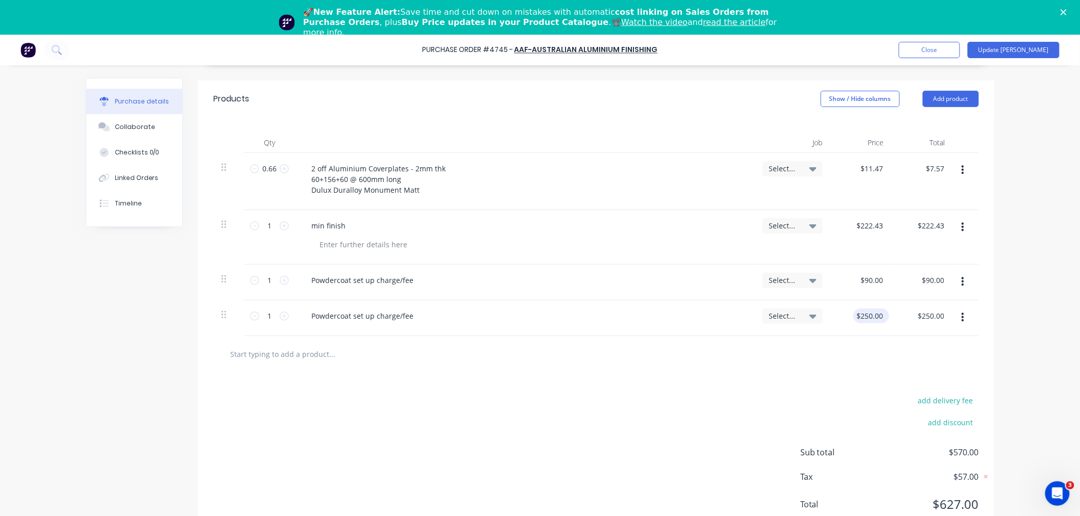
type textarea "x"
drag, startPoint x: 850, startPoint y: 318, endPoint x: 907, endPoint y: 319, distance: 57.7
click at [907, 319] on div "1 1 Powdercoat set up charge/fee Select... 250.00 250.00 $250.00 $250.00" at bounding box center [595, 319] width 765 height 36
type input "90"
type textarea "x"
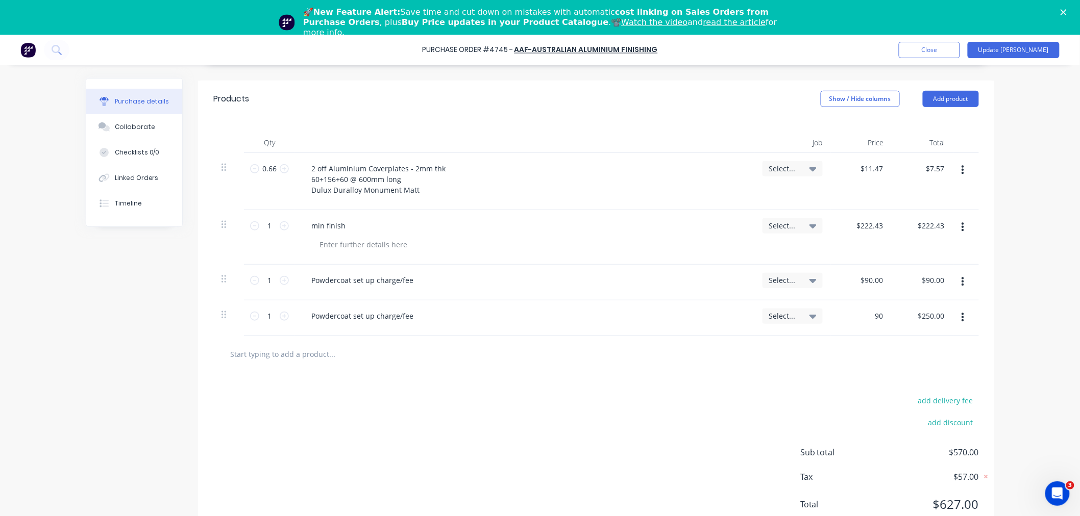
type input "$90.00"
type input "90.00"
type textarea "x"
type input "$90.00"
click at [961, 281] on button "button" at bounding box center [963, 282] width 24 height 18
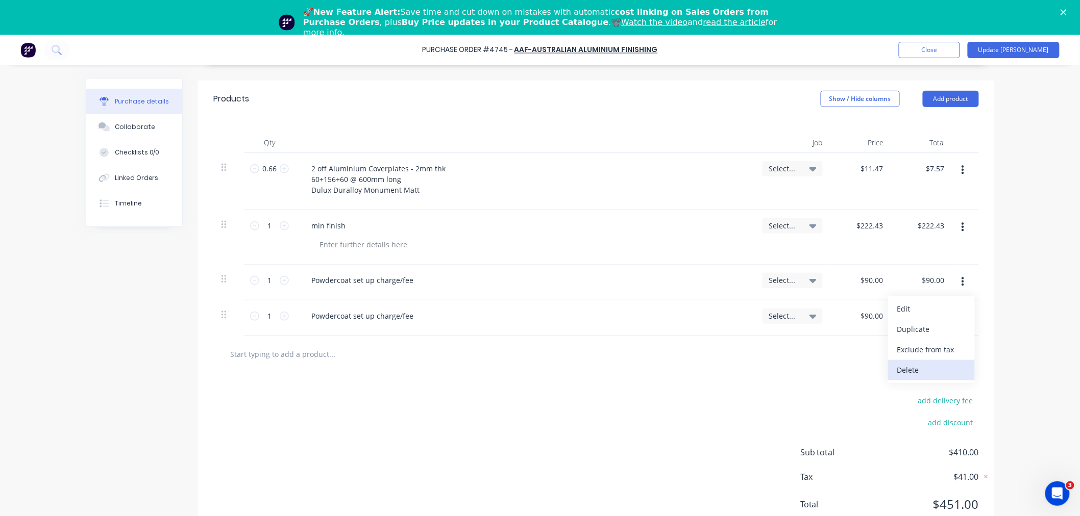
click at [899, 373] on button "Delete" at bounding box center [931, 370] width 87 height 20
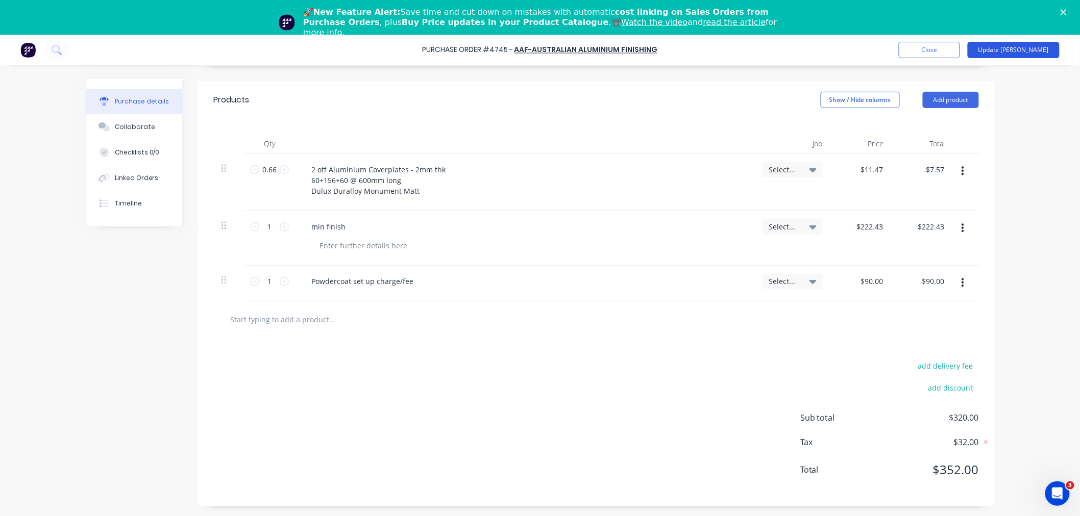
click at [1028, 47] on button "Update Bill" at bounding box center [1014, 50] width 92 height 16
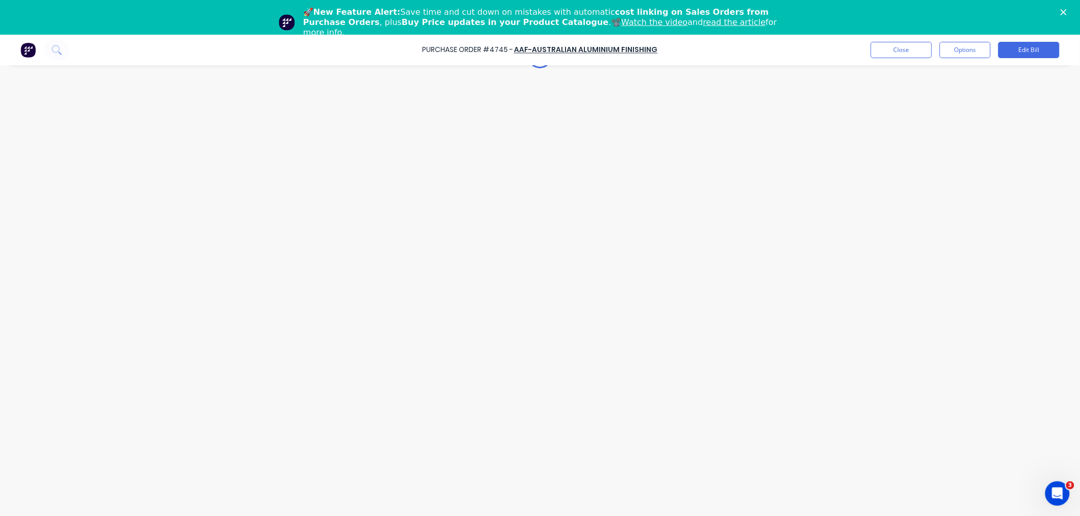
scroll to position [0, 0]
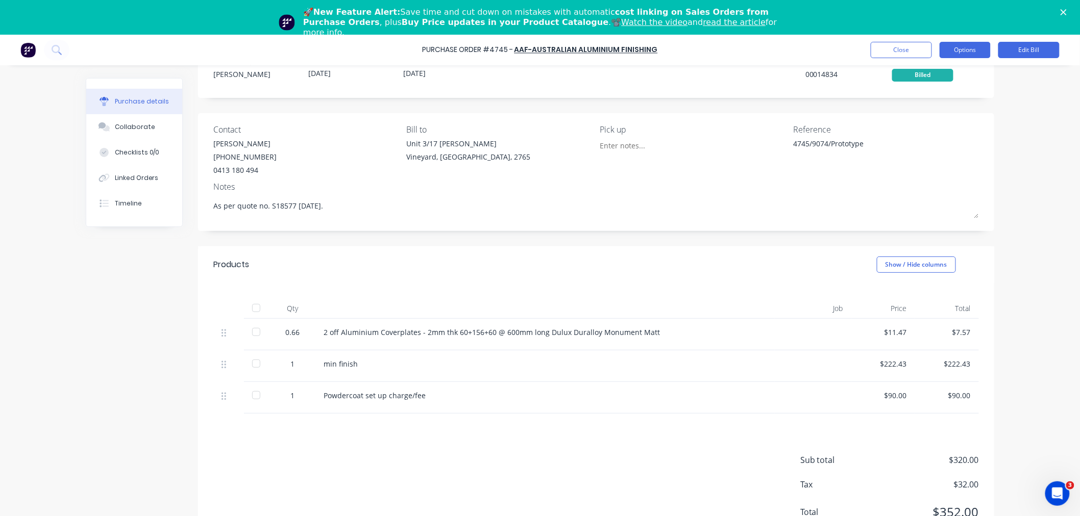
click at [971, 43] on button "Options" at bounding box center [965, 50] width 51 height 16
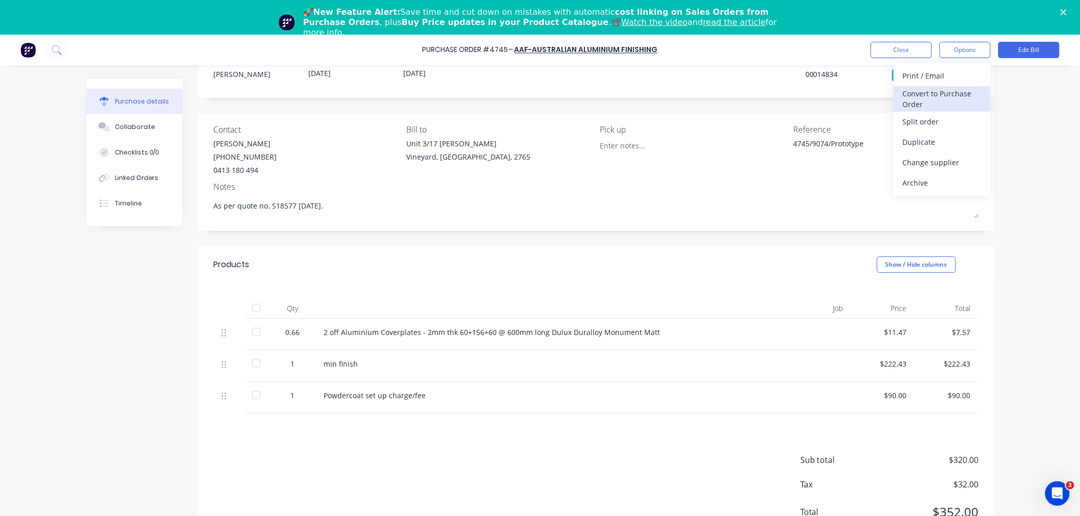
click at [946, 97] on div "Convert to Purchase Order" at bounding box center [942, 99] width 79 height 26
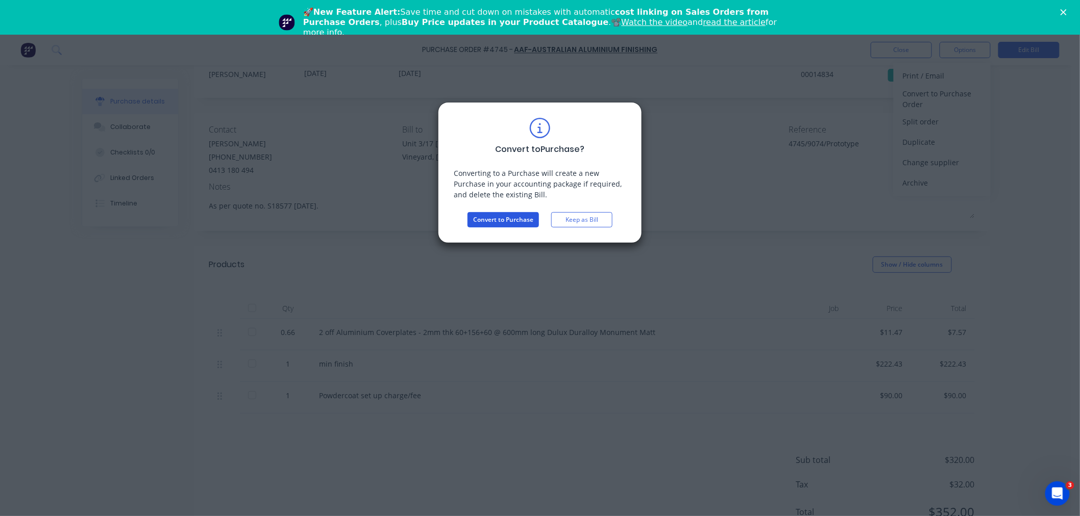
click at [518, 220] on button "Convert to Purchase" at bounding box center [502, 219] width 71 height 15
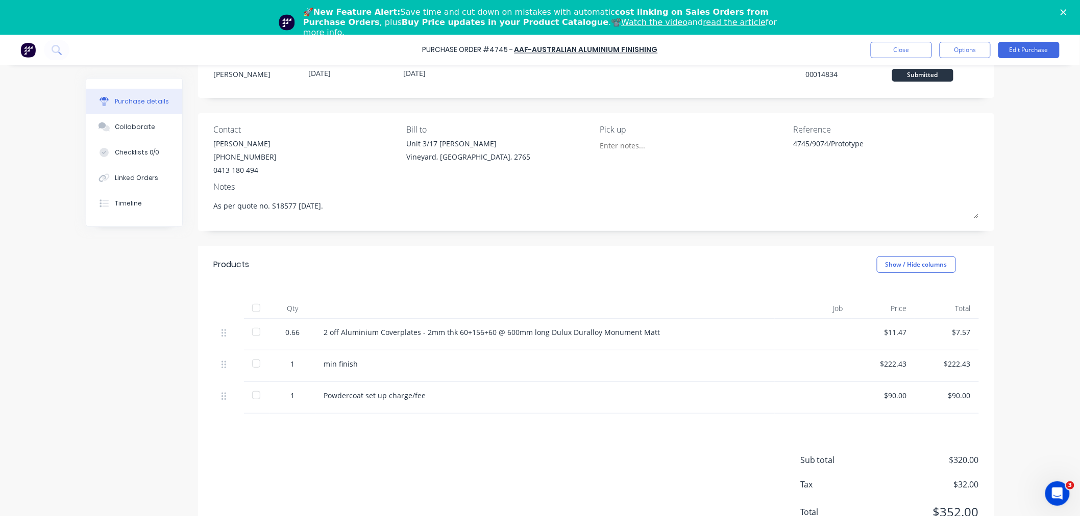
click at [361, 364] on div "min finish" at bounding box center [545, 364] width 443 height 11
click at [1018, 54] on button "Edit Purchase" at bounding box center [1028, 50] width 61 height 16
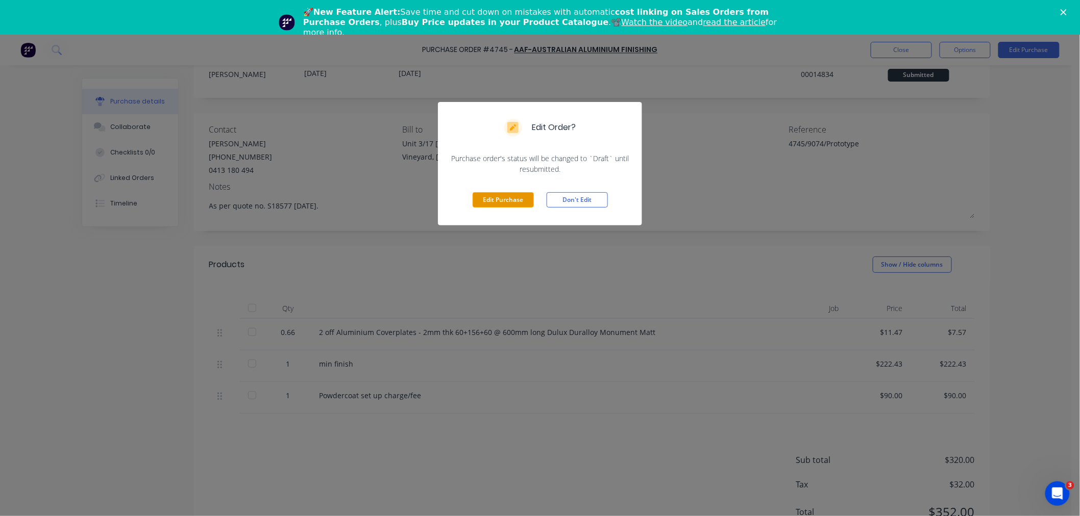
click at [521, 198] on button "Edit Purchase" at bounding box center [503, 199] width 61 height 15
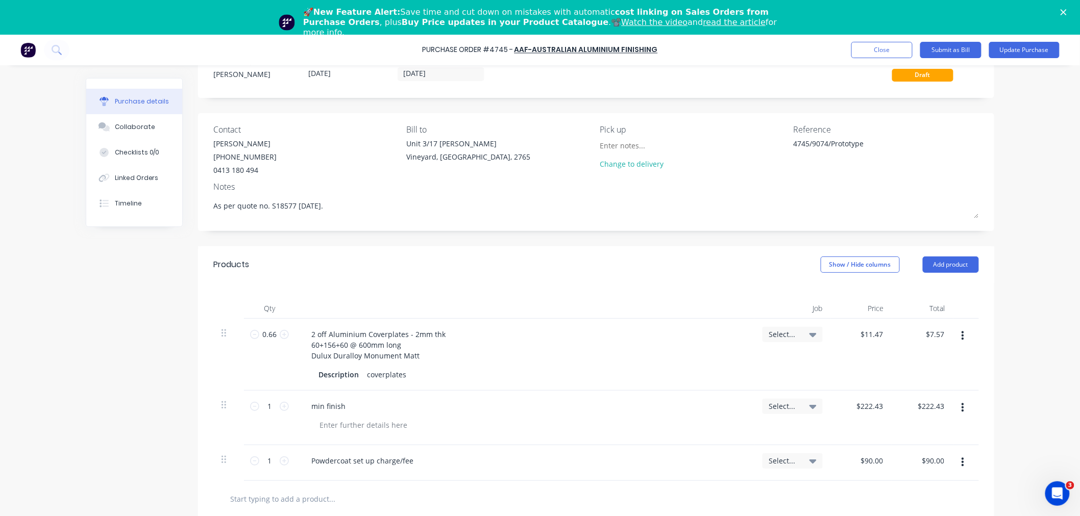
click at [287, 501] on input "text" at bounding box center [332, 499] width 204 height 20
type textarea "x"
type input "p"
type textarea "x"
type input "po"
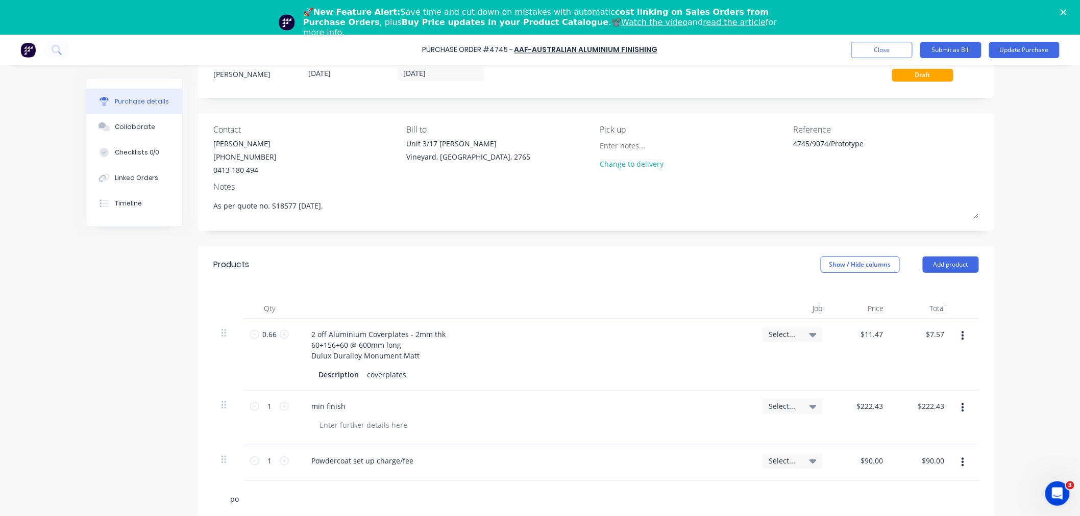
type textarea "x"
type input "pow"
type textarea "x"
type input "powd"
type textarea "x"
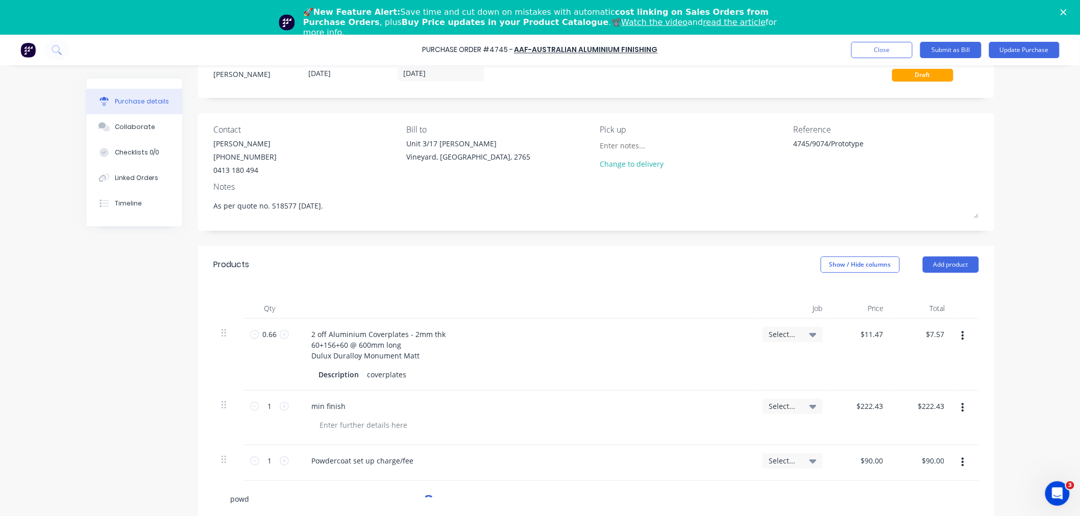
type input "powde"
type textarea "x"
type input "powder"
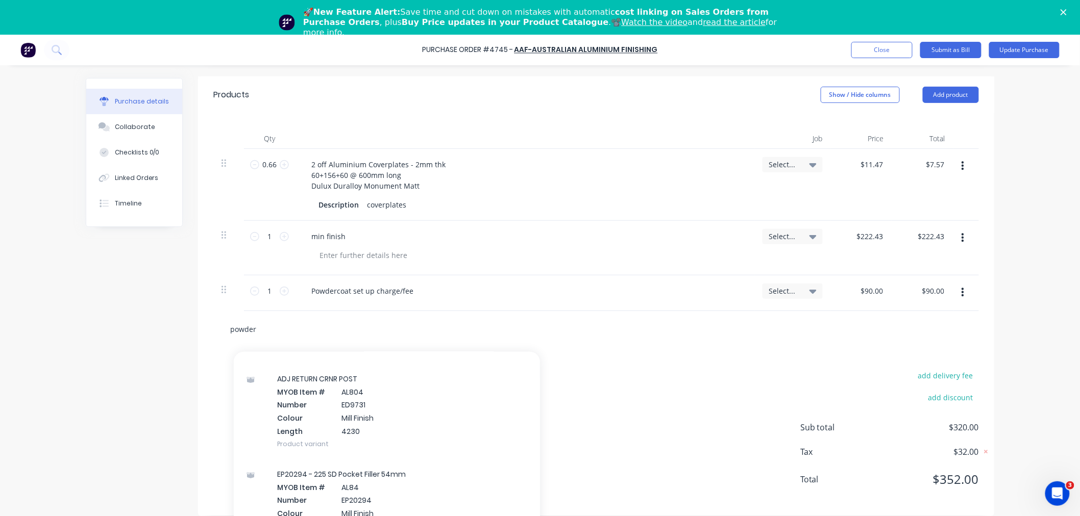
scroll to position [1928, 0]
type textarea "x"
type input "powderc"
type textarea "x"
type input "powderco"
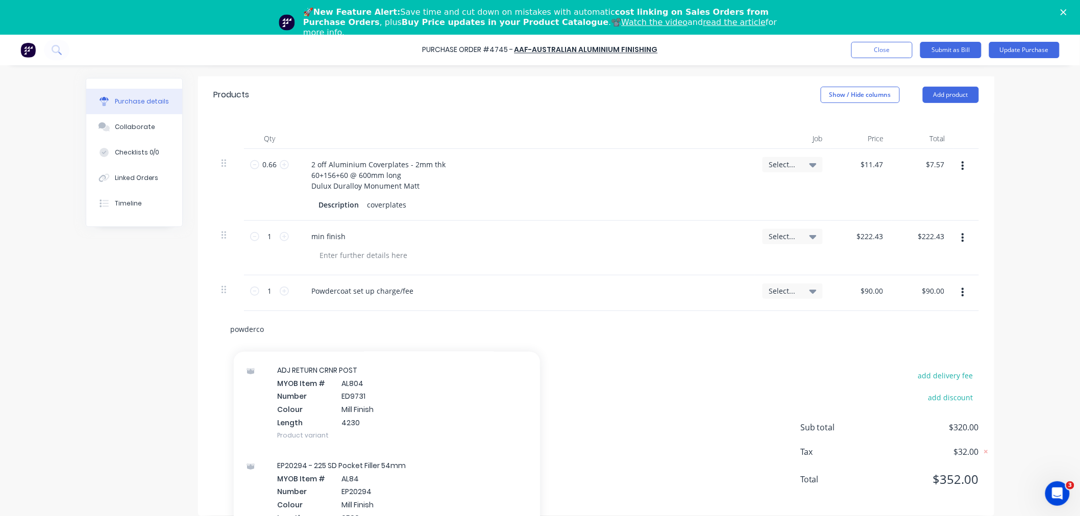
type textarea "x"
type input "powdercoa"
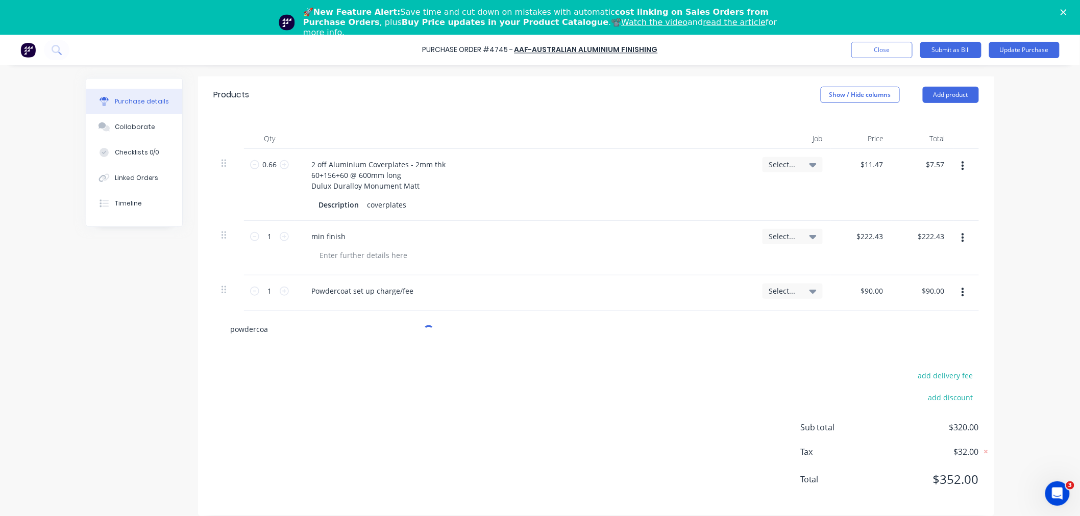
type textarea "x"
type input "powdercoat"
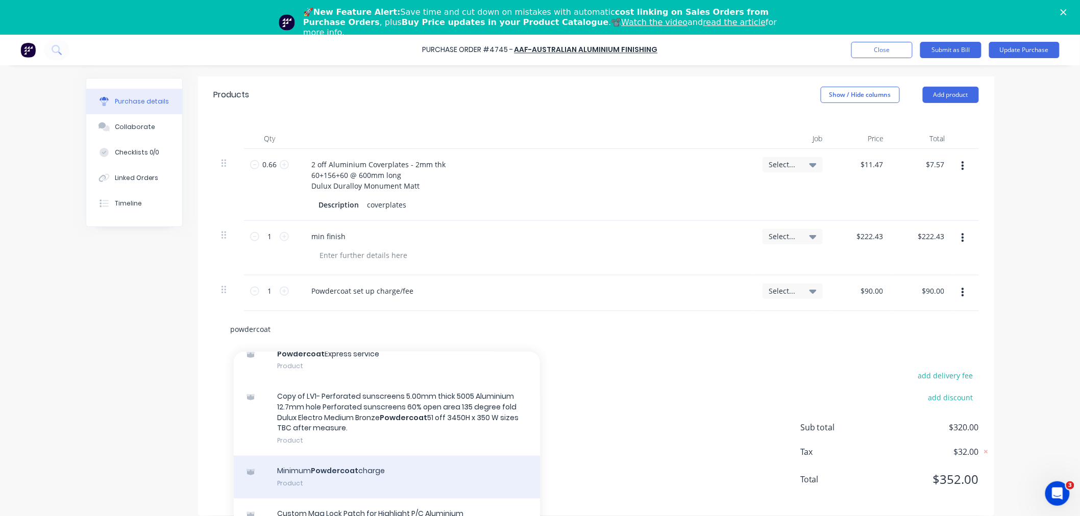
scroll to position [194, 0]
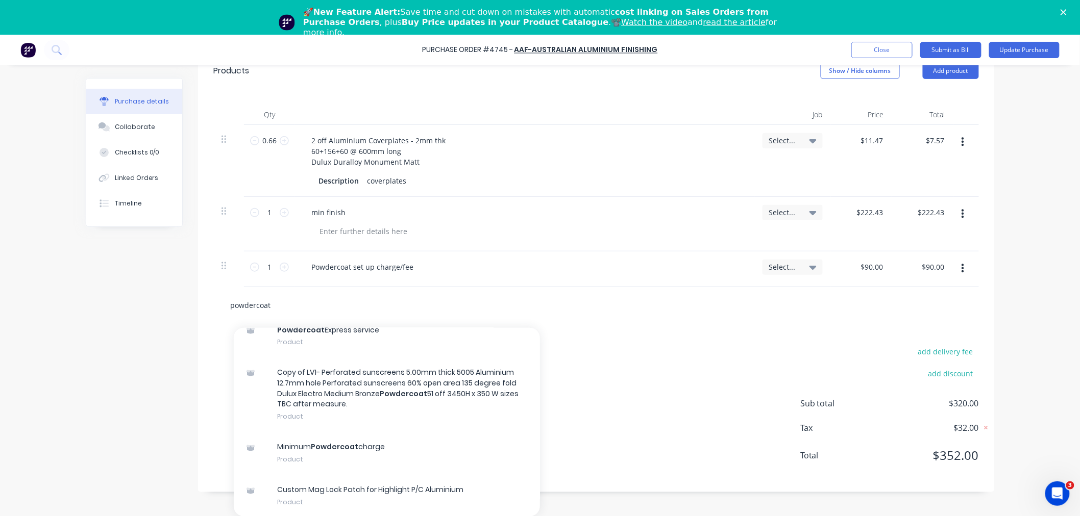
drag, startPoint x: 278, startPoint y: 308, endPoint x: 194, endPoint y: 302, distance: 84.5
click at [198, 302] on div "powdercoat Add powdercoat to order Copy of LV1- Perforated sunscreens 5.00mm th…" at bounding box center [596, 305] width 796 height 37
type textarea "x"
type input "c"
type textarea "x"
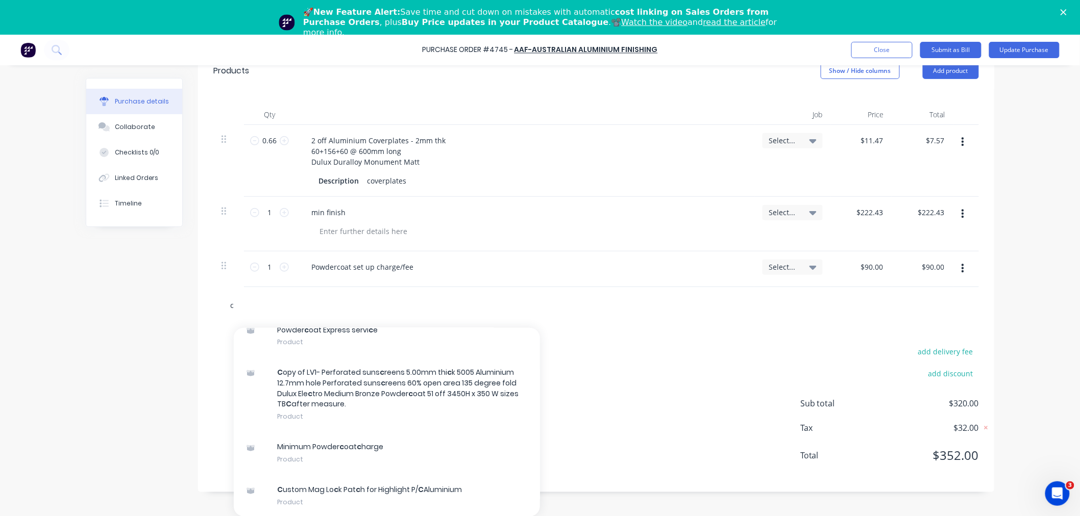
type input "co"
type textarea "x"
type input "cov"
type textarea "x"
type input "cove"
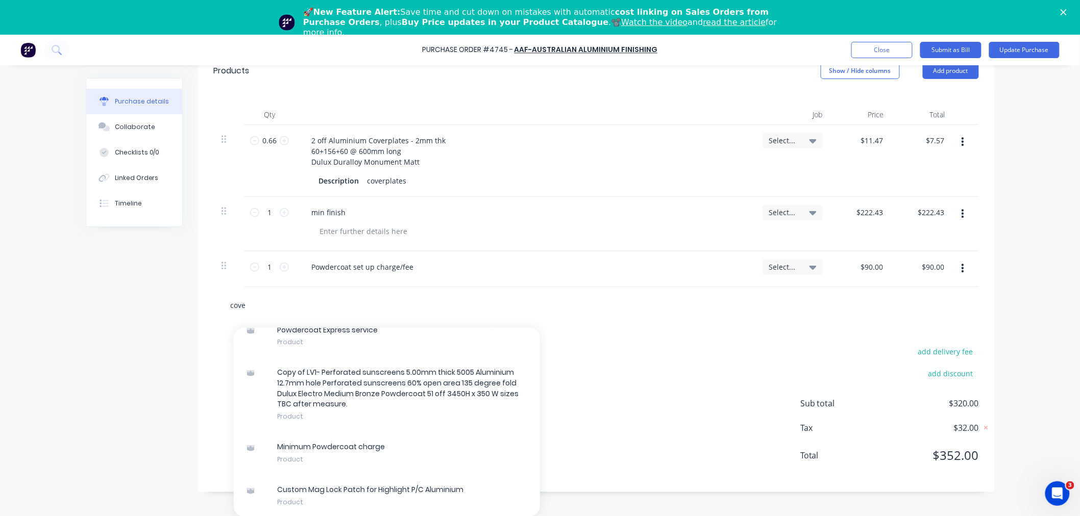
type textarea "x"
type input "cover"
type textarea "x"
type input "coverp"
type textarea "x"
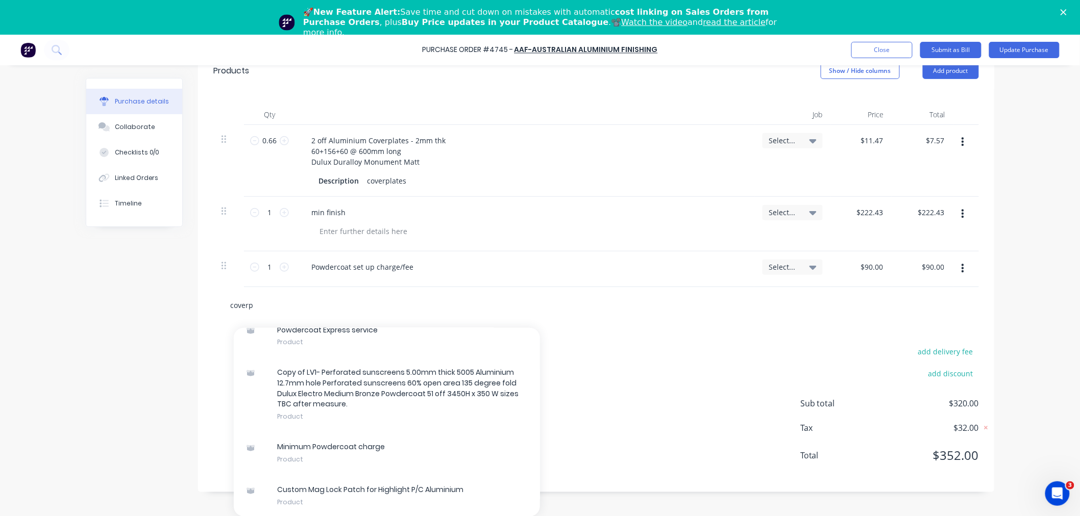
type input "coverpl"
type textarea "x"
type input "coverpla"
type textarea "x"
type input "coverplat"
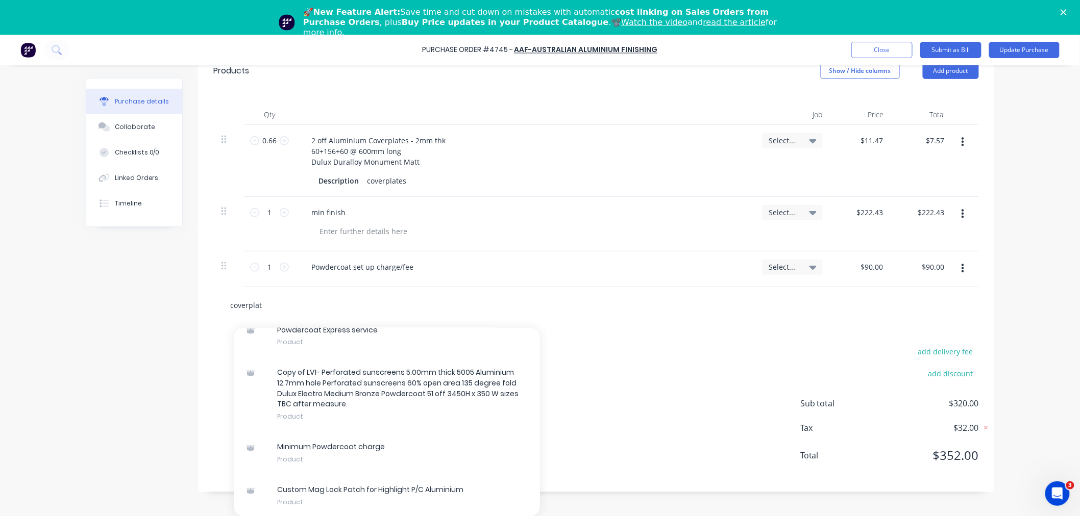
type textarea "x"
type input "coverplate"
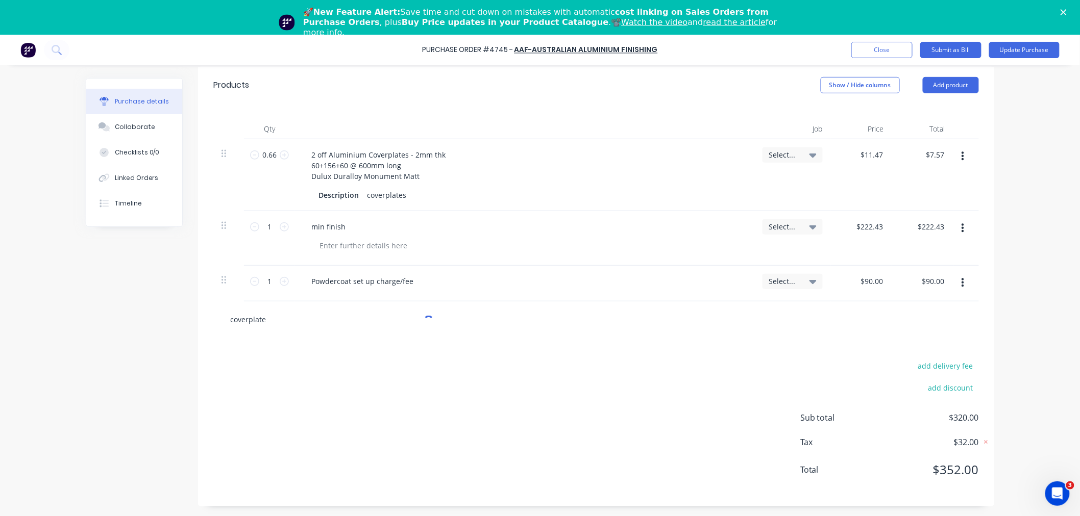
type textarea "x"
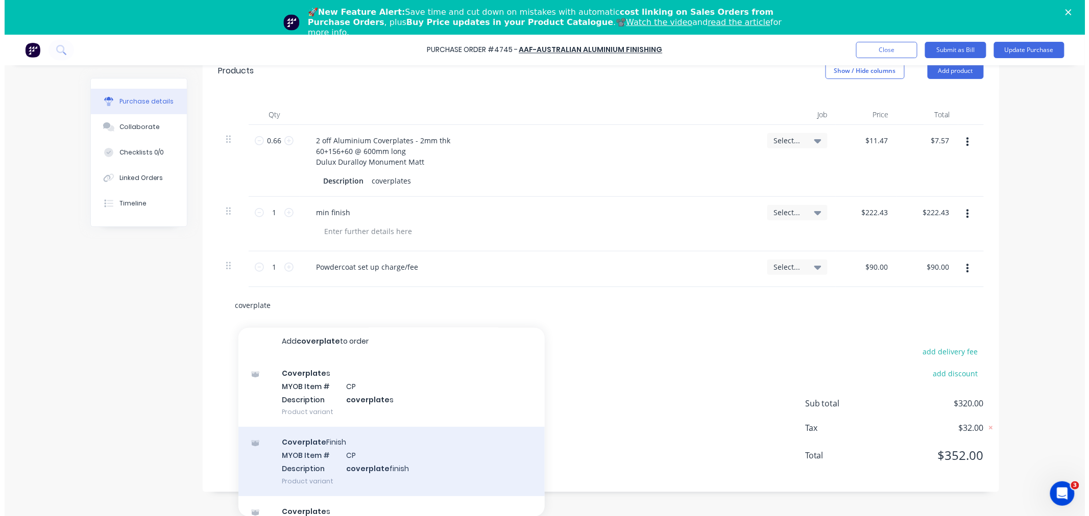
scroll to position [0, 0]
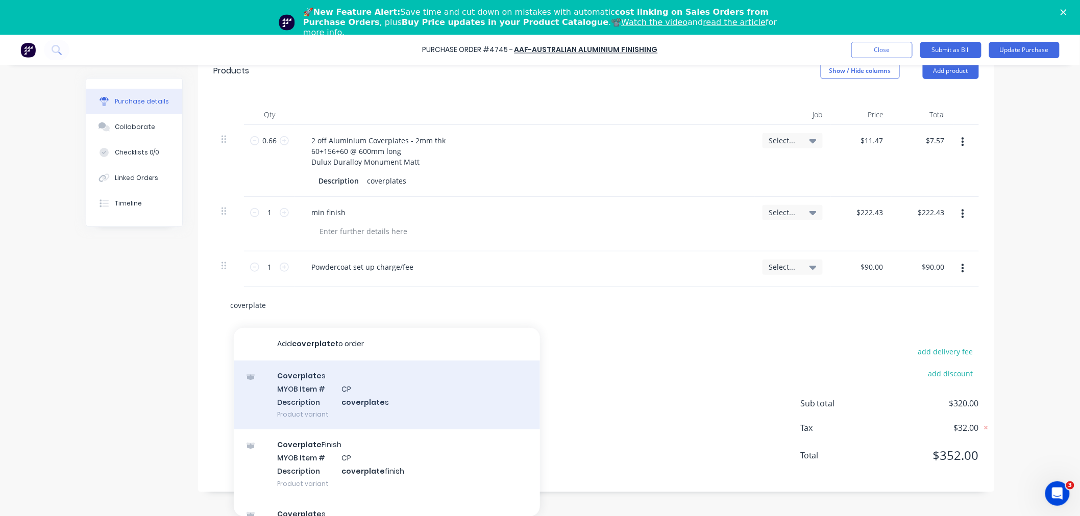
type input "coverplate"
click at [370, 403] on div "Coverplate s MYOB Item # CP Description coverplate s Product variant" at bounding box center [387, 395] width 306 height 69
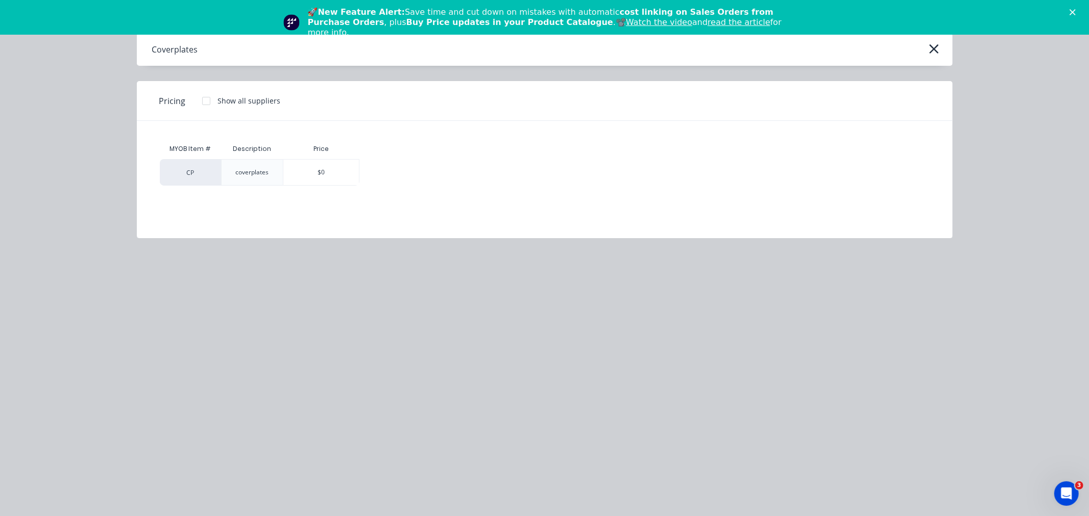
drag, startPoint x: 472, startPoint y: 391, endPoint x: 473, endPoint y: 383, distance: 8.7
click at [473, 391] on div "Coverplates Pricing Show all suppliers MYOB Item # Description Price CP coverpl…" at bounding box center [544, 258] width 1089 height 516
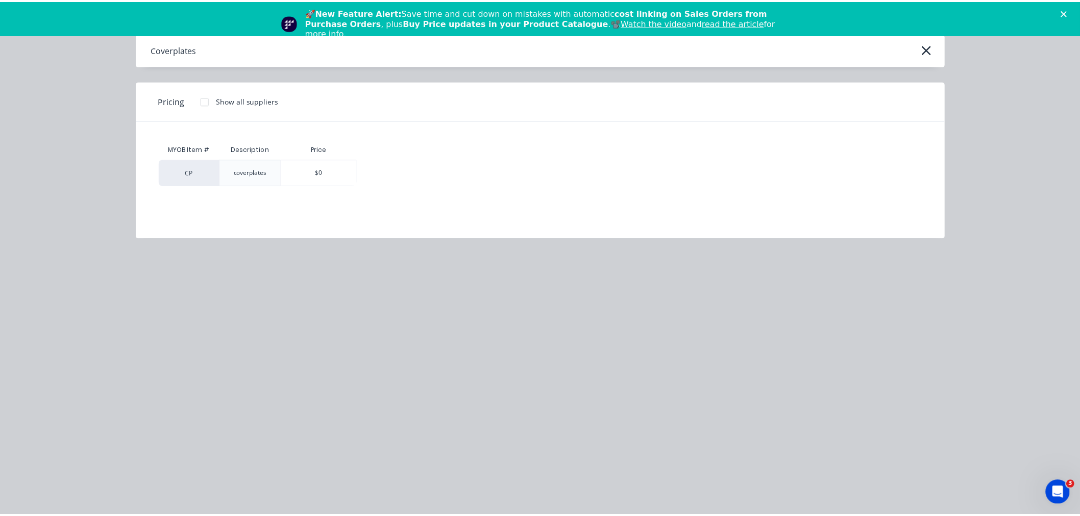
scroll to position [181, 0]
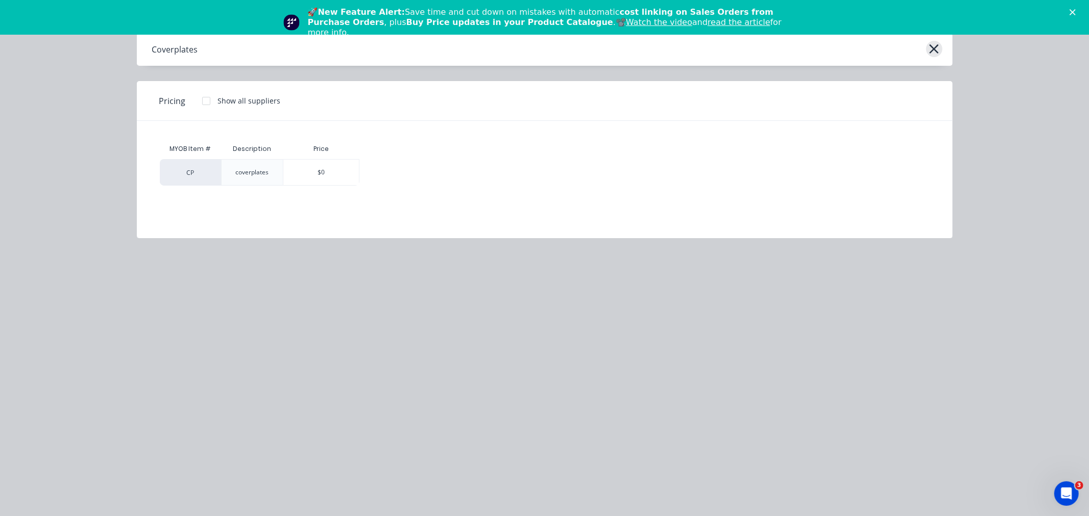
click at [936, 47] on icon "button" at bounding box center [933, 49] width 11 height 14
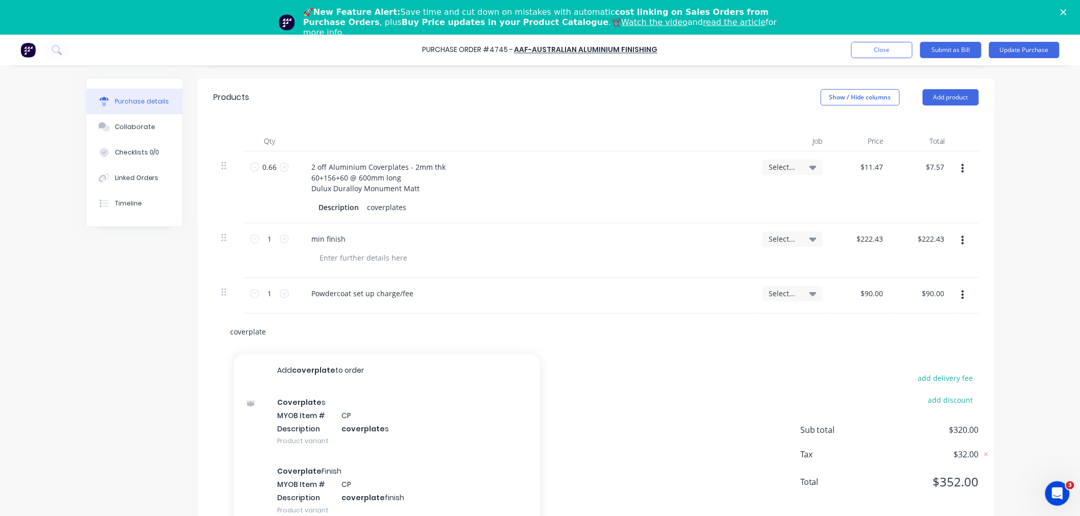
scroll to position [194, 0]
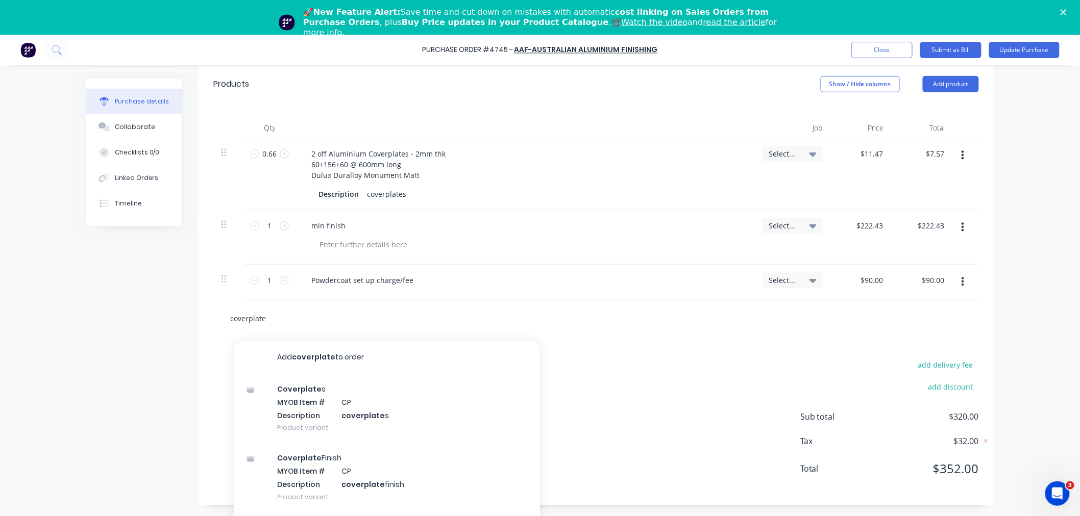
drag, startPoint x: 267, startPoint y: 317, endPoint x: 160, endPoint y: 320, distance: 106.7
click at [160, 320] on div "Created by Charles Created 23/09/25 Required 23/09/25 Status Draft Contact Rich…" at bounding box center [540, 184] width 908 height 643
type textarea "x"
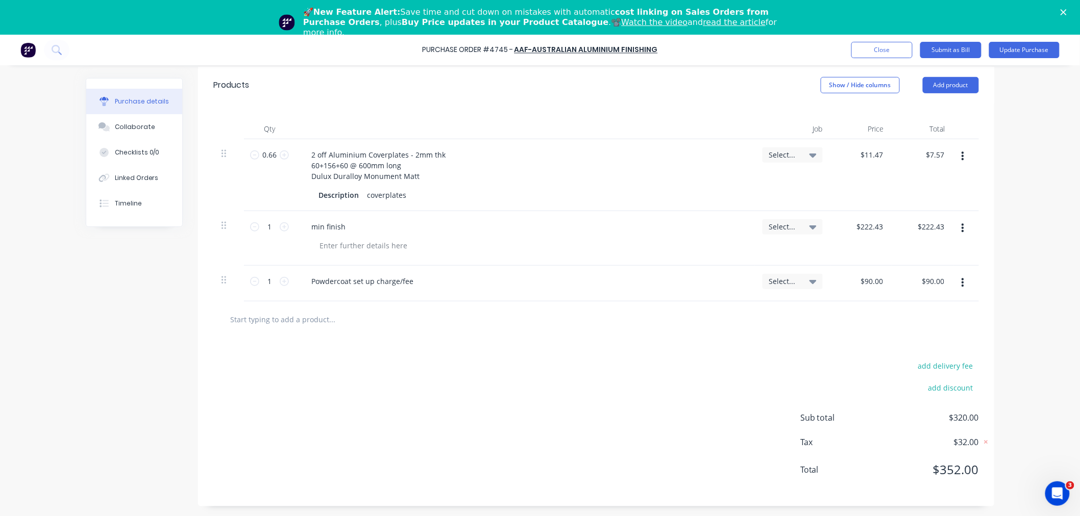
scroll to position [181, 0]
type textarea "x"
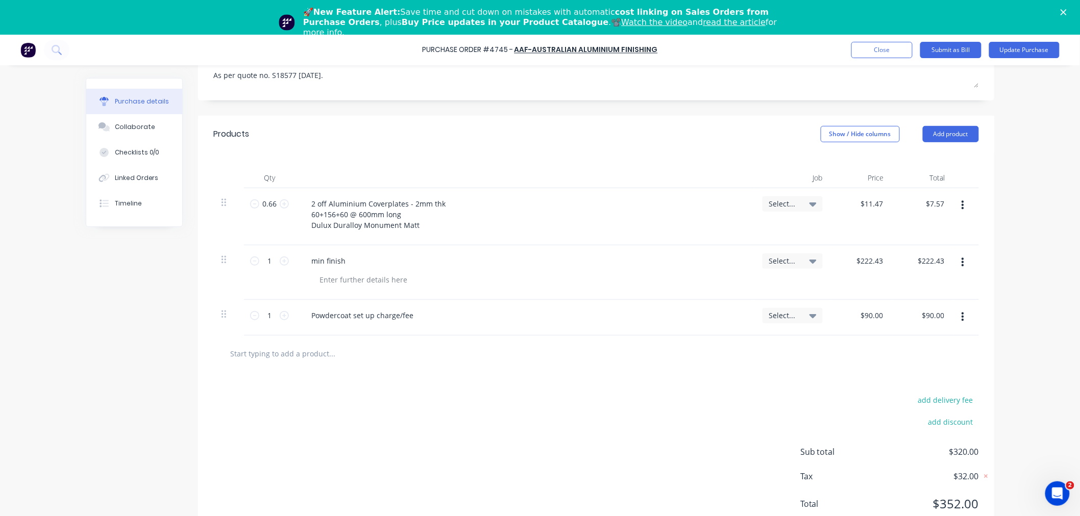
type textarea "x"
click at [271, 354] on input "text" at bounding box center [332, 354] width 204 height 20
type input "c"
type textarea "x"
type input "co"
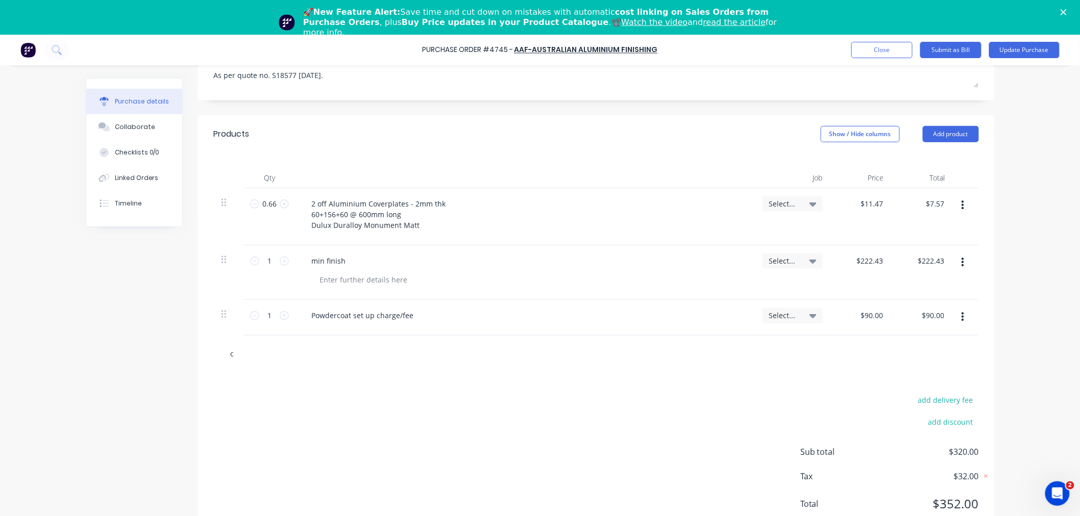
type textarea "x"
type input "cov"
type textarea "x"
type input "cove"
type textarea "x"
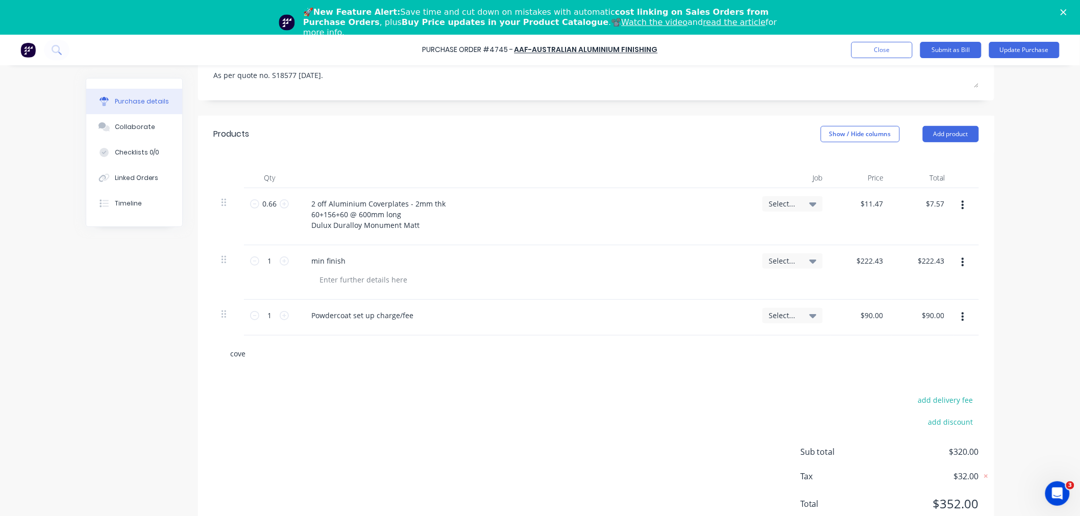
type input "cover"
type textarea "x"
type input "coverp"
type textarea "x"
type input "coverpl"
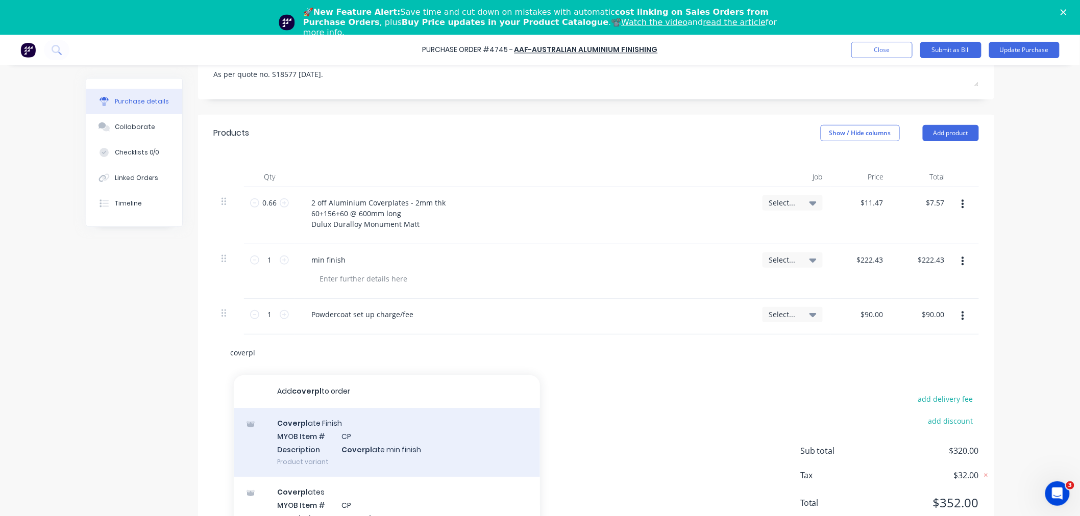
type textarea "x"
type input "coverpl"
click at [369, 453] on div "Coverpl ate Finish MYOB Item # CP Description Coverpl ate min finish Product va…" at bounding box center [387, 442] width 306 height 69
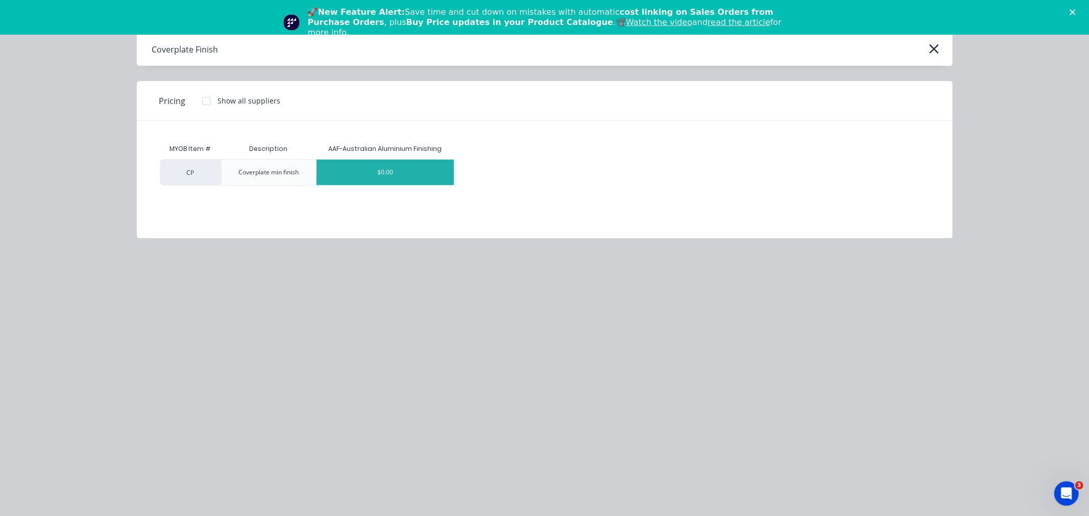
type textarea "x"
click at [347, 181] on div "$0.00" at bounding box center [384, 173] width 137 height 26
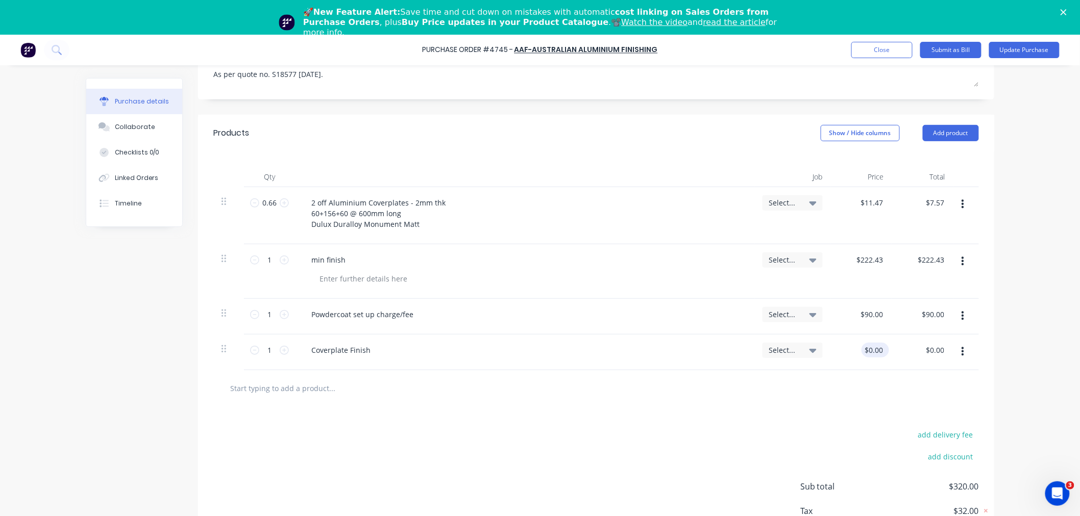
type textarea "x"
drag, startPoint x: 861, startPoint y: 354, endPoint x: 897, endPoint y: 352, distance: 35.8
click at [897, 352] on div "1 1 Coverplate Finish Select... 0.00 0.00 $0.00 $0.00" at bounding box center [595, 353] width 765 height 36
type input "222.43"
type textarea "x"
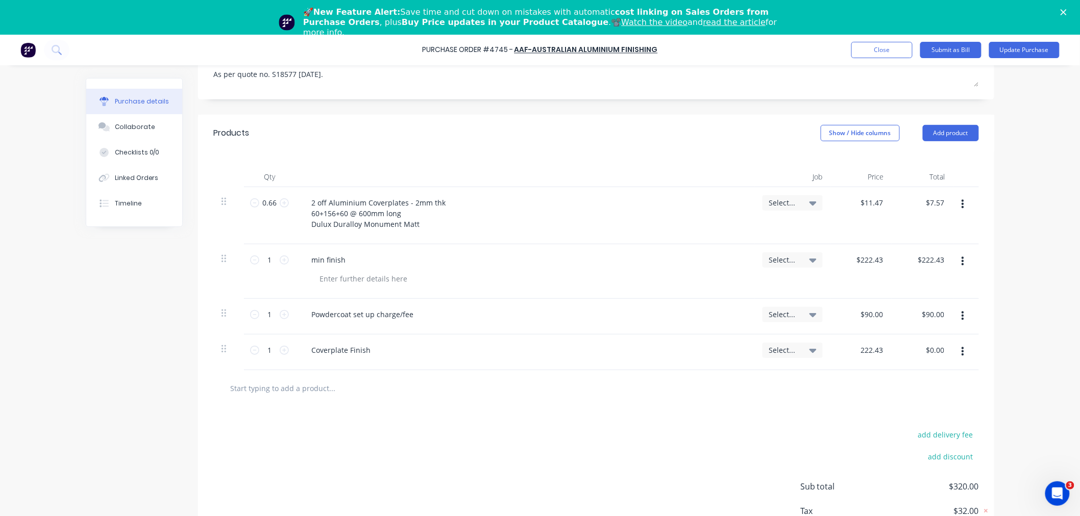
type input "$222.43"
type input "222.43"
type textarea "x"
type input "$222.43"
click at [960, 263] on button "button" at bounding box center [963, 262] width 24 height 18
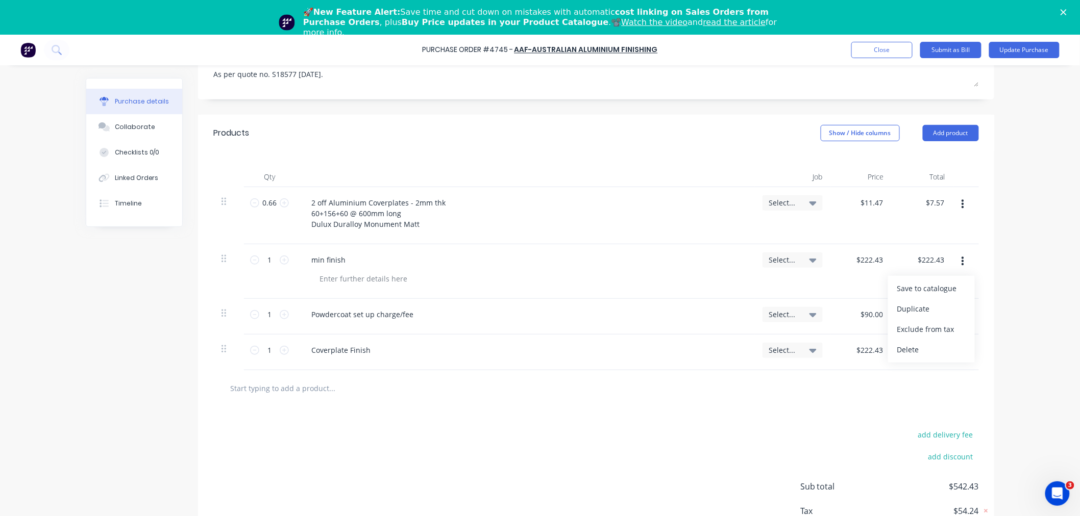
click at [920, 350] on button "Delete" at bounding box center [931, 350] width 87 height 20
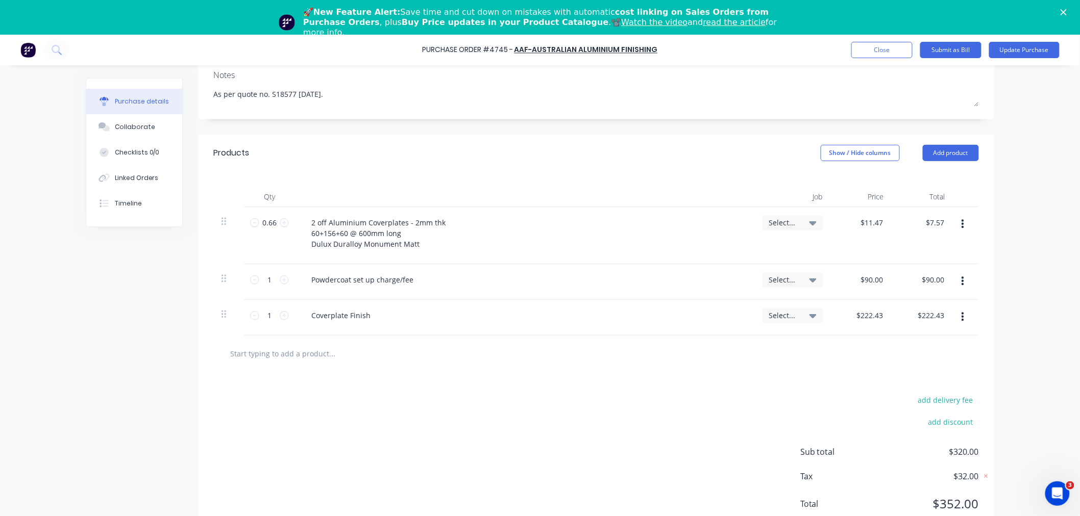
scroll to position [147, 0]
click at [1019, 46] on button "Update Purchase" at bounding box center [1024, 50] width 70 height 16
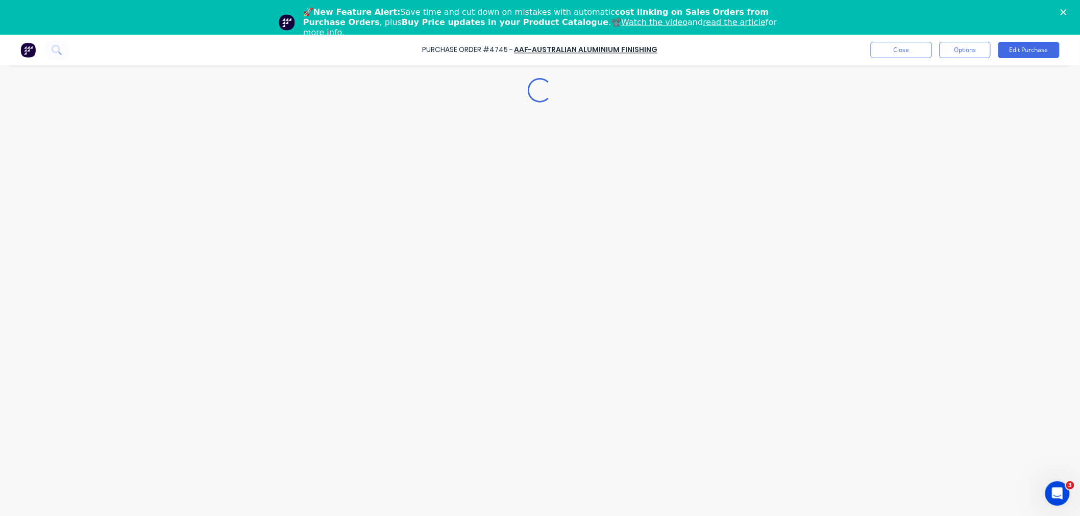
scroll to position [0, 0]
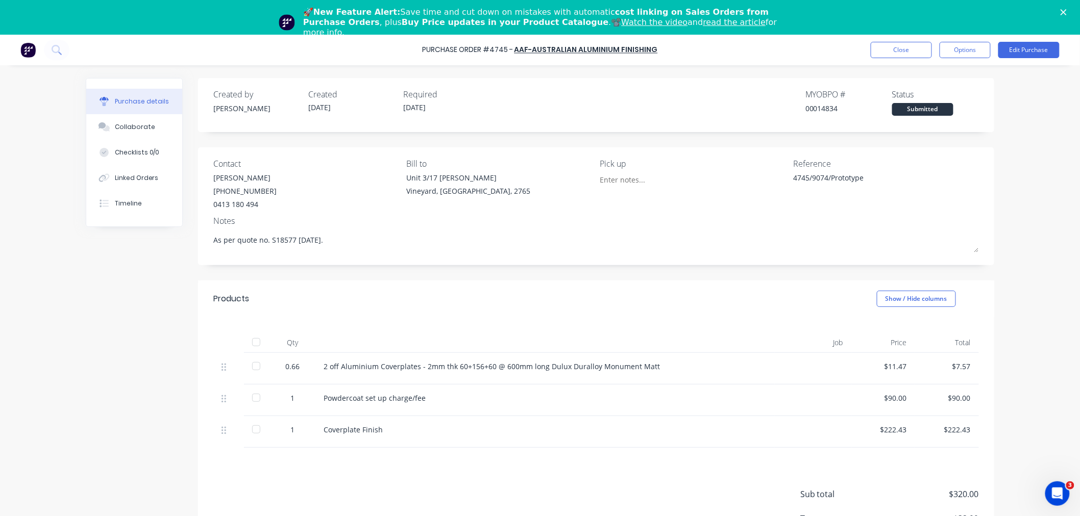
click at [818, 369] on div at bounding box center [813, 369] width 77 height 32
click at [1044, 56] on button "Edit Purchase" at bounding box center [1028, 50] width 61 height 16
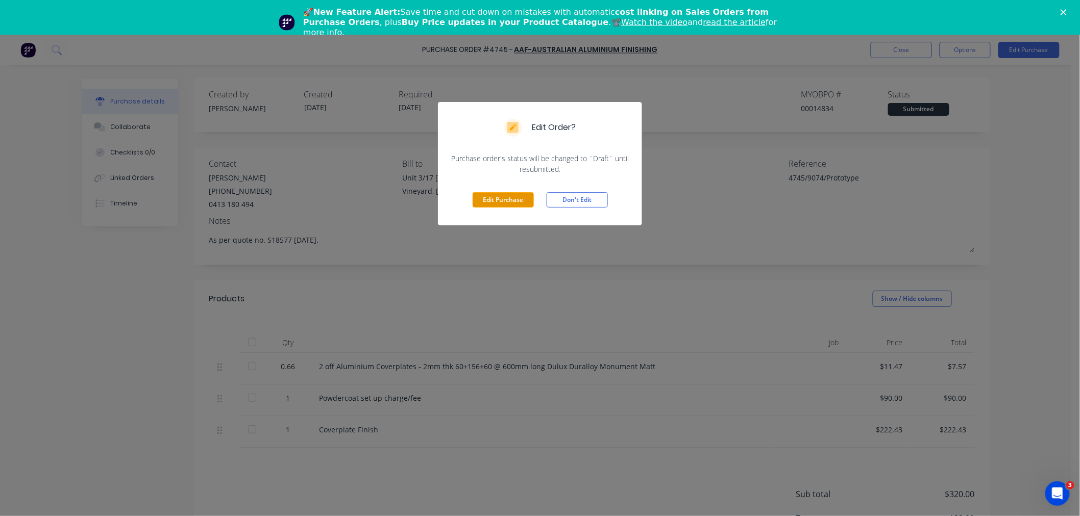
click at [507, 197] on button "Edit Purchase" at bounding box center [503, 199] width 61 height 15
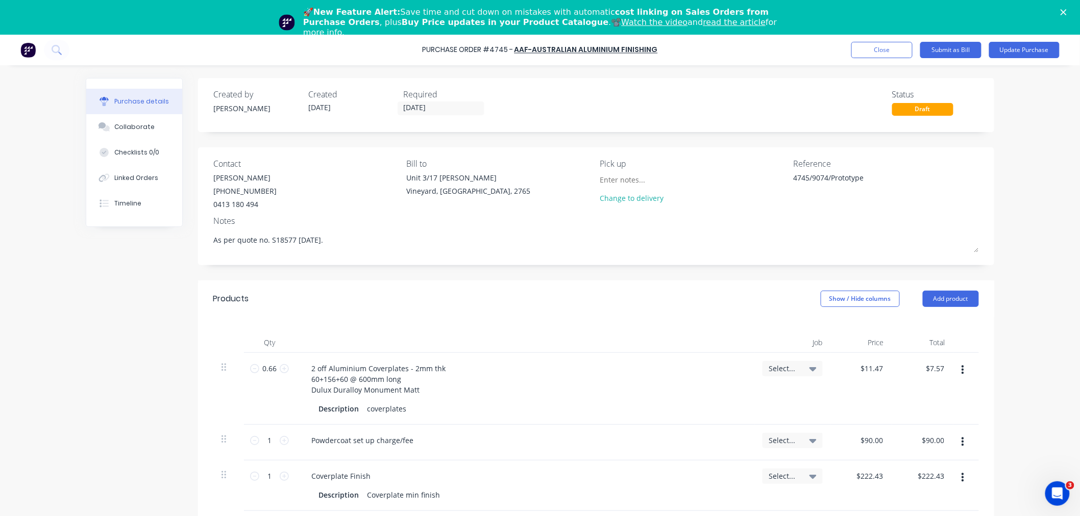
click at [795, 372] on div "Select..." at bounding box center [793, 368] width 48 height 9
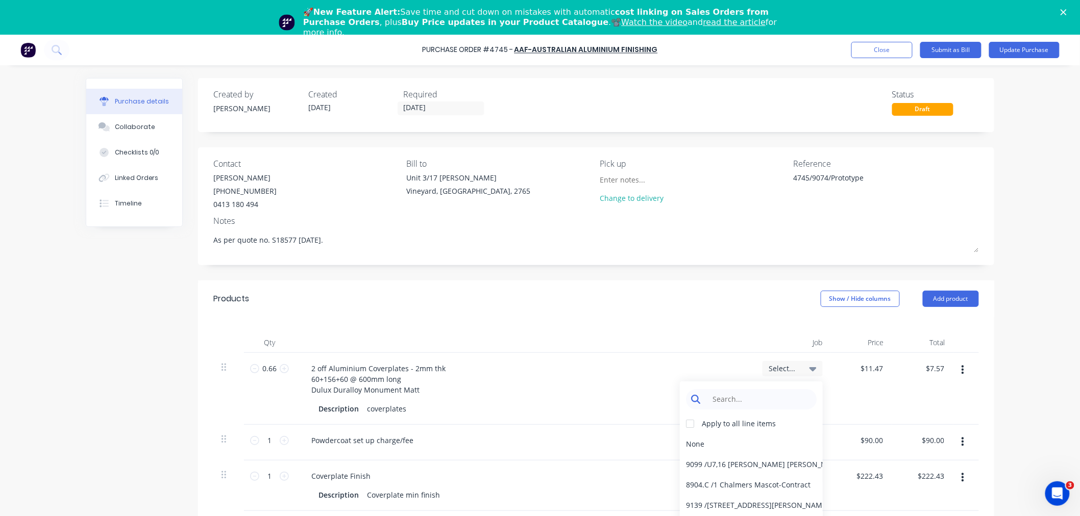
type textarea "x"
click at [730, 396] on input at bounding box center [759, 399] width 105 height 20
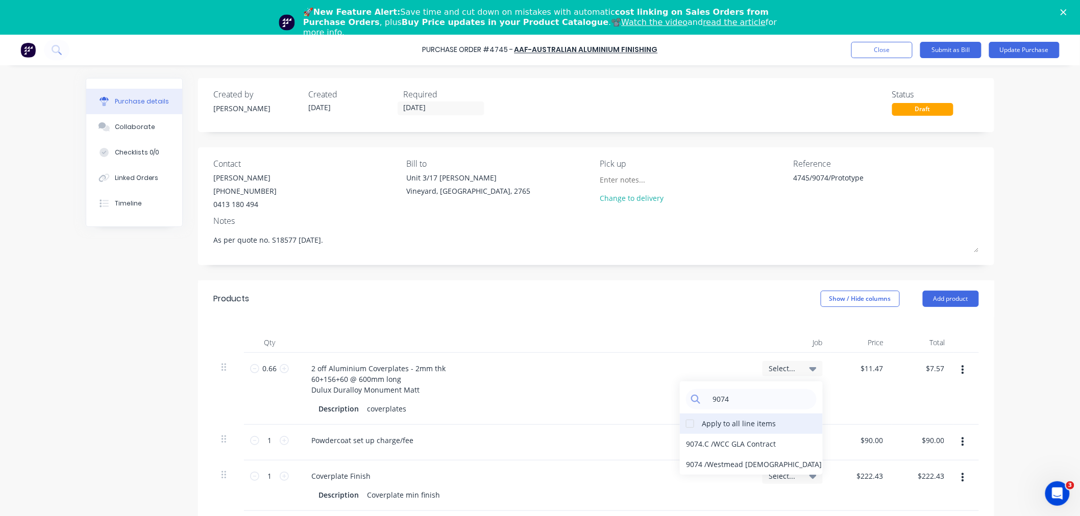
type input "9074"
click at [684, 429] on div at bounding box center [690, 424] width 20 height 20
type textarea "x"
drag, startPoint x: 748, startPoint y: 398, endPoint x: 666, endPoint y: 404, distance: 81.8
click at [666, 404] on div "0.66 0.66 2 off Aluminium Coverplates - 2mm thk 60+156+60 @ 600mm long Dulux Du…" at bounding box center [595, 389] width 765 height 72
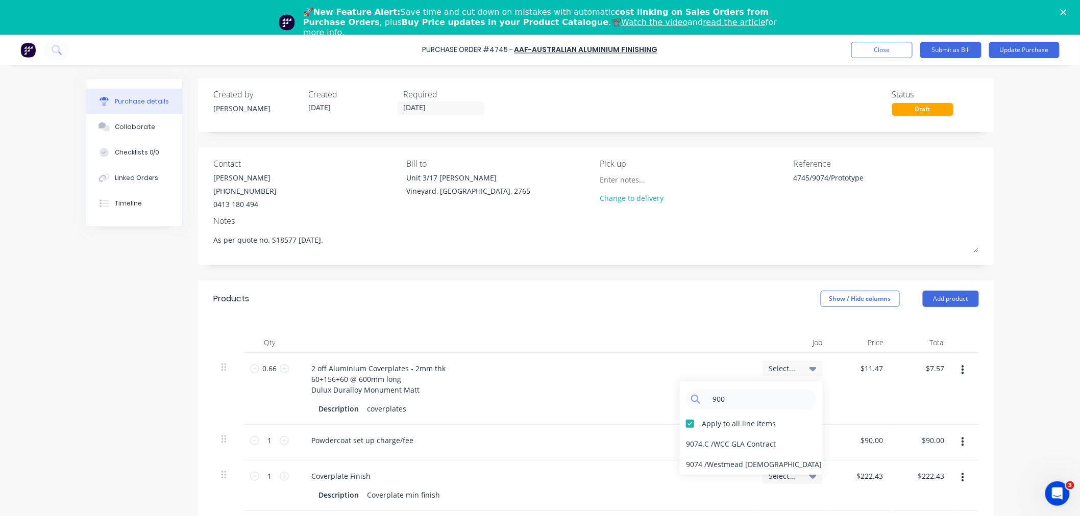
type input "9008"
type textarea "x"
type input "9074"
click at [704, 447] on div "9074.C / WCC GLA Contract" at bounding box center [751, 444] width 143 height 20
click at [1011, 54] on button "Update Purchase" at bounding box center [1024, 50] width 70 height 16
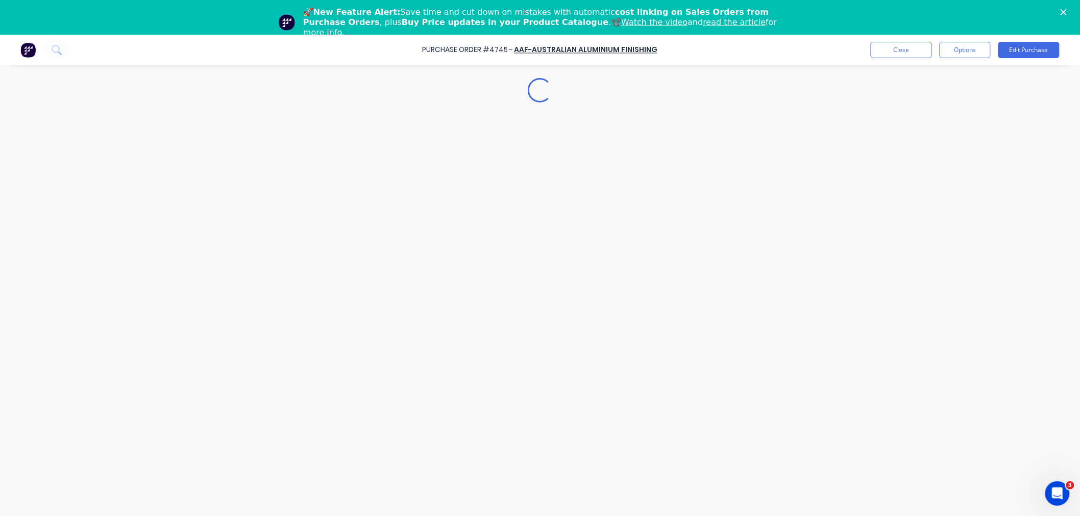
type textarea "x"
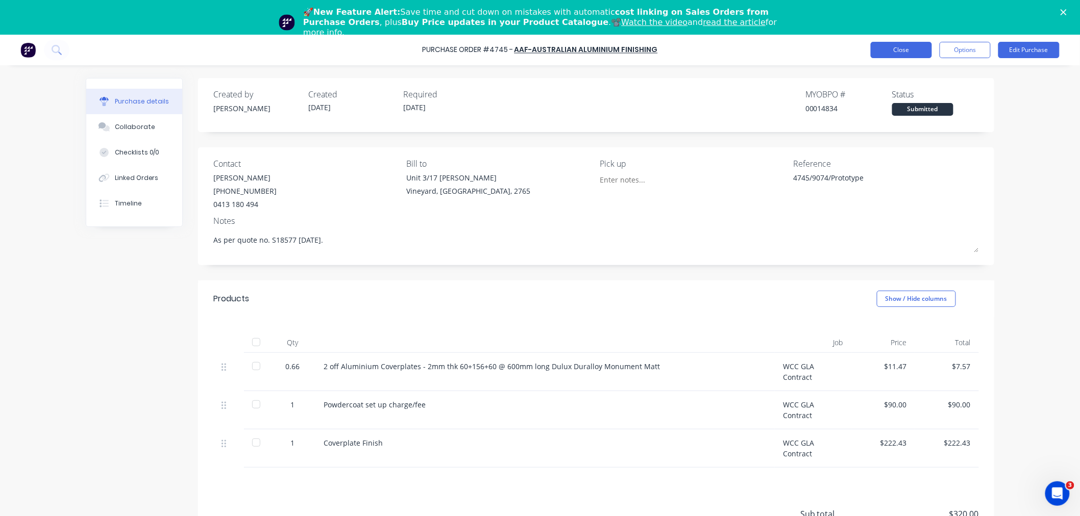
click at [911, 51] on button "Close" at bounding box center [901, 50] width 61 height 16
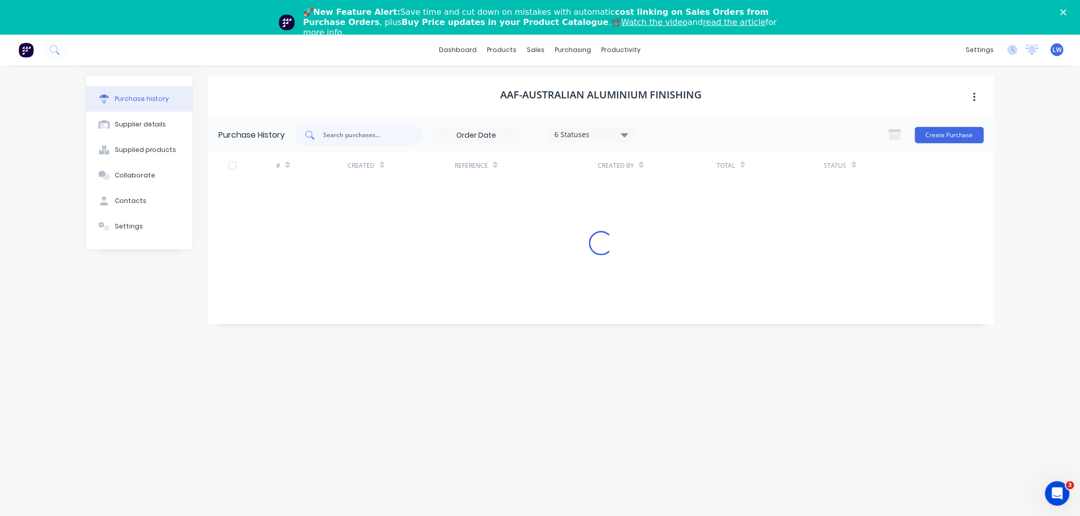
click at [357, 139] on input "text" at bounding box center [364, 135] width 85 height 10
type input "4744"
click at [583, 78] on link "Purchase Orders" at bounding box center [616, 83] width 135 height 20
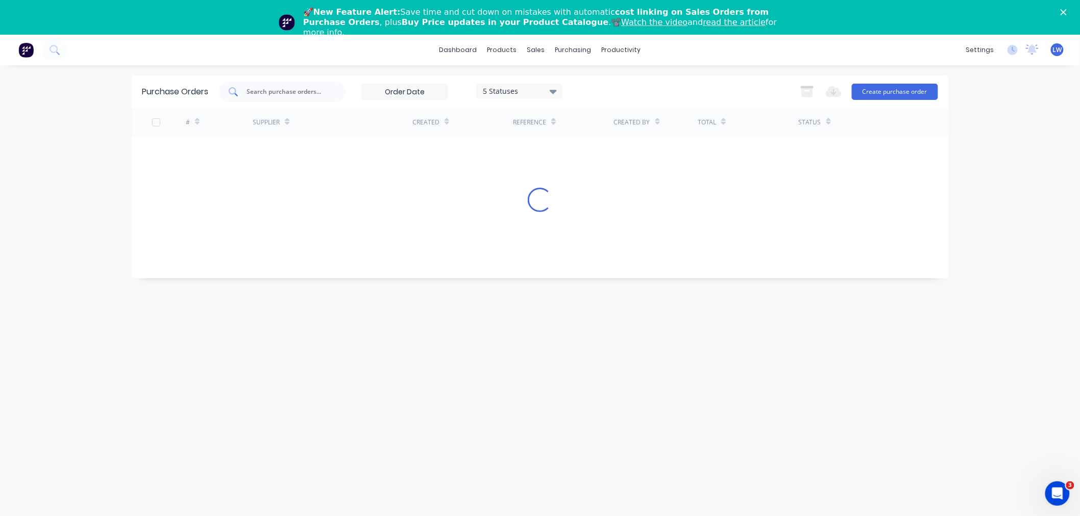
drag, startPoint x: 303, startPoint y: 83, endPoint x: 291, endPoint y: 101, distance: 20.9
click at [299, 90] on div at bounding box center [282, 92] width 128 height 20
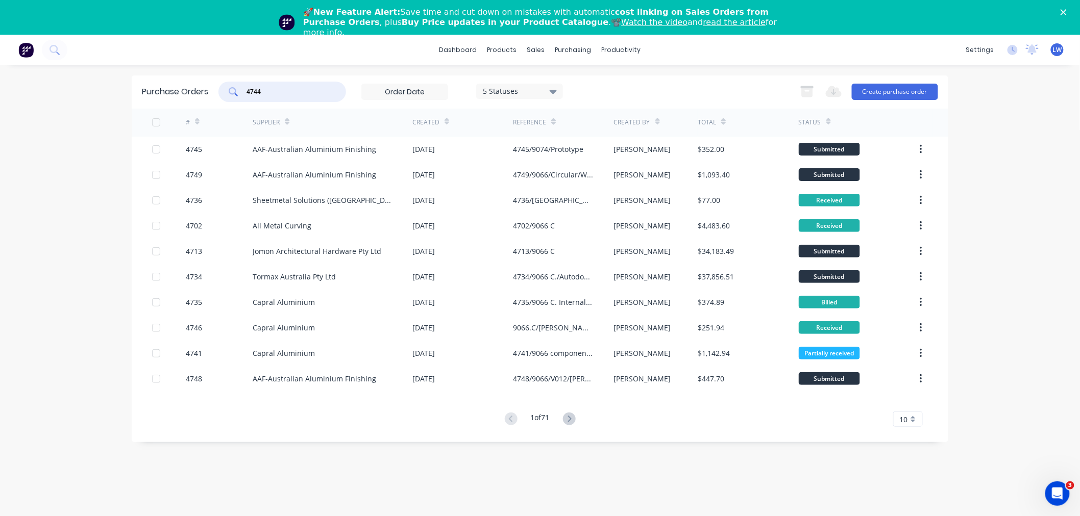
type input "4744"
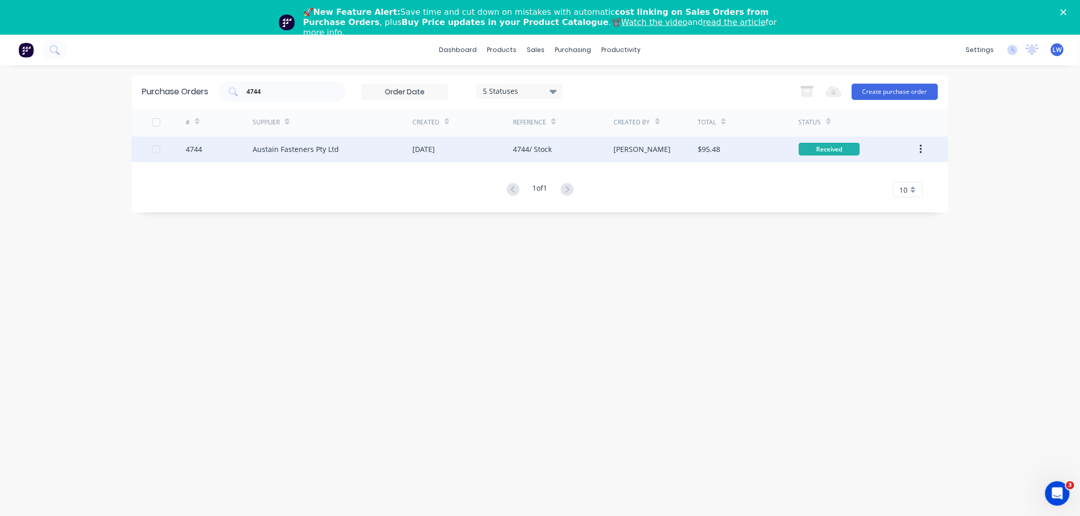
click at [277, 147] on div "Austain Fasteners Pty Ltd" at bounding box center [296, 149] width 86 height 11
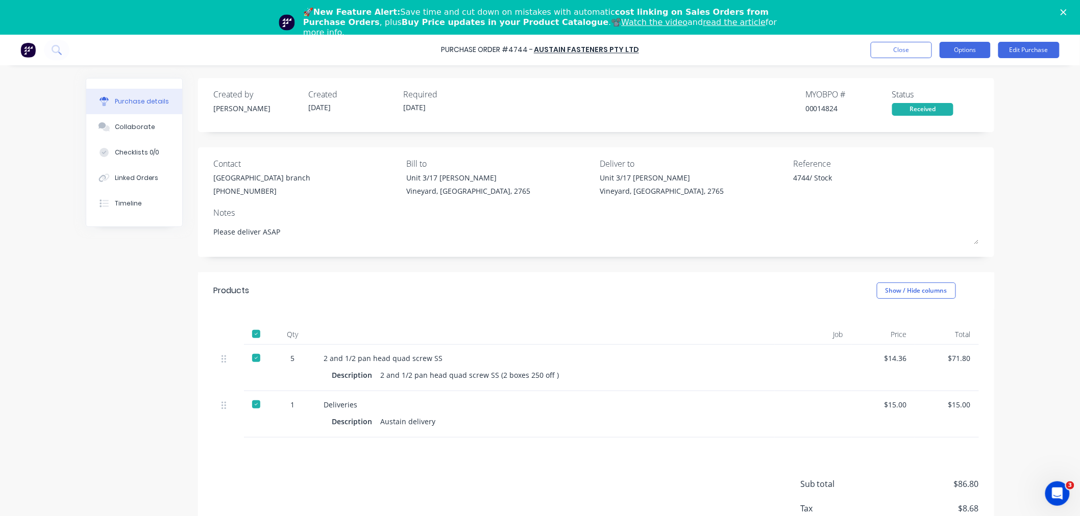
click at [948, 47] on button "Options" at bounding box center [965, 50] width 51 height 16
click at [926, 97] on div "Convert to Bill" at bounding box center [942, 96] width 79 height 15
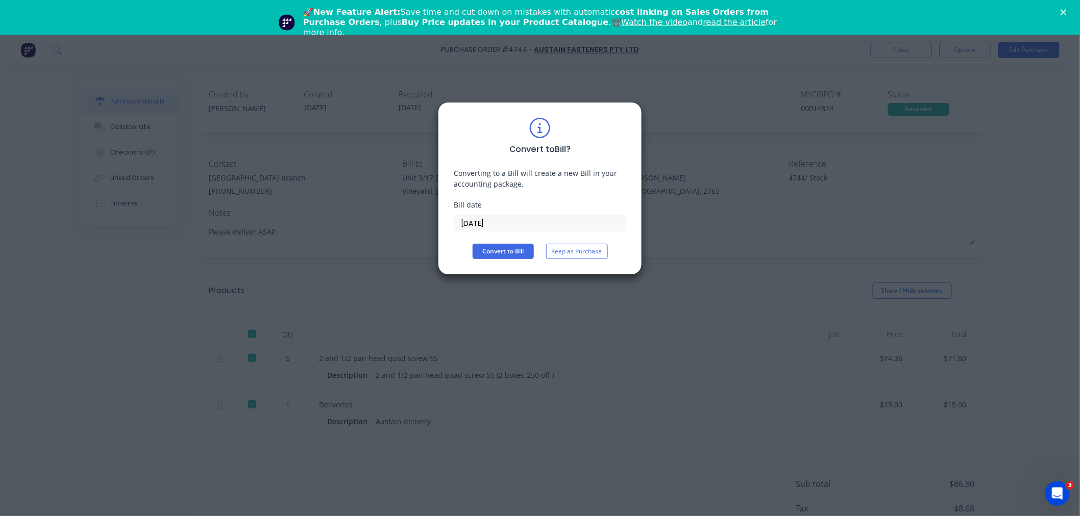
click at [497, 220] on input "[DATE]" at bounding box center [539, 223] width 171 height 15
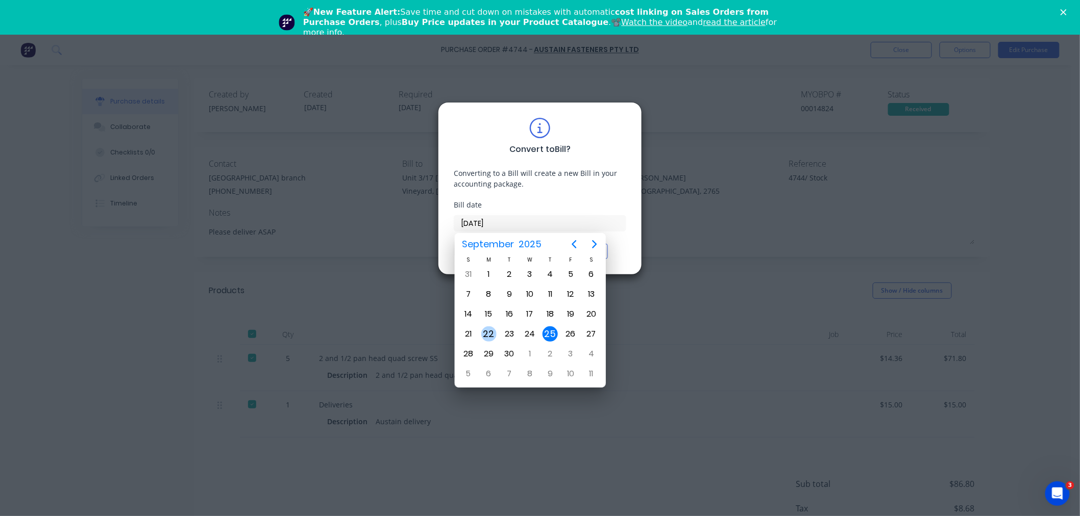
click at [487, 327] on div "22" at bounding box center [488, 334] width 15 height 15
type input "[DATE]"
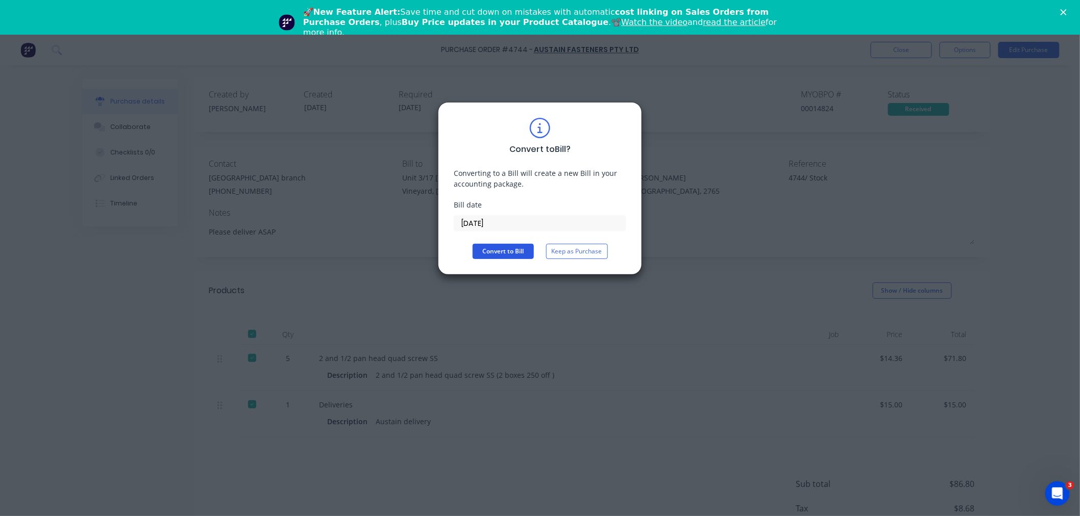
click at [511, 248] on button "Convert to Bill" at bounding box center [503, 251] width 61 height 15
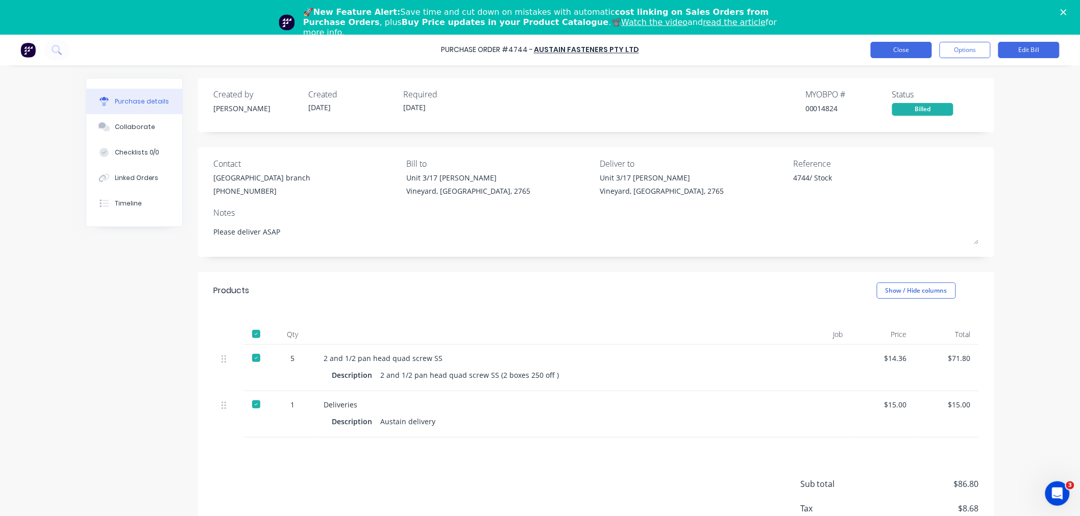
click at [879, 52] on button "Close" at bounding box center [901, 50] width 61 height 16
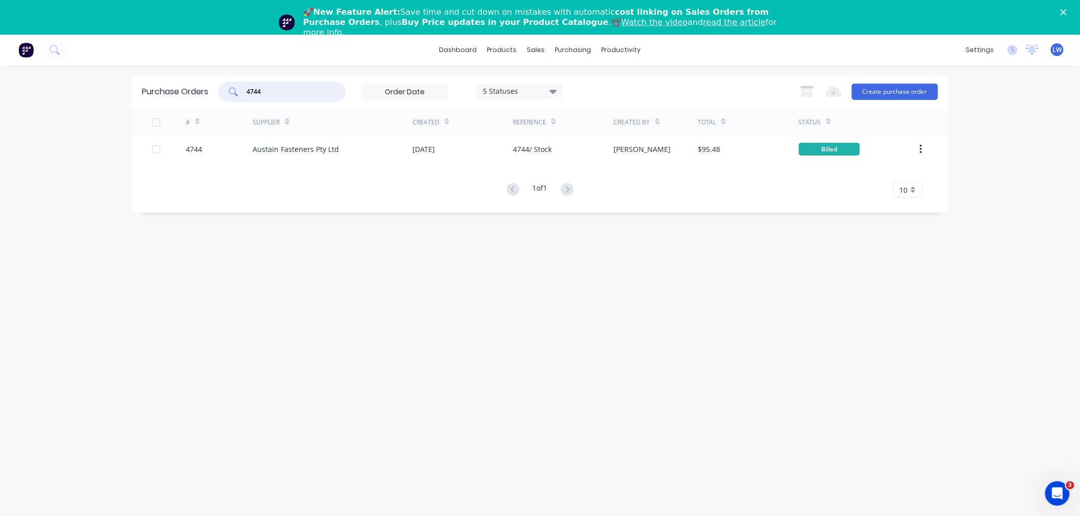
drag, startPoint x: 309, startPoint y: 96, endPoint x: 287, endPoint y: 67, distance: 36.0
click at [309, 95] on input "4744" at bounding box center [287, 92] width 85 height 10
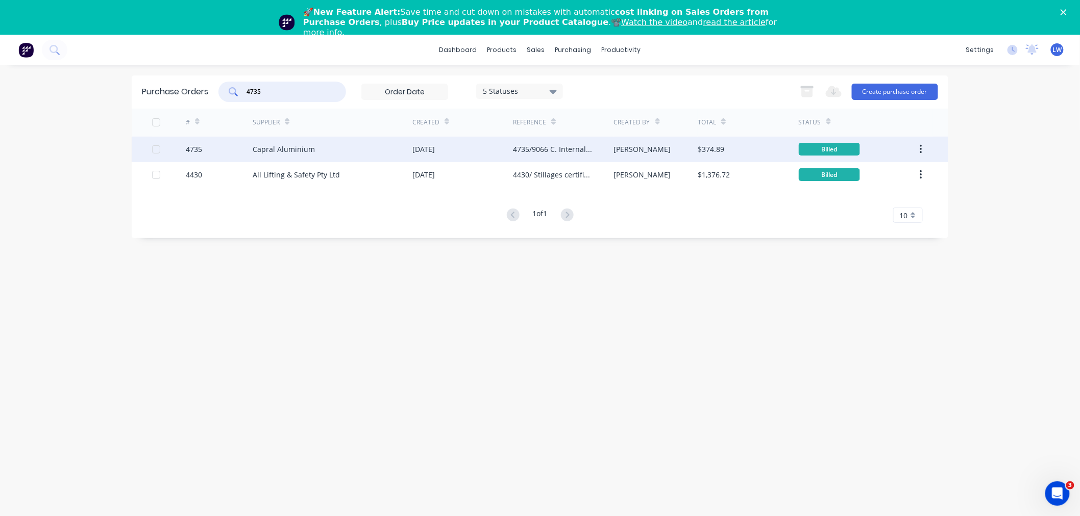
type input "4735"
click at [296, 143] on div "Capral Aluminium" at bounding box center [333, 150] width 160 height 26
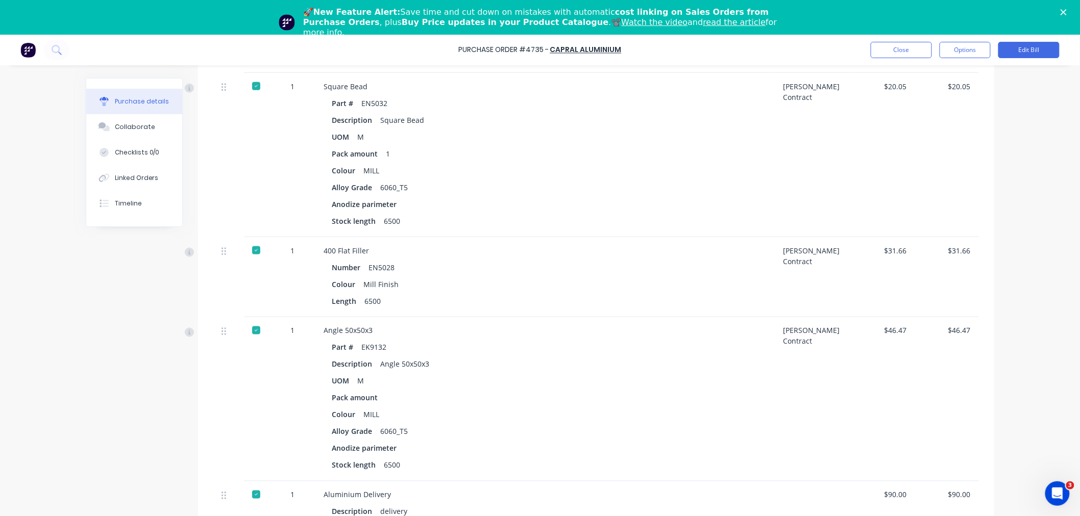
scroll to position [647, 0]
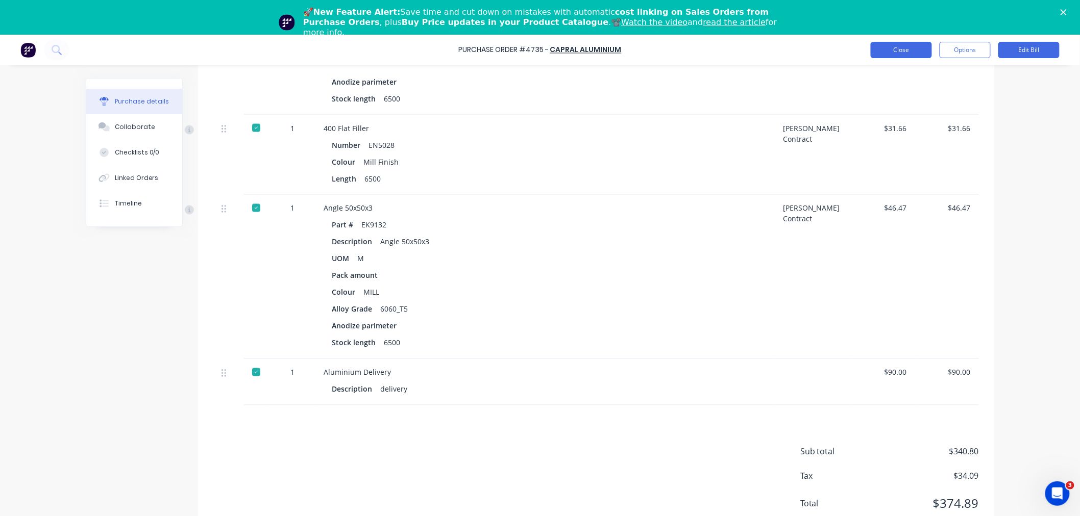
click at [916, 56] on button "Close" at bounding box center [901, 50] width 61 height 16
